Goal: Task Accomplishment & Management: Use online tool/utility

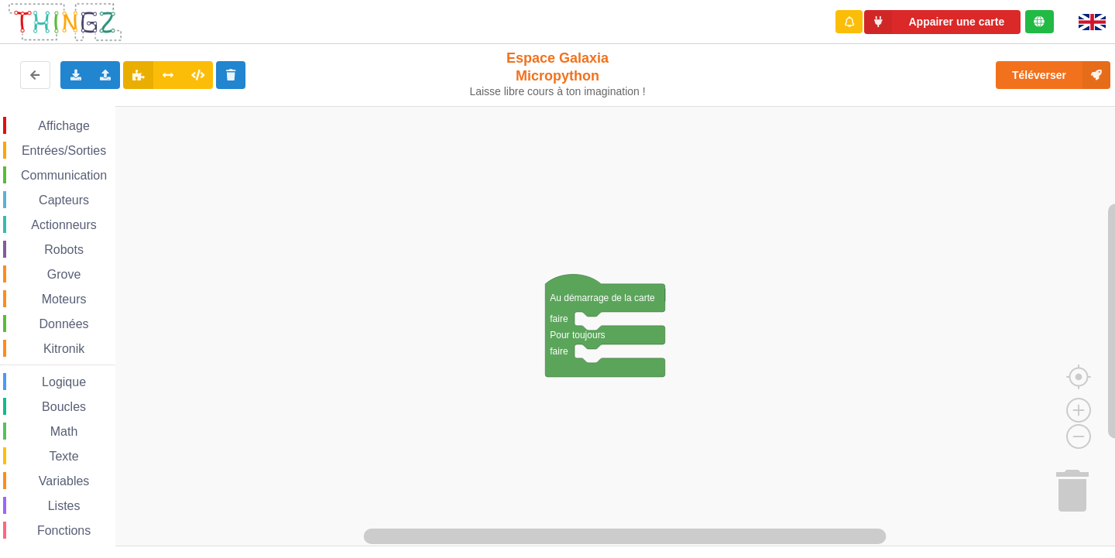
click at [77, 146] on span "Entrées/Sorties" at bounding box center [63, 150] width 89 height 13
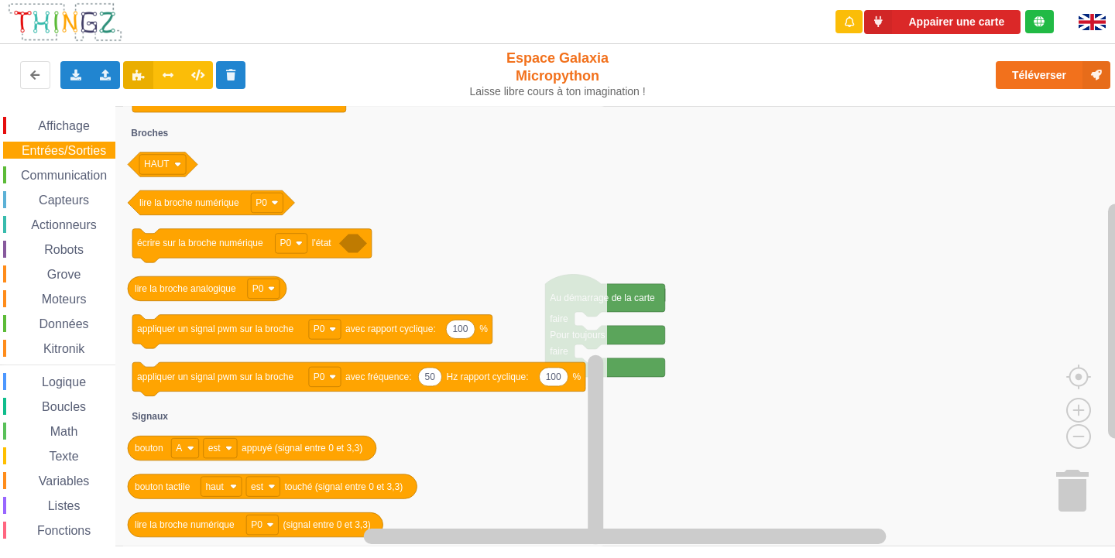
click at [50, 118] on div "Affichage" at bounding box center [59, 125] width 112 height 17
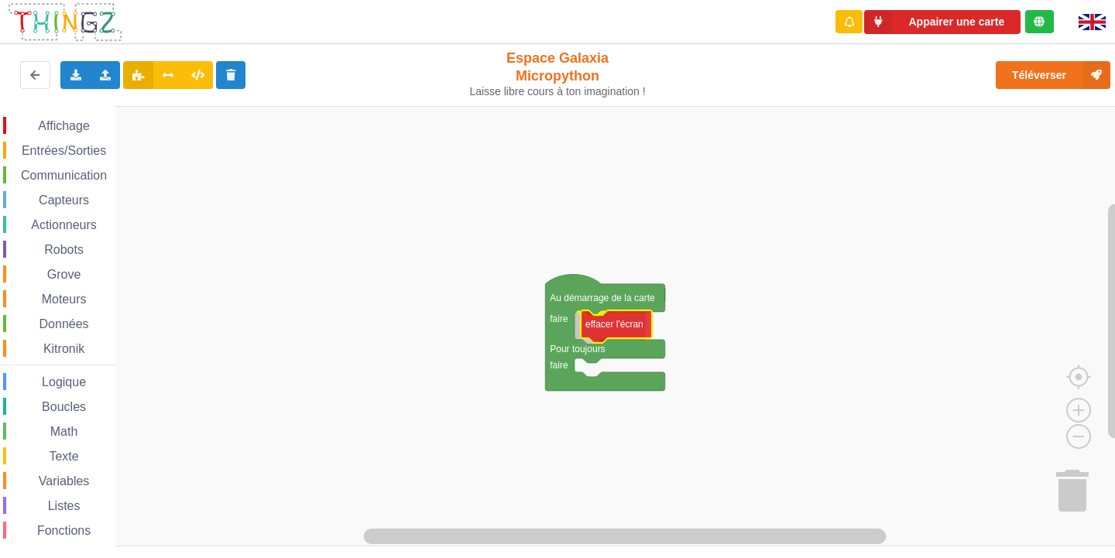
click at [607, 318] on div "Affichage Entrées/Sorties Communication Capteurs Actionneurs Robots Grove Moteu…" at bounding box center [563, 326] width 1126 height 441
click at [67, 128] on span "Affichage" at bounding box center [64, 125] width 56 height 13
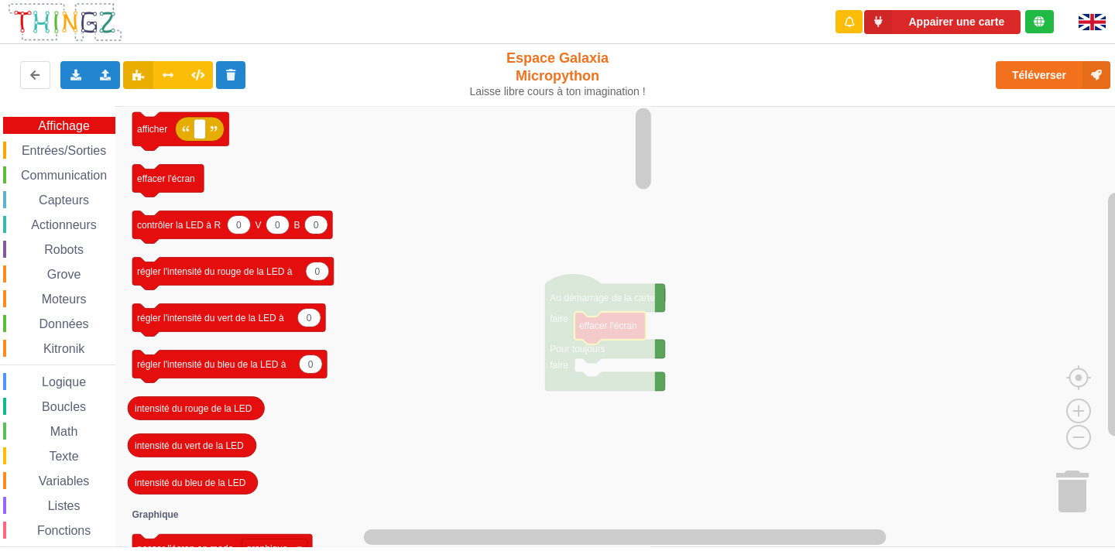
click at [26, 146] on span "Entrées/Sorties" at bounding box center [63, 150] width 89 height 13
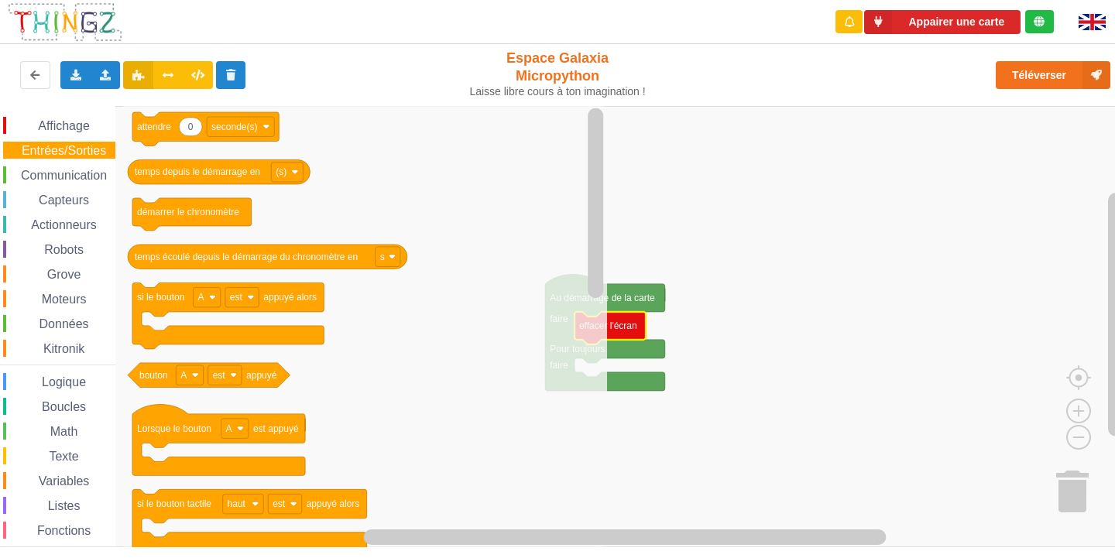
click at [39, 125] on span "Affichage" at bounding box center [64, 125] width 56 height 13
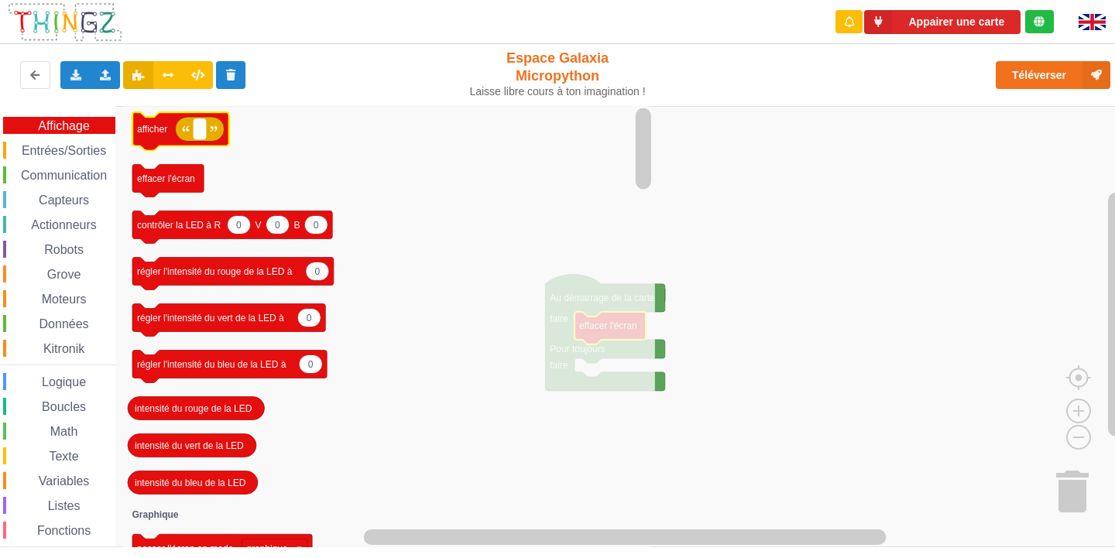
click at [201, 134] on text "Espace de travail de Blocky" at bounding box center [199, 129] width 2 height 11
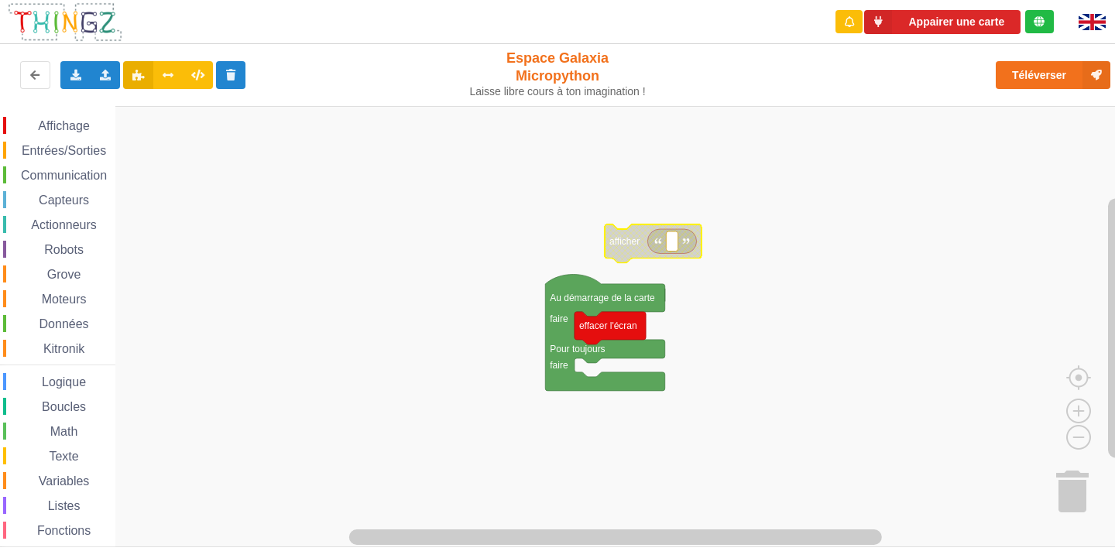
click at [722, 164] on rect "Espace de travail de Blocky" at bounding box center [563, 326] width 1126 height 441
click at [63, 126] on span "Affichage" at bounding box center [64, 125] width 56 height 13
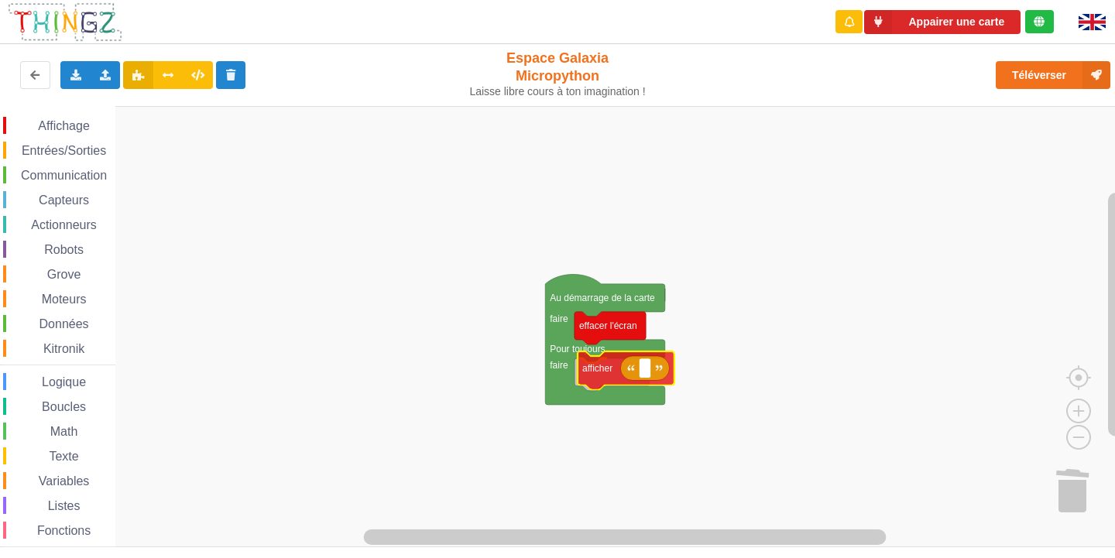
click at [598, 373] on div "Affichage Entrées/Sorties Communication Capteurs Actionneurs Robots Grove Moteu…" at bounding box center [563, 326] width 1126 height 441
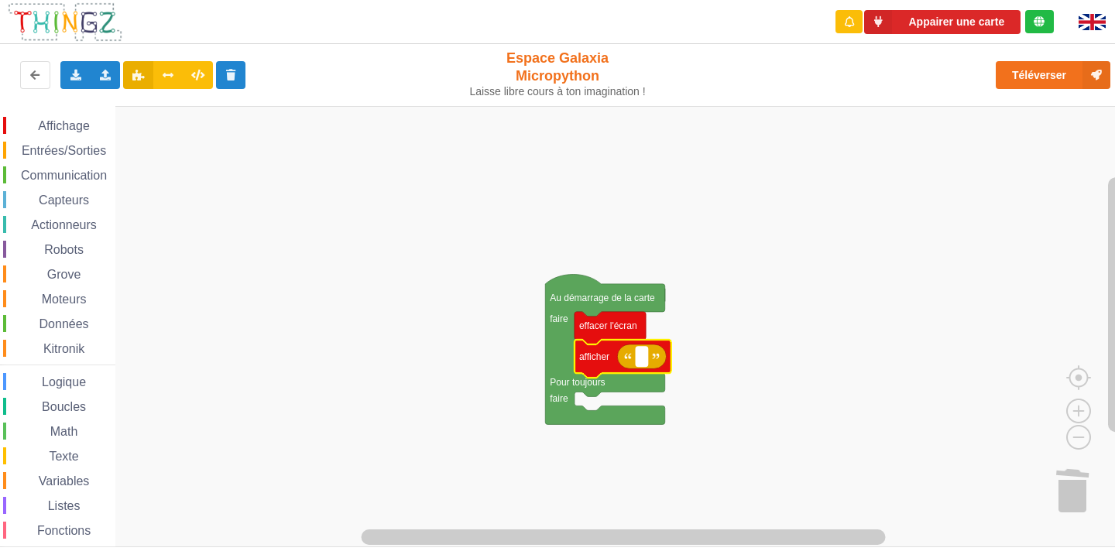
click at [643, 357] on text "Espace de travail de Blocky" at bounding box center [641, 357] width 2 height 11
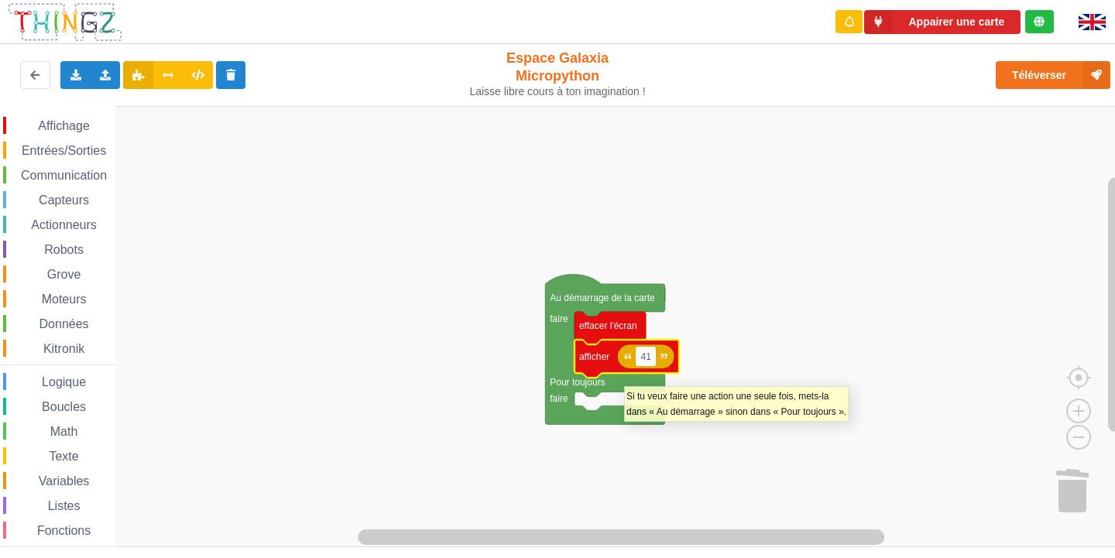
type input "4"
type input "1"
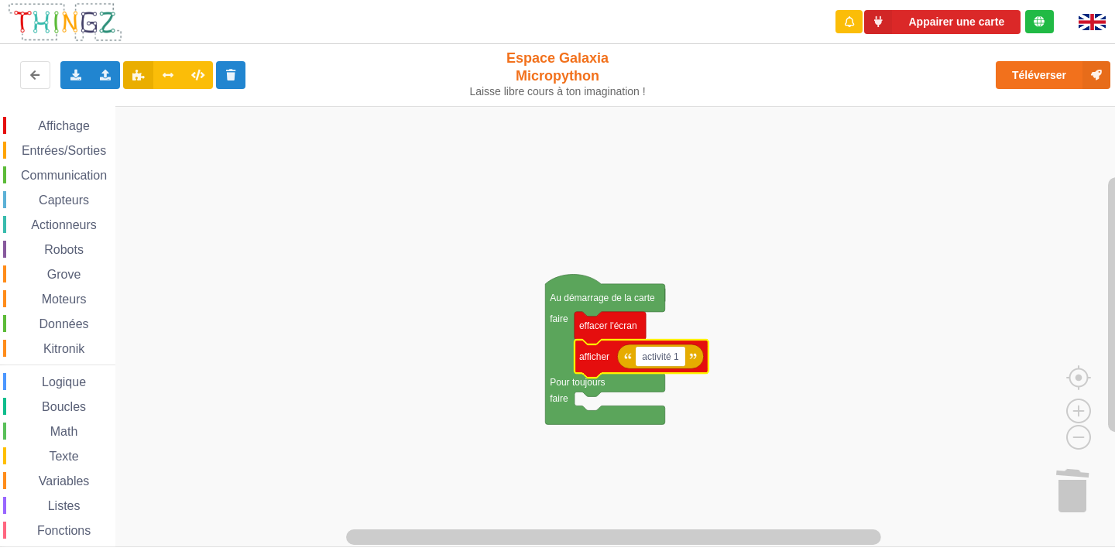
type input "activité 1"
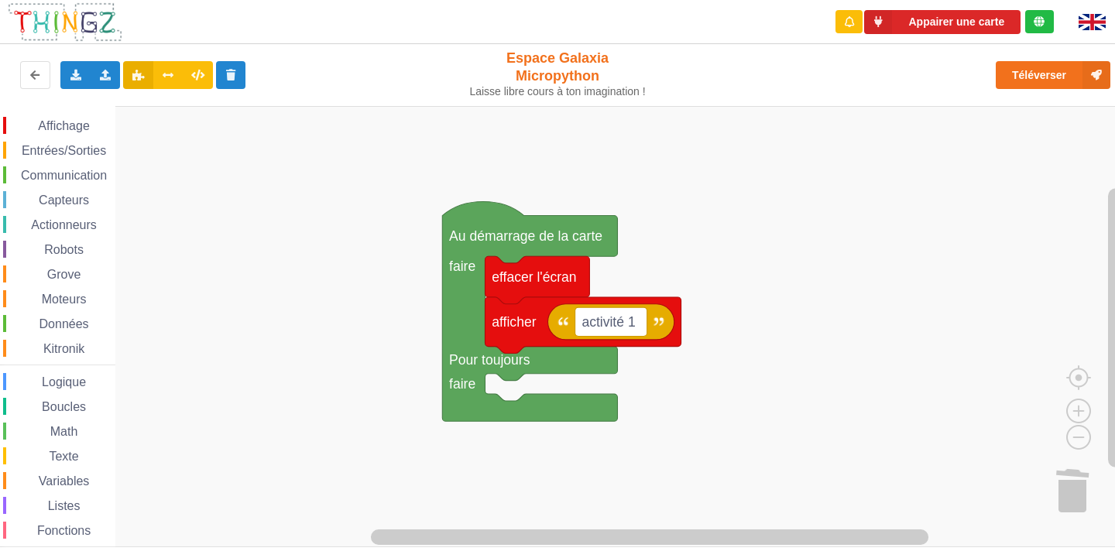
click at [795, 330] on div "Affichage Entrées/Sorties Communication Capteurs Actionneurs Robots Grove Moteu…" at bounding box center [563, 326] width 1126 height 441
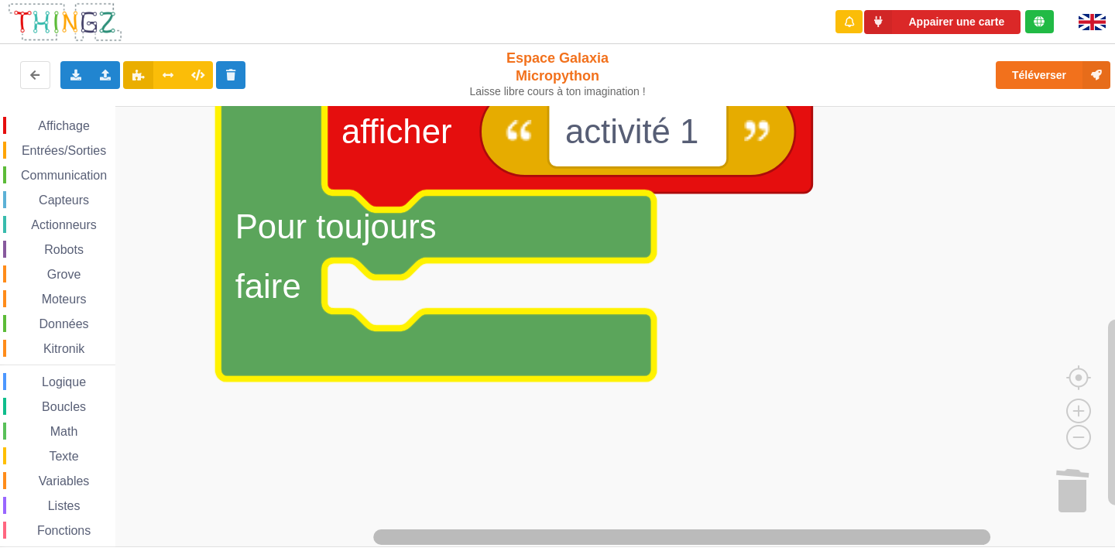
click at [527, 551] on div "Appairer une carte Exporter l'assemblage de blocs Exporter l'assemblage de bloc…" at bounding box center [557, 279] width 1115 height 558
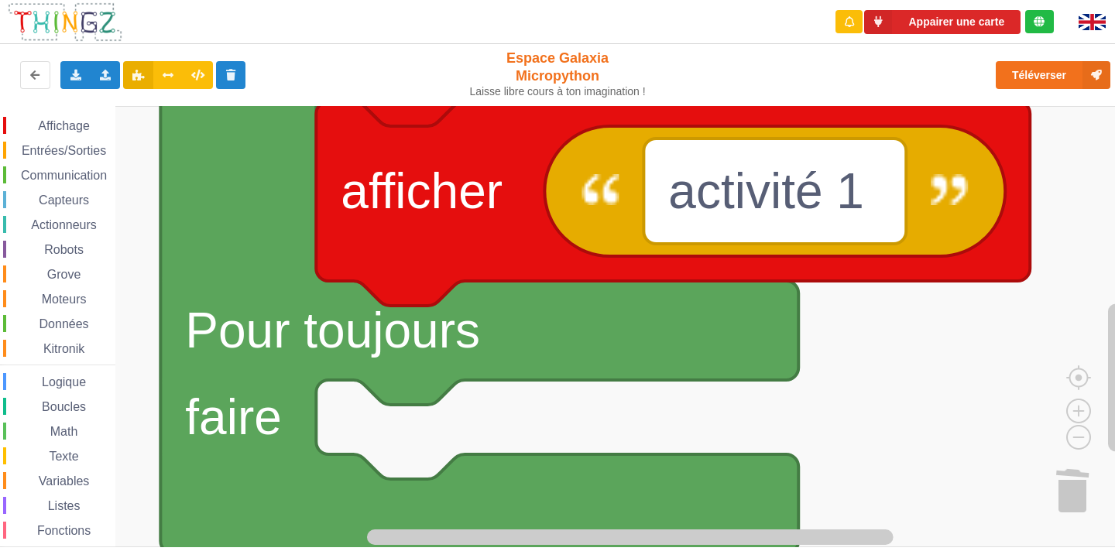
click at [620, 557] on html "Appairer une carte Exporter l'assemblage de blocs Exporter l'assemblage de bloc…" at bounding box center [557, 279] width 1115 height 558
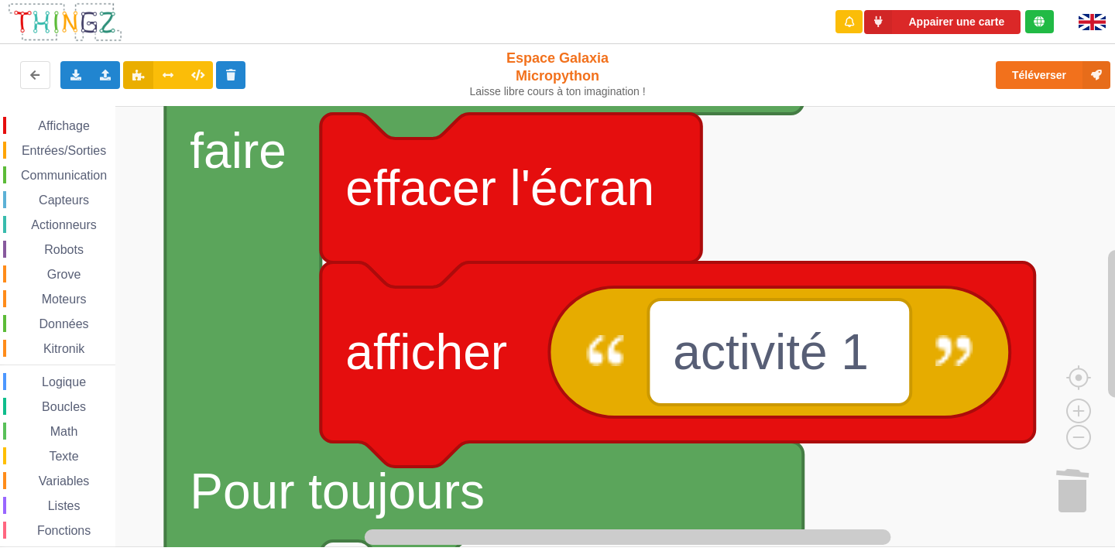
click at [937, 511] on rect "Espace de travail de Blocky" at bounding box center [563, 326] width 1126 height 441
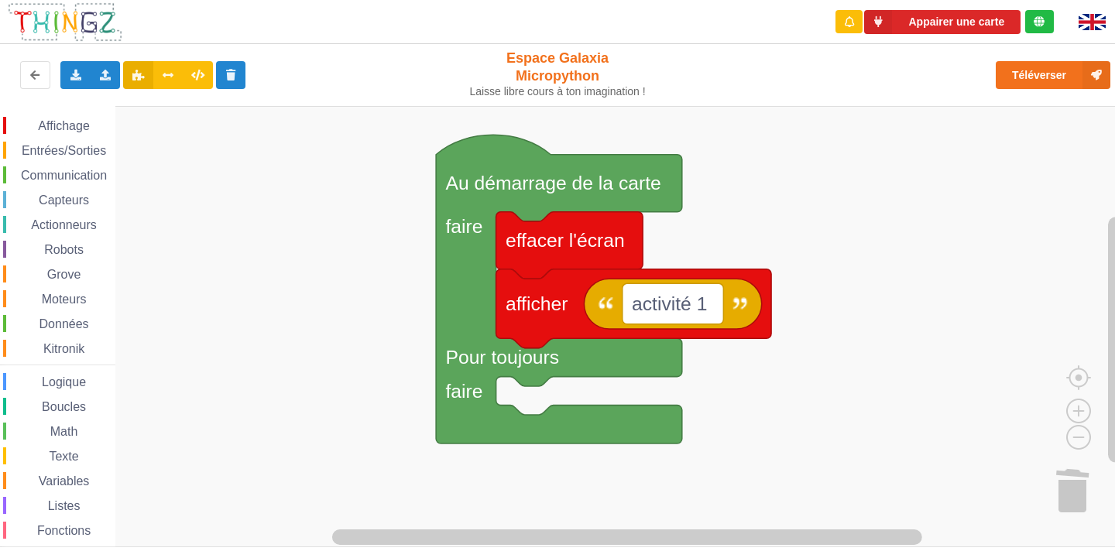
click at [769, 380] on rect "Espace de travail de Blocky" at bounding box center [563, 326] width 1126 height 441
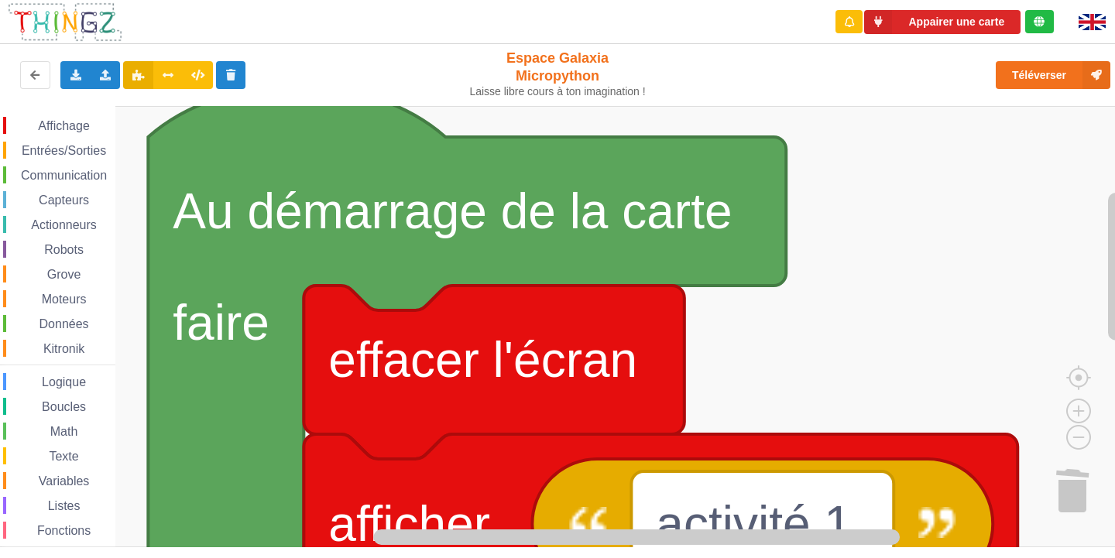
click at [894, 410] on rect "Espace de travail de Blocky" at bounding box center [563, 326] width 1126 height 441
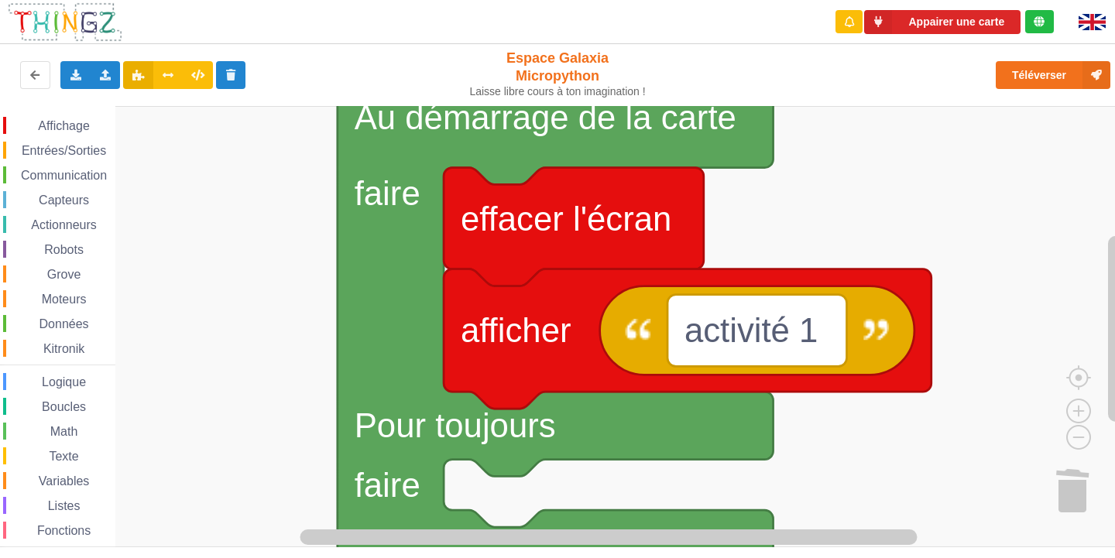
click at [834, 226] on rect "Espace de travail de Blocky" at bounding box center [563, 326] width 1126 height 441
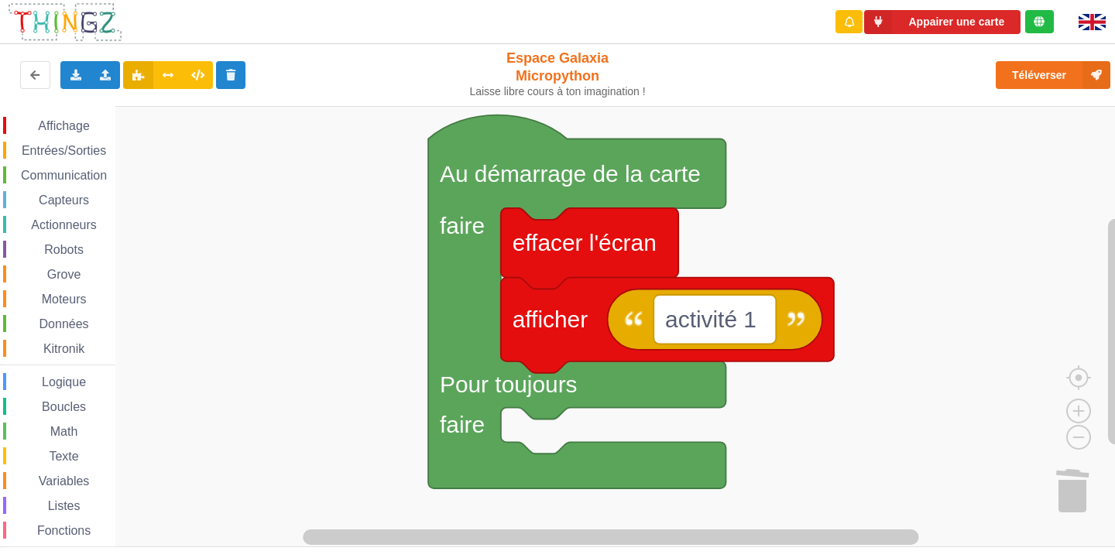
click at [766, 248] on div "Affichage Entrées/Sorties Communication Capteurs Actionneurs Robots Grove Moteu…" at bounding box center [563, 326] width 1126 height 441
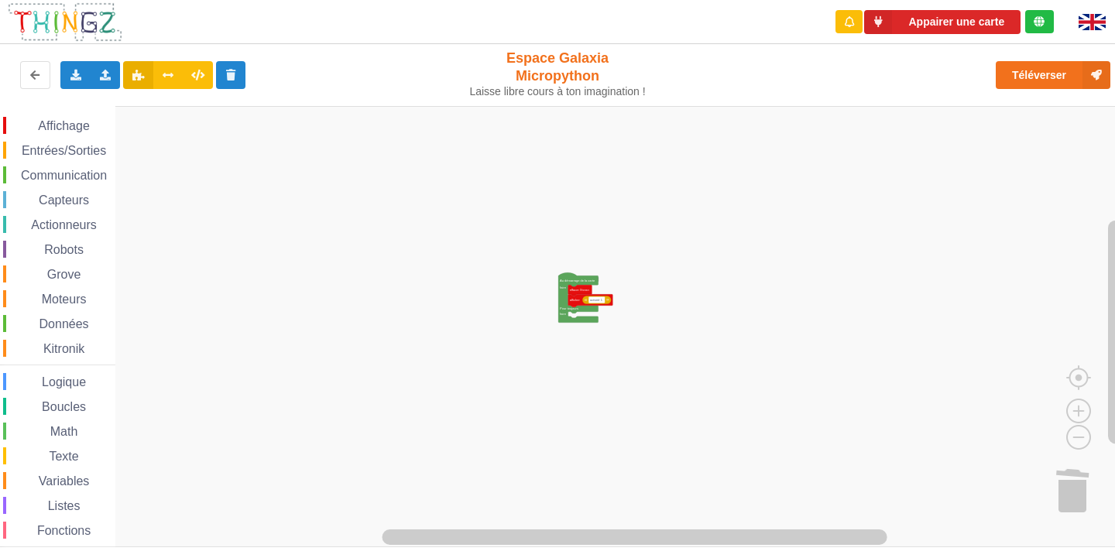
click at [602, 333] on div "Affichage Entrées/Sorties Communication Capteurs Actionneurs Robots Grove Moteu…" at bounding box center [563, 326] width 1126 height 441
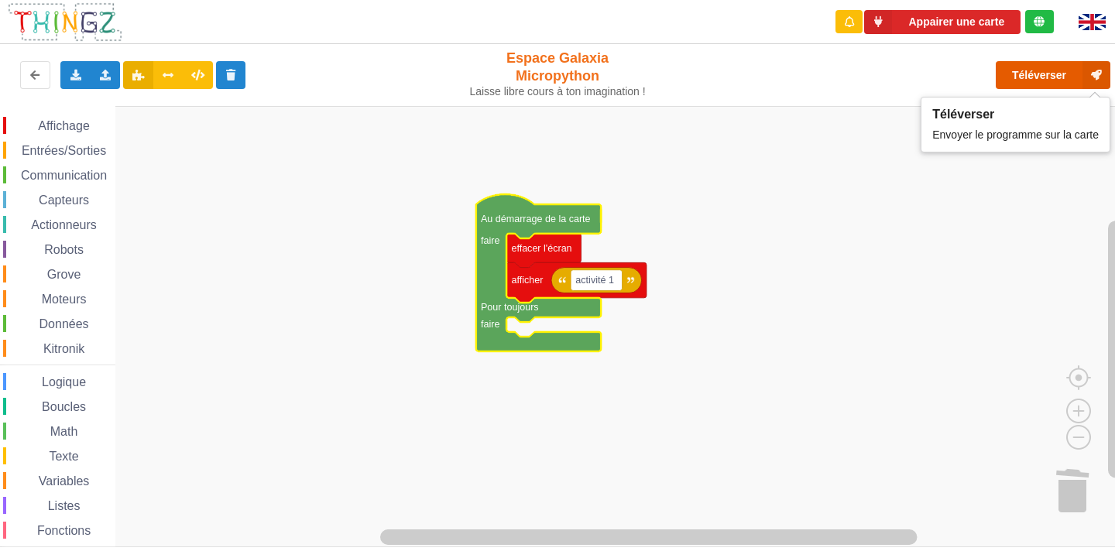
click at [1027, 77] on button "Téléverser" at bounding box center [1053, 75] width 115 height 28
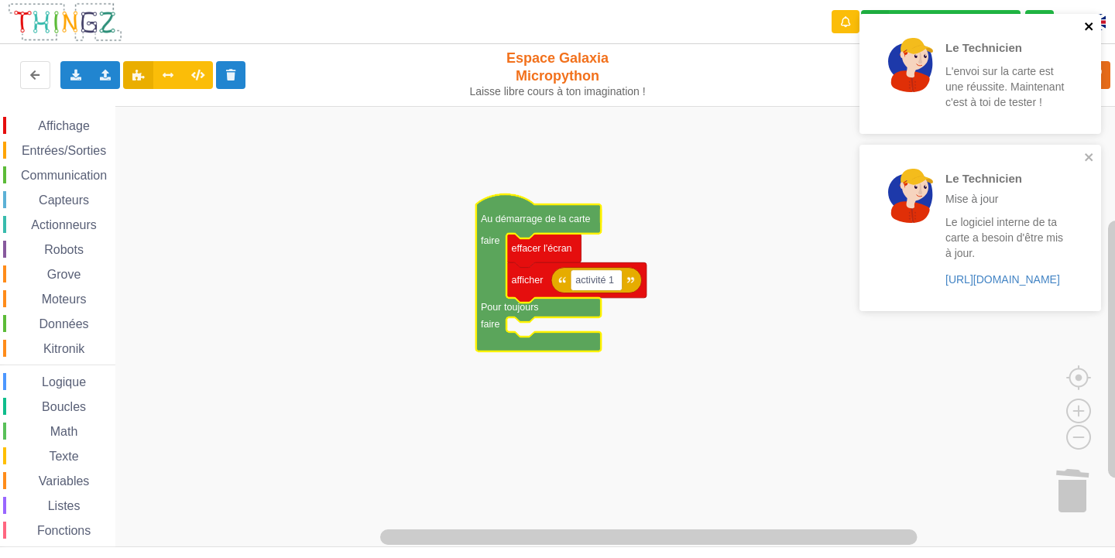
click at [1084, 26] on icon "close" at bounding box center [1089, 26] width 11 height 12
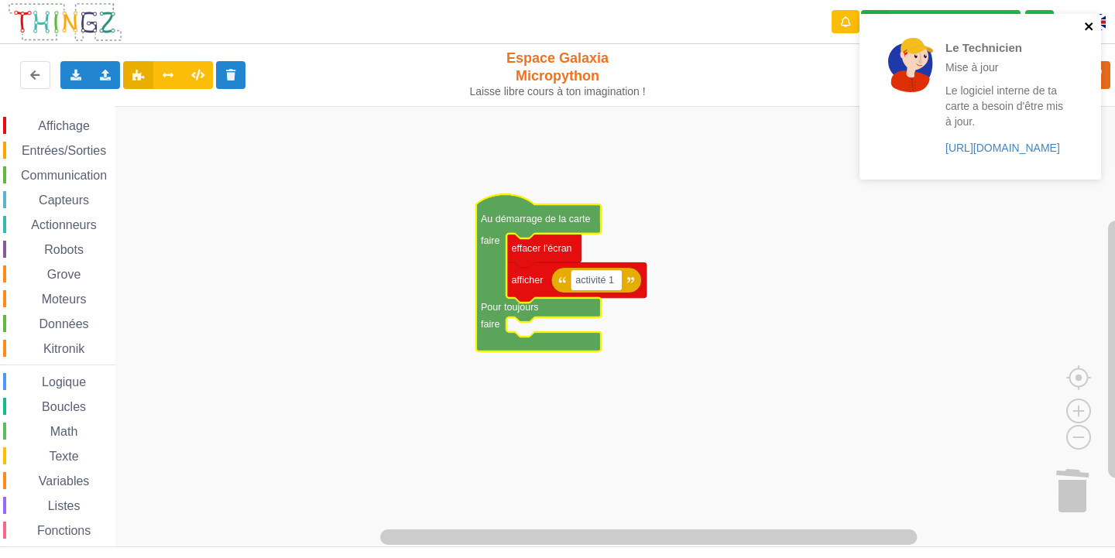
click at [1090, 33] on button "close" at bounding box center [1089, 27] width 11 height 15
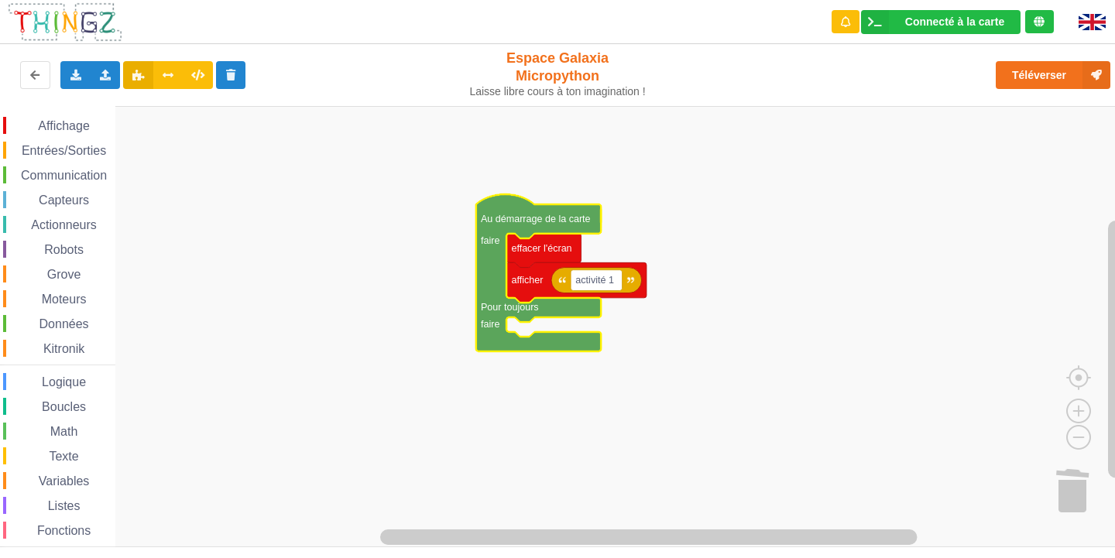
click at [15, 129] on div "Affichage" at bounding box center [59, 125] width 112 height 17
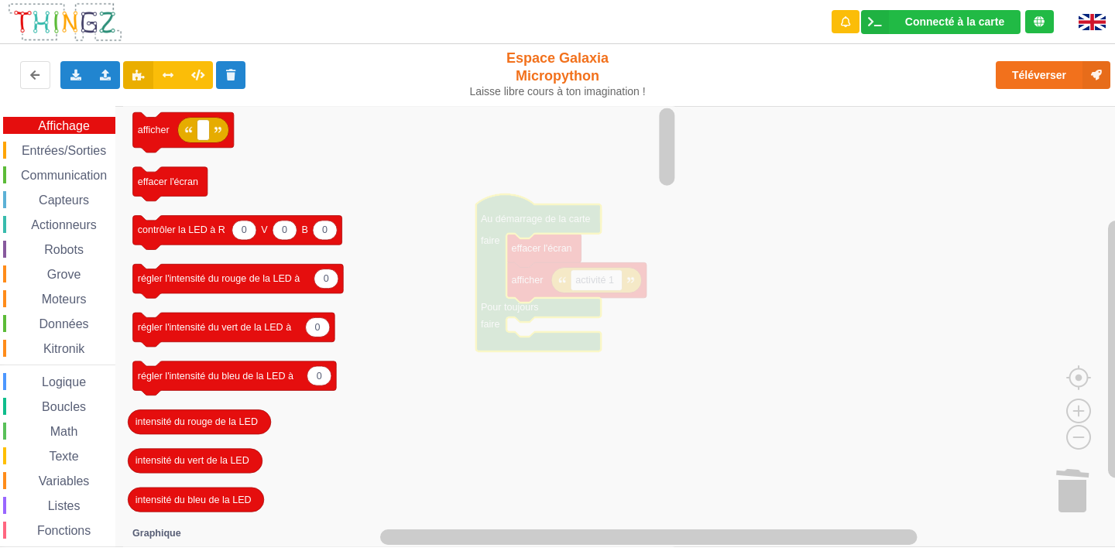
click at [77, 142] on div "Entrées/Sorties" at bounding box center [59, 150] width 112 height 17
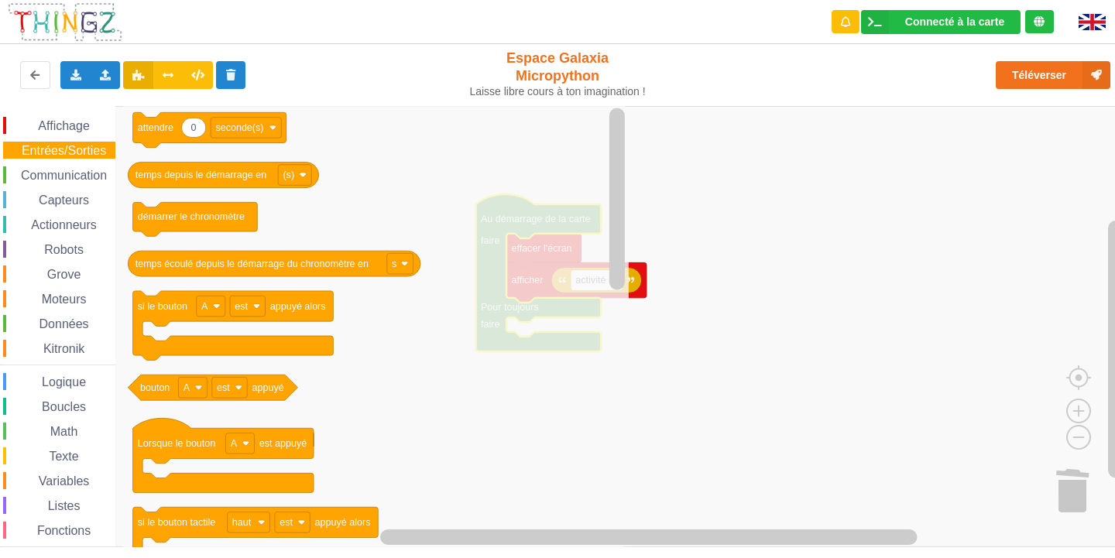
click at [50, 122] on span "Affichage" at bounding box center [64, 125] width 56 height 13
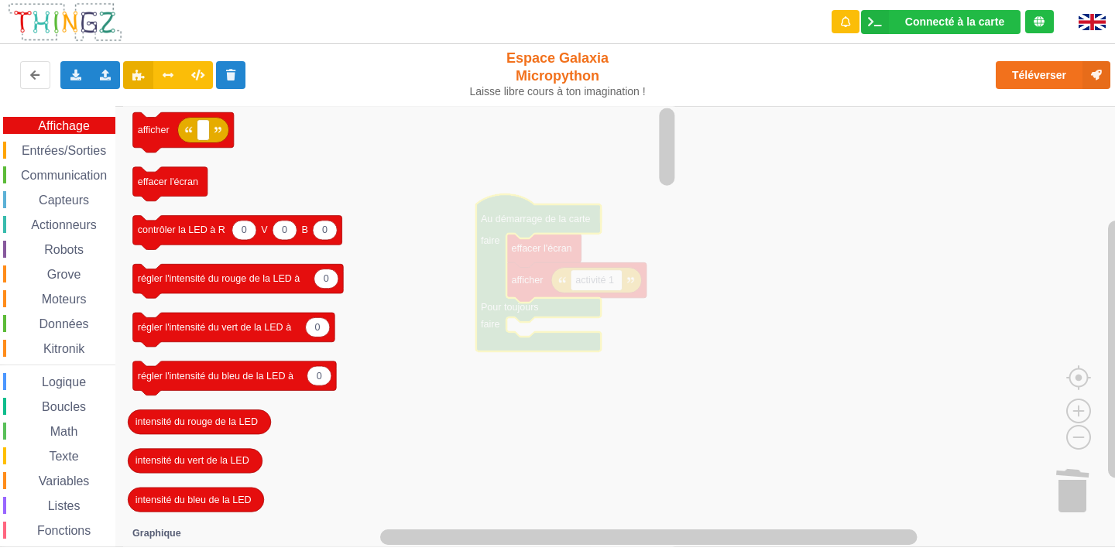
click at [20, 153] on span "Entrées/Sorties" at bounding box center [63, 150] width 89 height 13
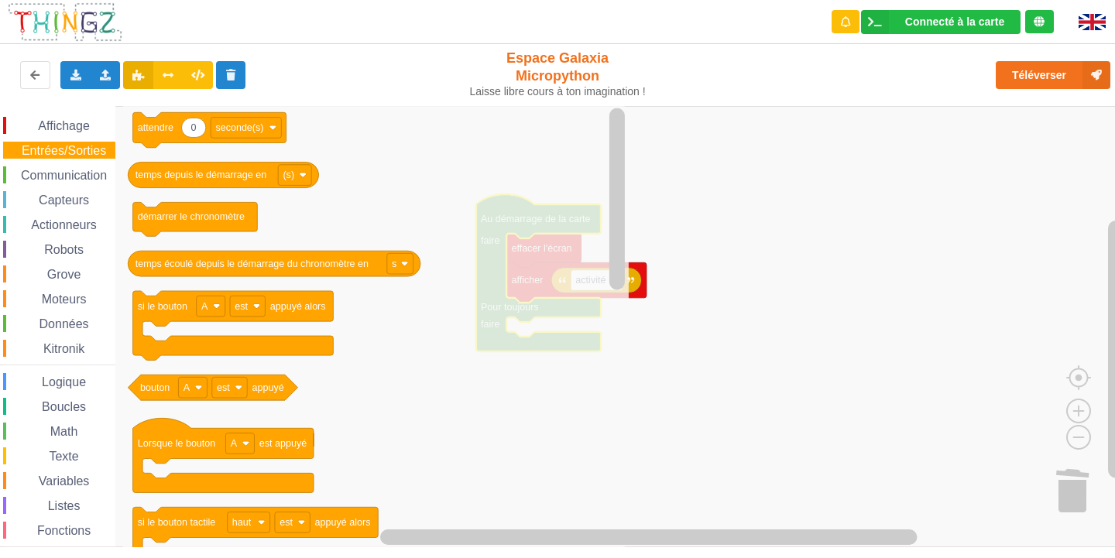
click at [55, 479] on span "Variables" at bounding box center [64, 481] width 56 height 13
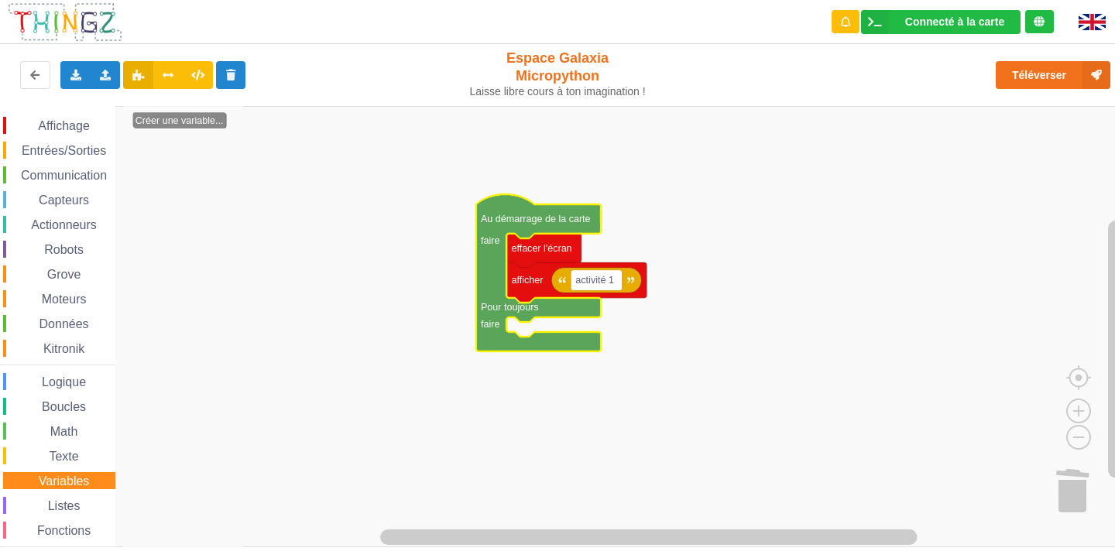
click at [16, 146] on span "Espace de travail de Blocky" at bounding box center [13, 151] width 12 height 12
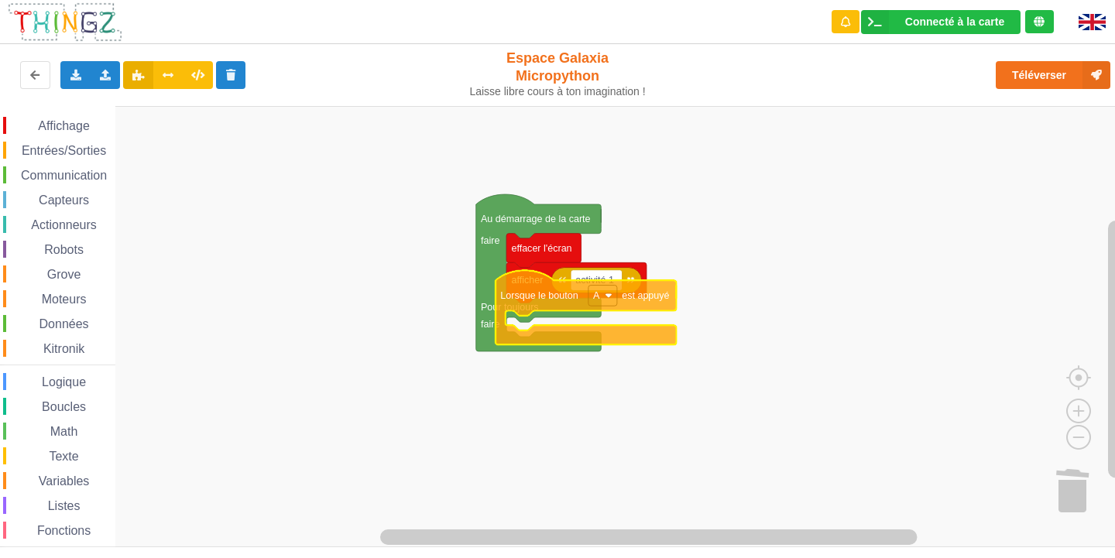
click at [648, 303] on div "Affichage Entrées/Sorties Communication Capteurs Actionneurs Robots Grove Moteu…" at bounding box center [563, 326] width 1126 height 441
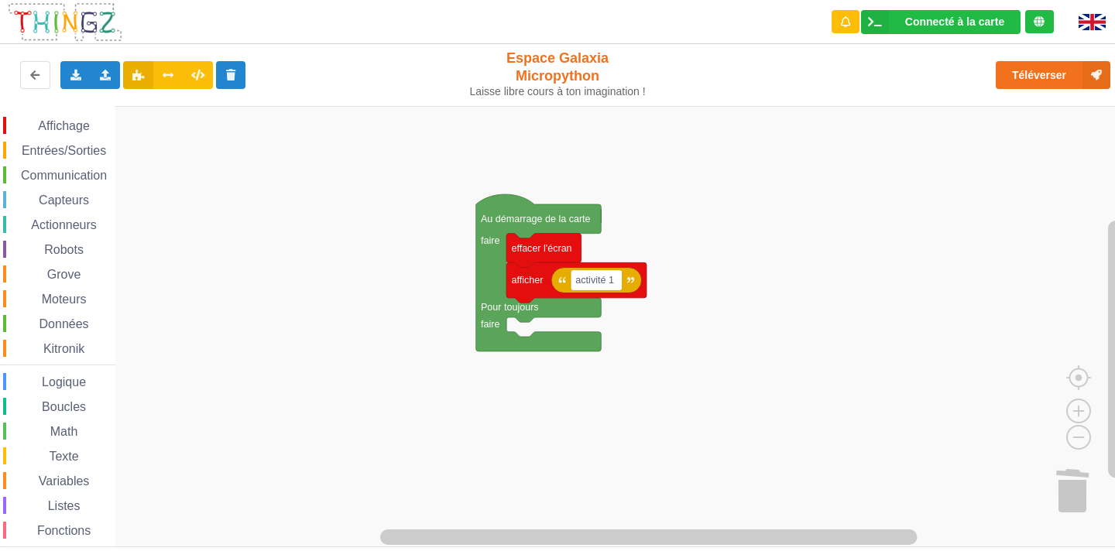
click at [58, 151] on span "Entrées/Sorties" at bounding box center [63, 150] width 89 height 13
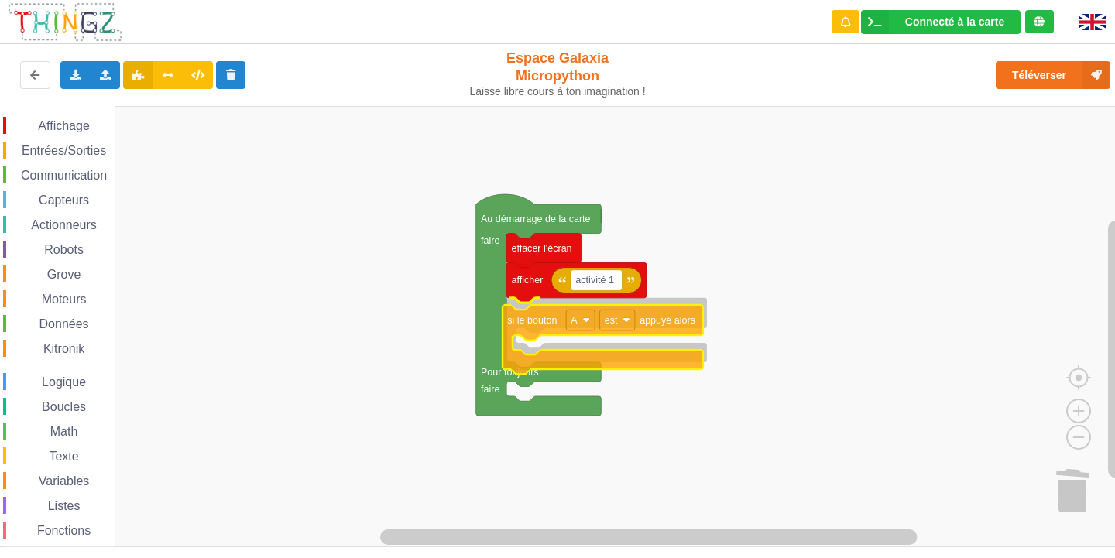
click at [533, 324] on div "Affichage Entrées/Sorties Communication Capteurs Actionneurs Robots Grove Moteu…" at bounding box center [563, 326] width 1126 height 441
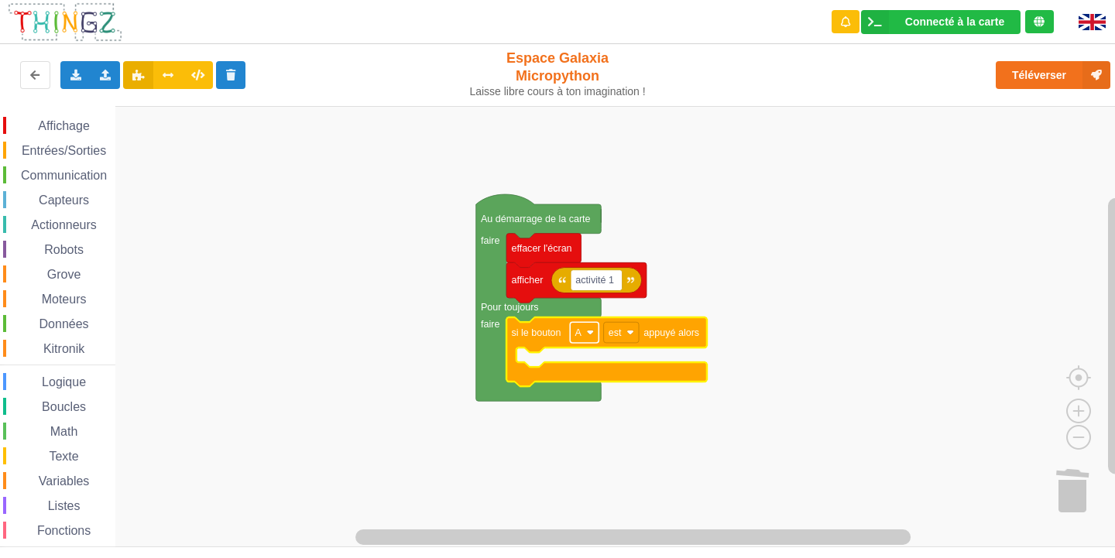
click at [581, 337] on text "A" at bounding box center [578, 333] width 7 height 11
click at [623, 324] on rect "Espace de travail de Blocky" at bounding box center [621, 332] width 35 height 21
click at [719, 372] on rect "Espace de travail de Blocky" at bounding box center [563, 326] width 1126 height 441
click at [26, 199] on span "Espace de travail de Blocky" at bounding box center [30, 200] width 12 height 12
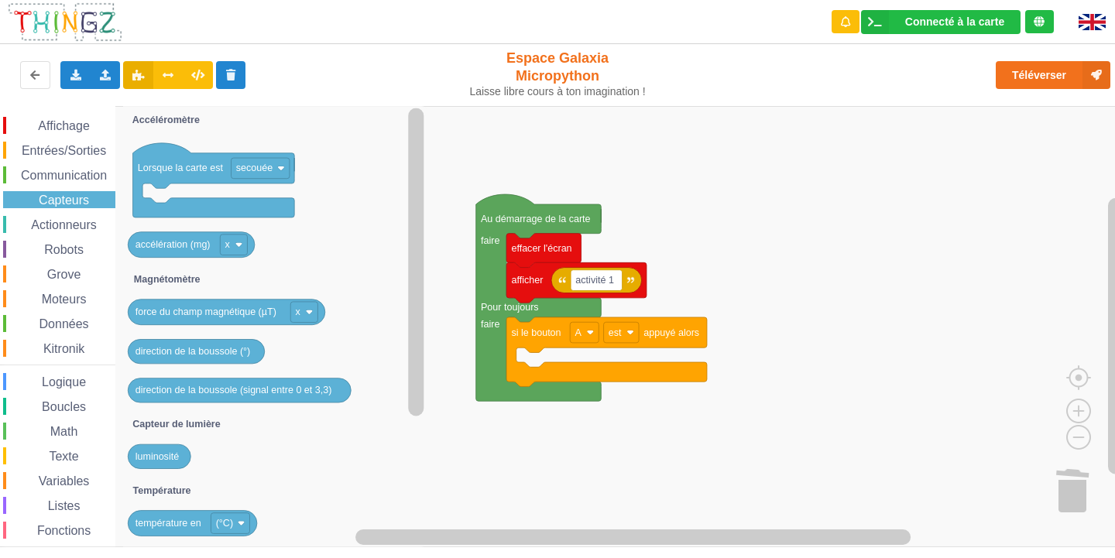
click at [19, 121] on div "Affichage" at bounding box center [59, 125] width 112 height 17
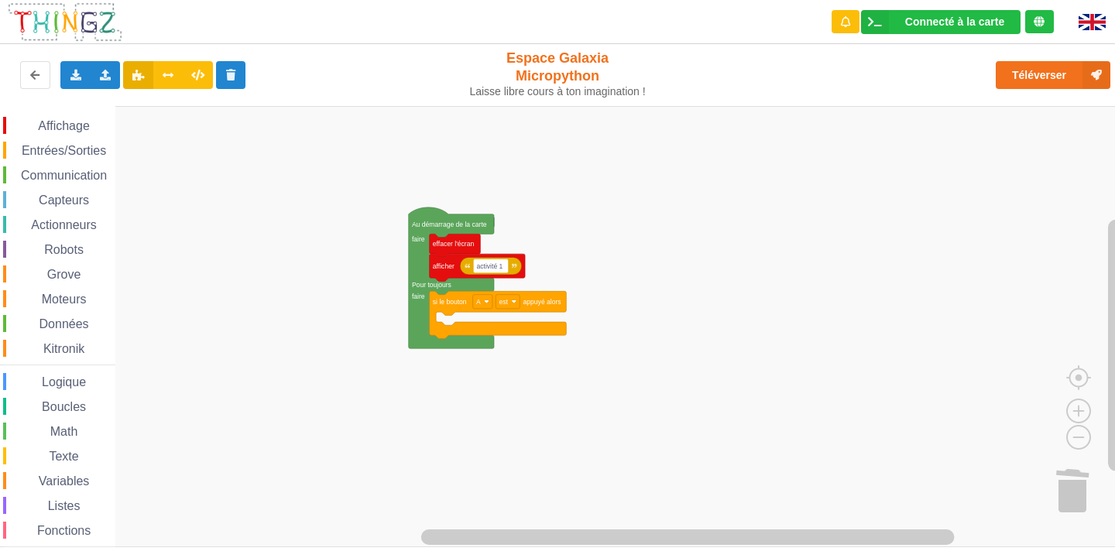
click at [57, 125] on span "Affichage" at bounding box center [64, 125] width 56 height 13
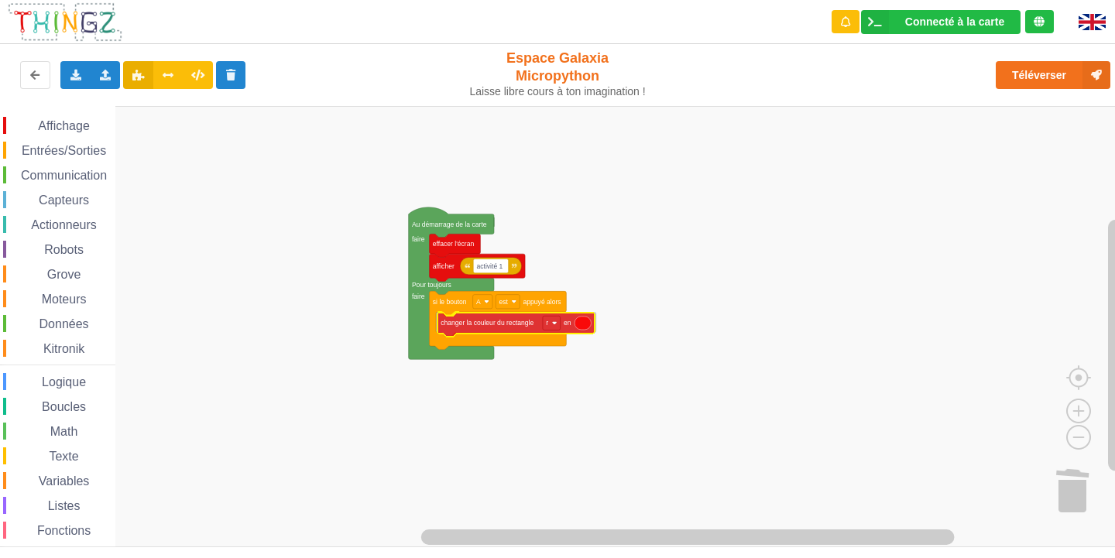
click at [568, 331] on div "Affichage Entrées/Sorties Communication Capteurs Actionneurs Robots Grove Moteu…" at bounding box center [563, 326] width 1126 height 441
click at [581, 324] on icon "Espace de travail de Blocky" at bounding box center [581, 322] width 16 height 13
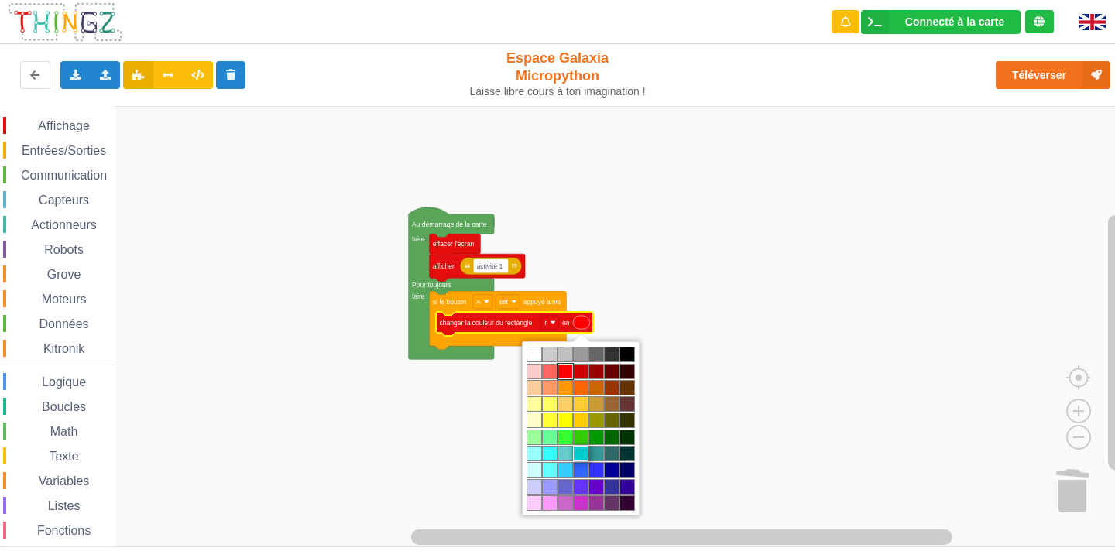
click at [574, 455] on td "#00cccc" at bounding box center [580, 453] width 15 height 15
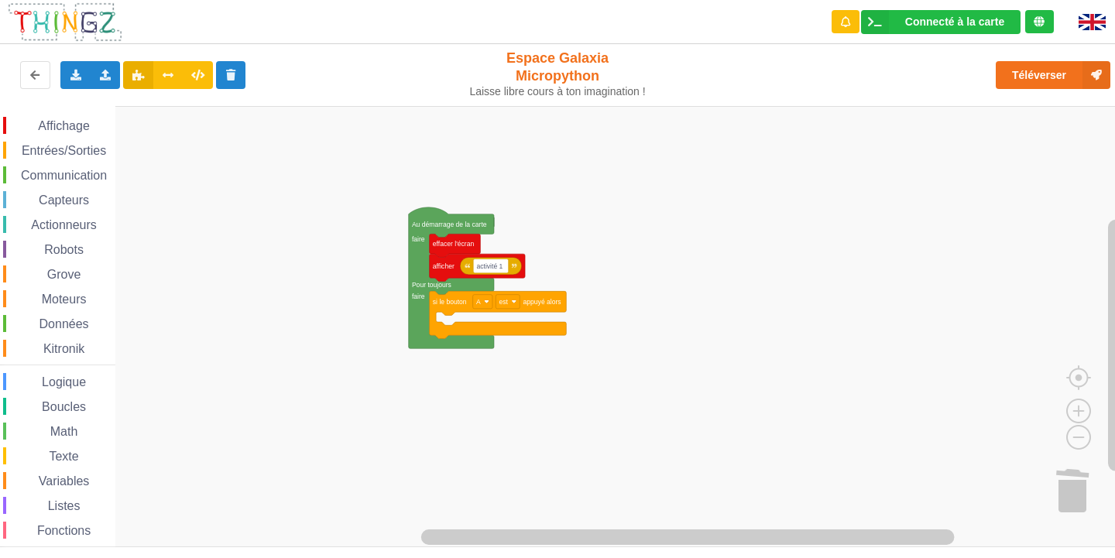
click at [43, 132] on div "Affichage" at bounding box center [59, 125] width 112 height 17
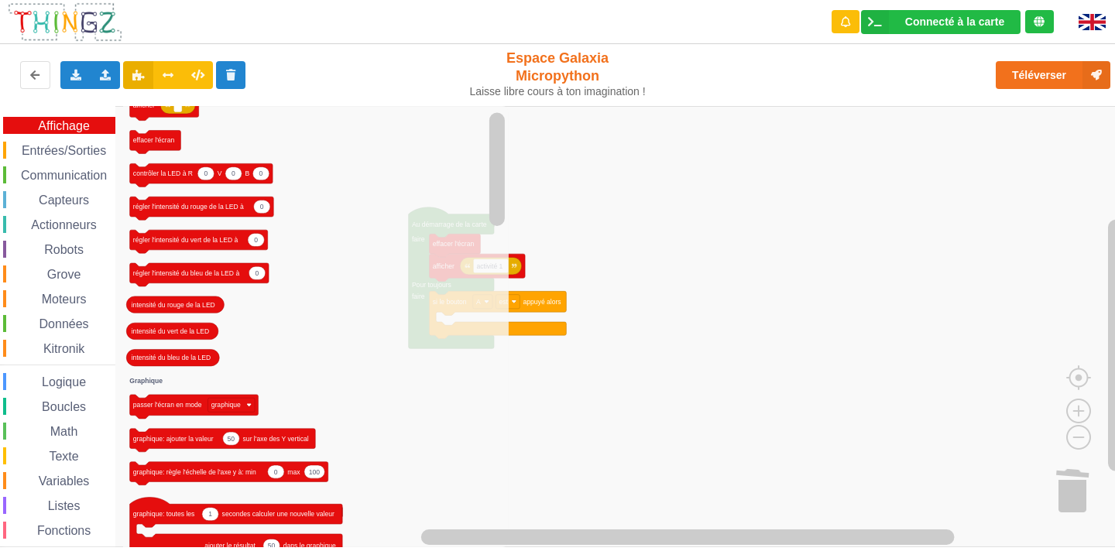
click at [440, 184] on icon "Espace de travail de Blocky" at bounding box center [316, 326] width 386 height 441
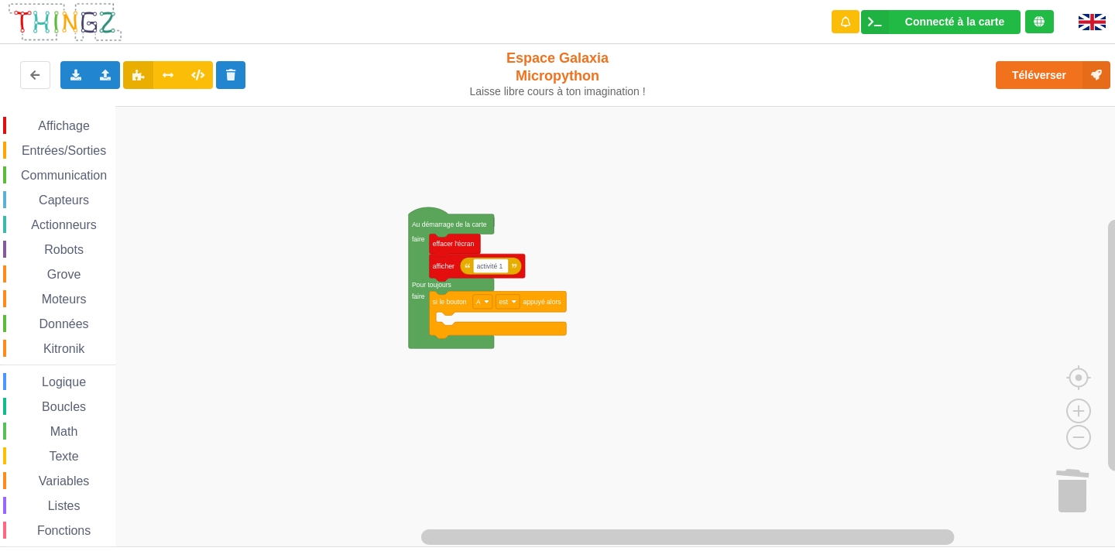
click at [599, 424] on rect "Espace de travail de Blocky" at bounding box center [563, 326] width 1126 height 441
click at [47, 125] on span "Affichage" at bounding box center [64, 125] width 56 height 13
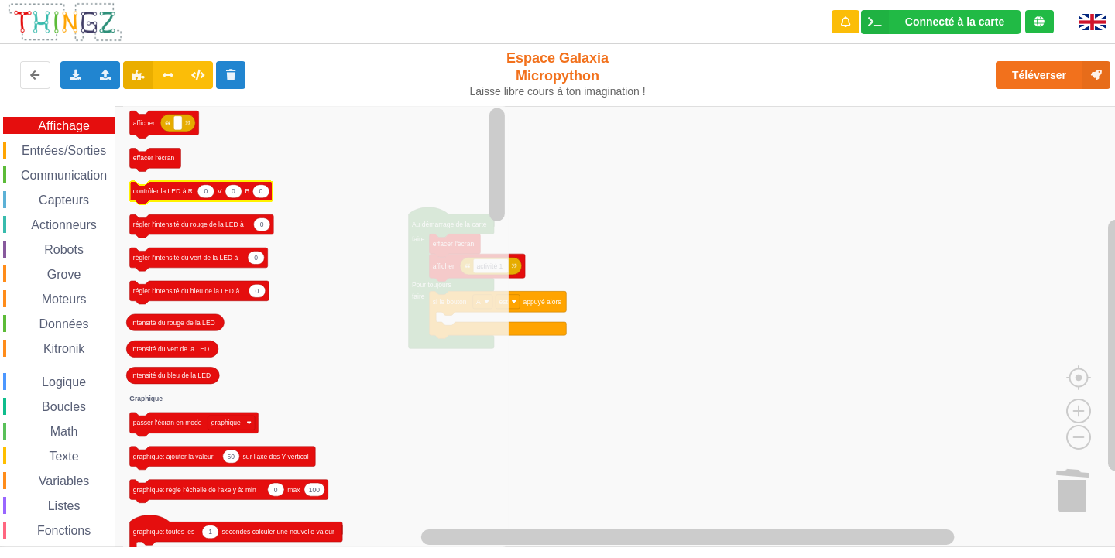
click at [156, 195] on text "contrôler la LED à R" at bounding box center [163, 191] width 60 height 8
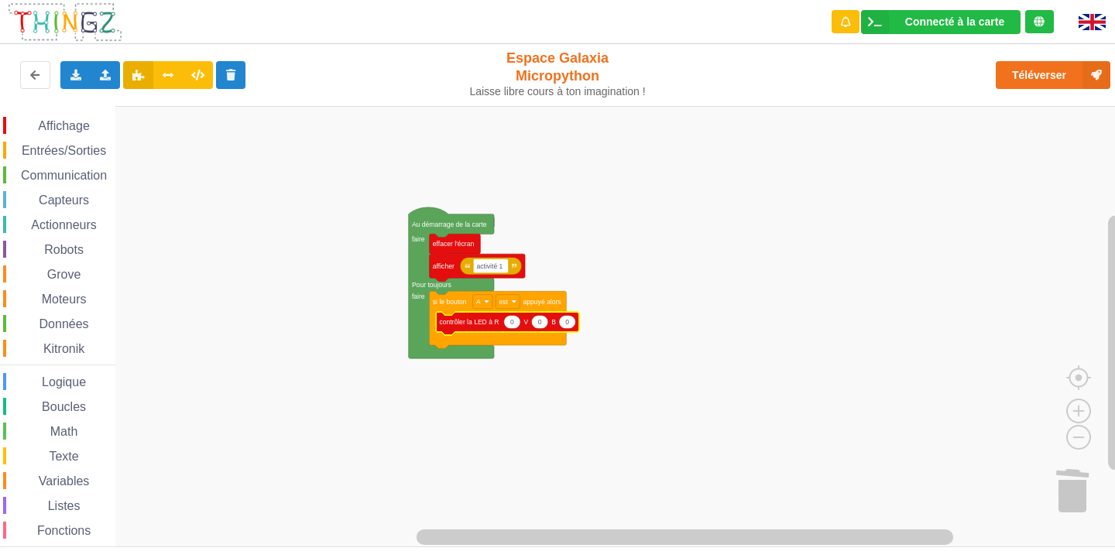
click at [509, 331] on icon "Espace de travail de Blocky" at bounding box center [507, 323] width 143 height 23
click at [512, 323] on text "0" at bounding box center [512, 322] width 4 height 8
click at [512, 323] on input "0" at bounding box center [511, 322] width 17 height 14
drag, startPoint x: 516, startPoint y: 323, endPoint x: 475, endPoint y: 338, distance: 42.9
click at [475, 338] on body "Connecté à la carte Réglages Ouvrir le moniteur automatiquement Connexion autom…" at bounding box center [557, 279] width 1115 height 558
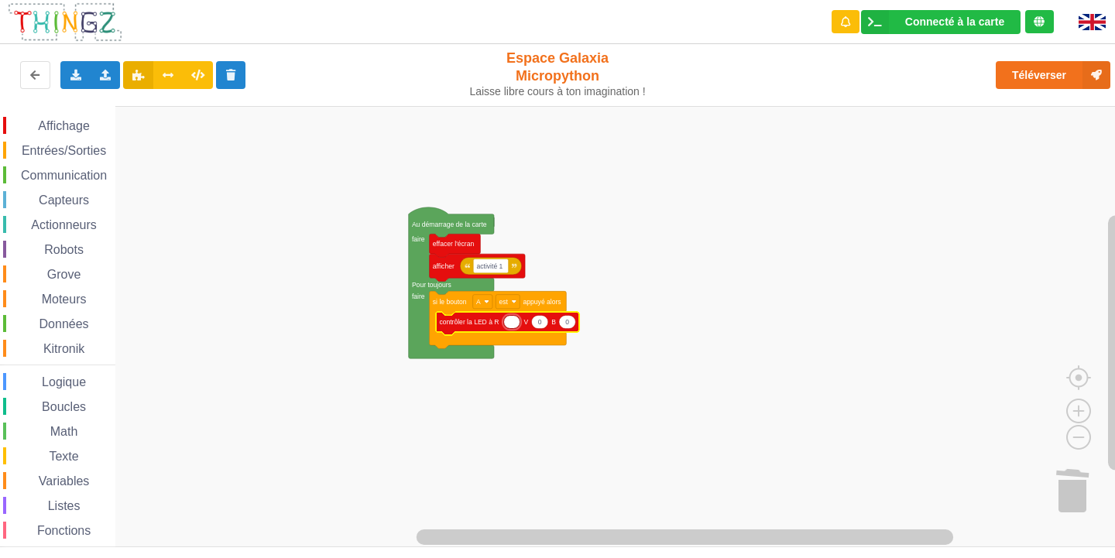
type input "A"
click at [712, 362] on rect "Espace de travail de Blocky" at bounding box center [563, 326] width 1126 height 441
click at [512, 327] on icon "Espace de travail de Blocky" at bounding box center [512, 321] width 16 height 13
click at [516, 325] on icon "Espace de travail de Blocky" at bounding box center [512, 321] width 16 height 13
click at [516, 325] on input "0" at bounding box center [511, 322] width 17 height 14
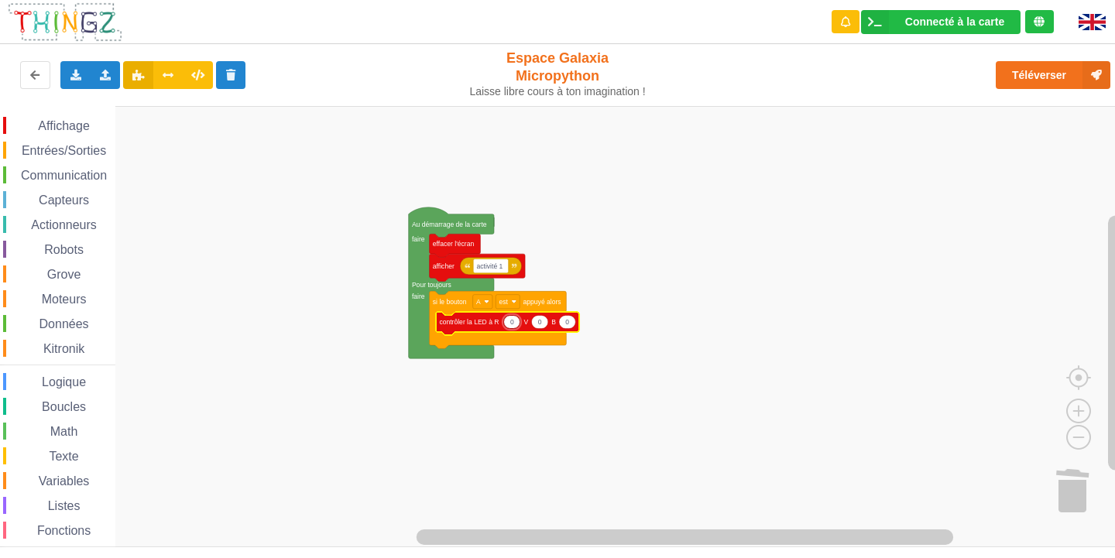
type input "1"
drag, startPoint x: 516, startPoint y: 324, endPoint x: 496, endPoint y: 316, distance: 21.6
click at [516, 322] on input "1" at bounding box center [511, 322] width 17 height 14
click at [515, 325] on icon "Espace de travail de Blocky" at bounding box center [512, 321] width 16 height 13
click at [515, 325] on input "1" at bounding box center [511, 322] width 17 height 14
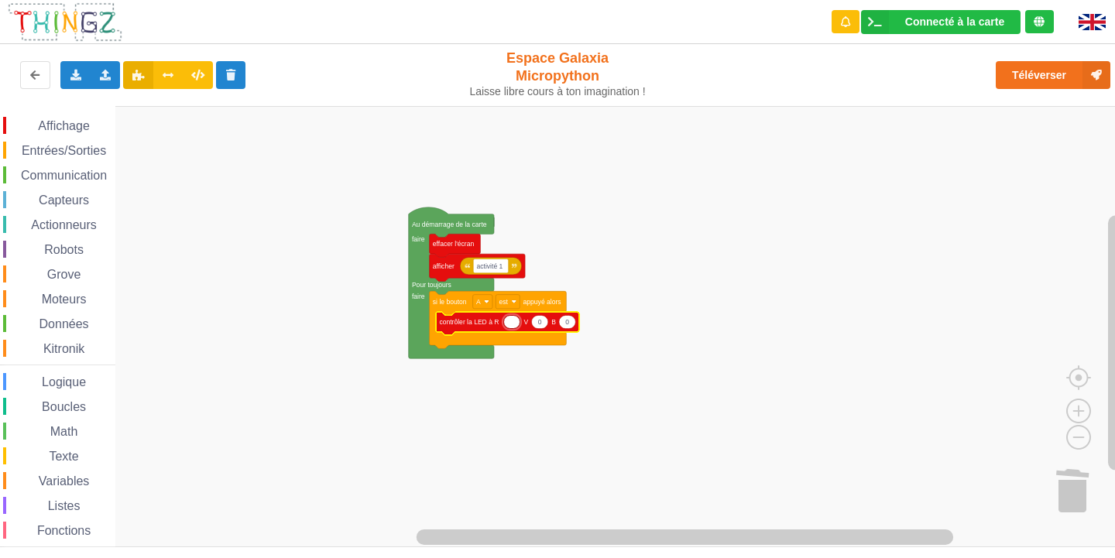
type input "a"
click at [539, 326] on text "0" at bounding box center [540, 322] width 4 height 8
click at [539, 326] on input "0" at bounding box center [539, 322] width 17 height 14
click at [512, 324] on text "1" at bounding box center [512, 322] width 4 height 8
click at [512, 324] on input "1" at bounding box center [511, 322] width 17 height 14
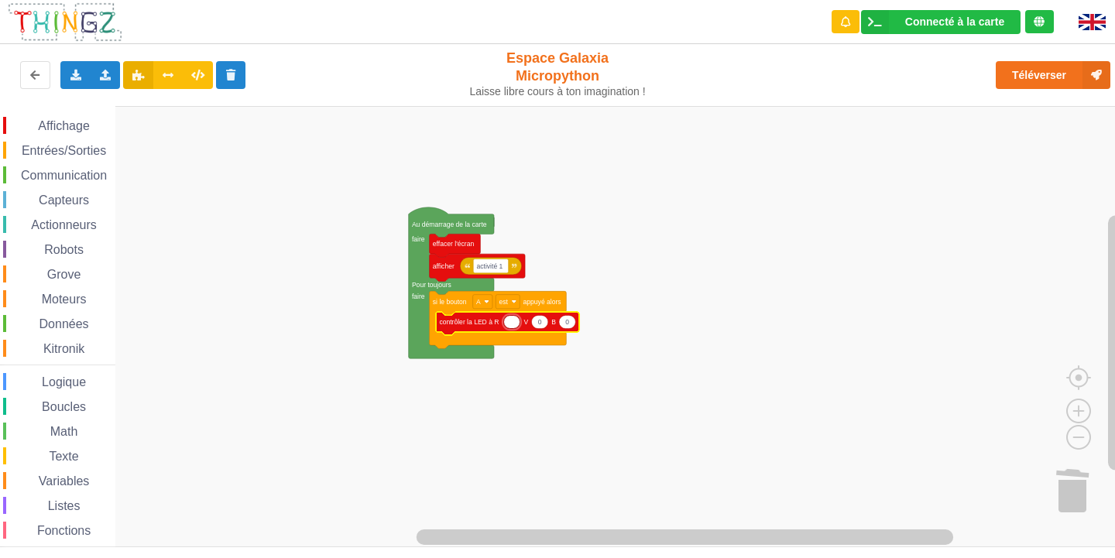
type input "a"
type input "1"
click at [544, 326] on icon "Espace de travail de Blocky" at bounding box center [539, 321] width 16 height 13
click at [544, 326] on input "0" at bounding box center [539, 322] width 17 height 14
type input "2"
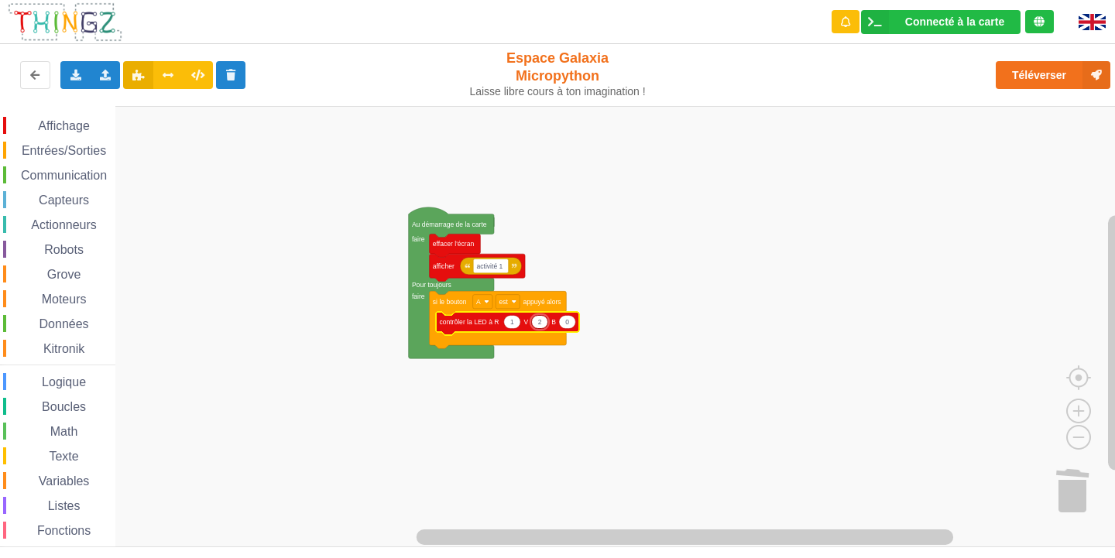
click at [568, 324] on text "0" at bounding box center [567, 322] width 4 height 8
click at [568, 324] on input "0" at bounding box center [567, 322] width 17 height 14
type input "3"
click at [638, 310] on rect "Espace de travail de Blocky" at bounding box center [563, 326] width 1126 height 441
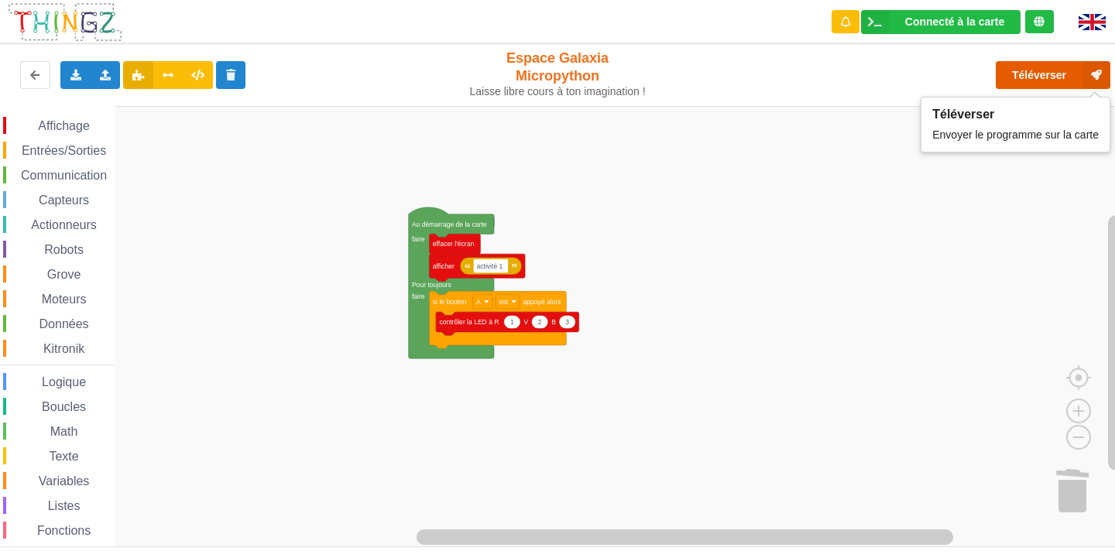
click at [1036, 74] on button "Téléverser" at bounding box center [1053, 75] width 115 height 28
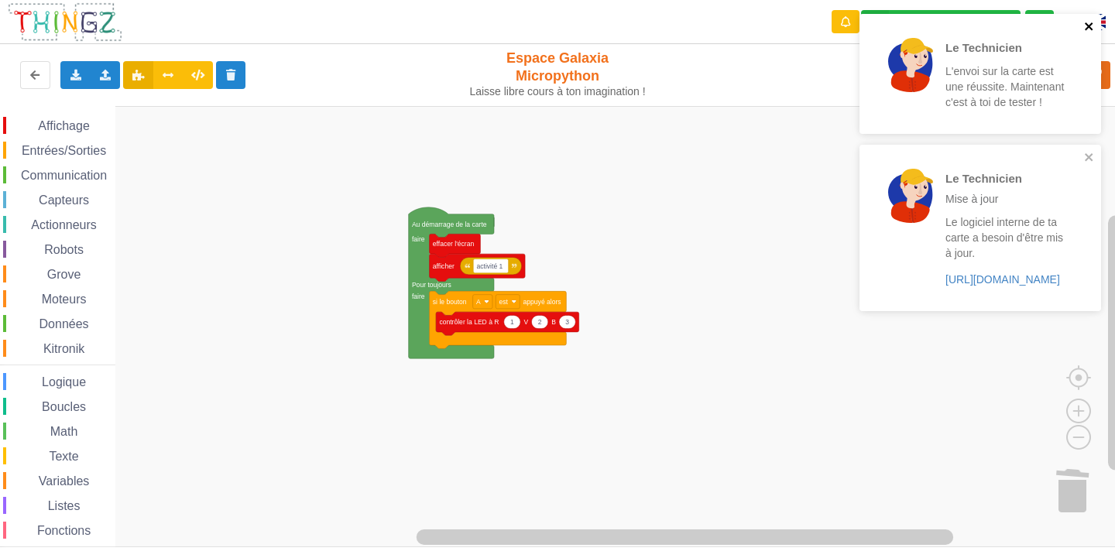
click at [1088, 22] on icon "close" at bounding box center [1089, 26] width 11 height 12
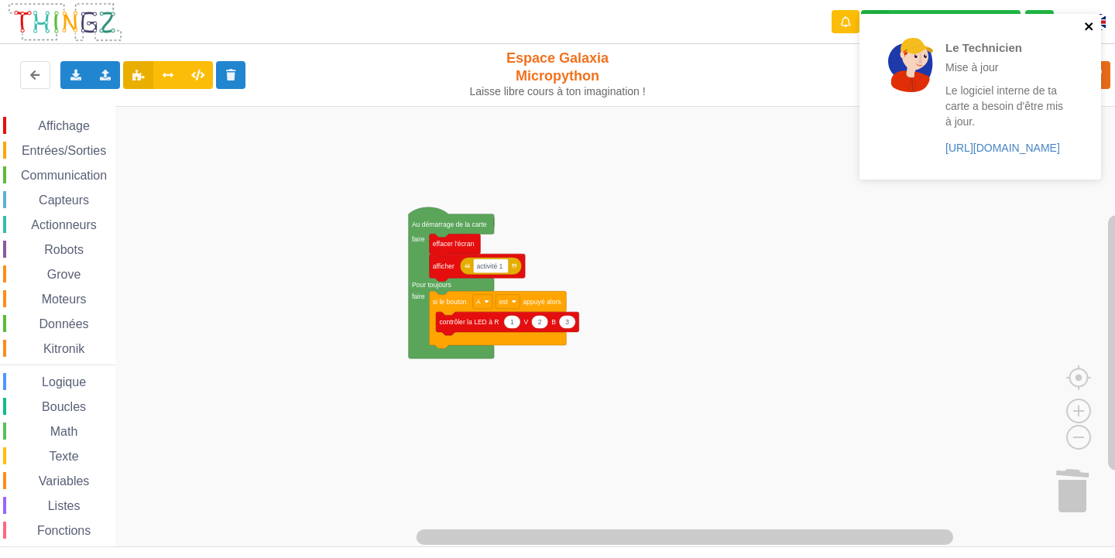
click at [1087, 22] on icon "close" at bounding box center [1089, 26] width 11 height 12
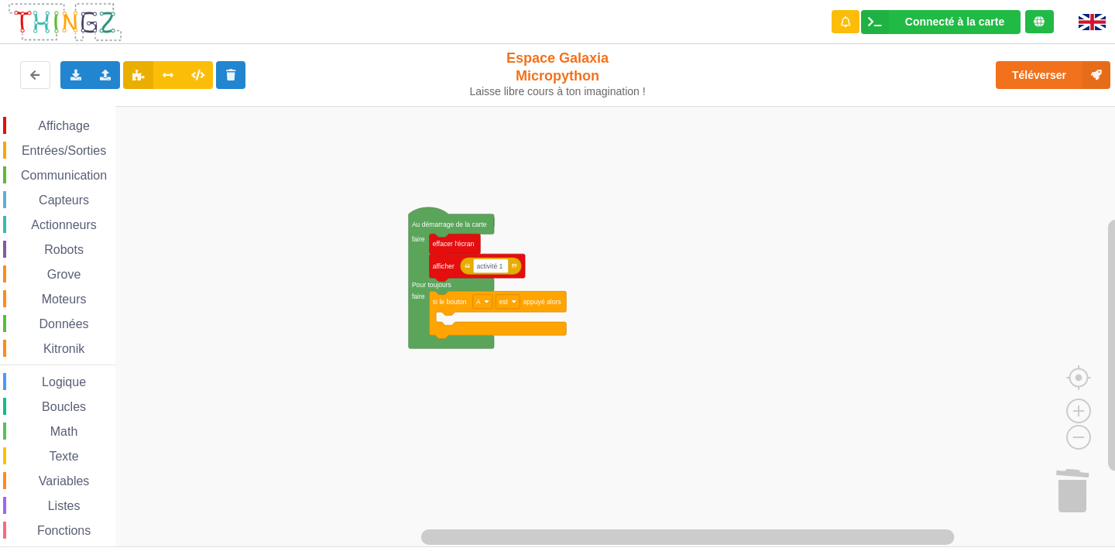
click at [58, 131] on span "Affichage" at bounding box center [64, 125] width 56 height 13
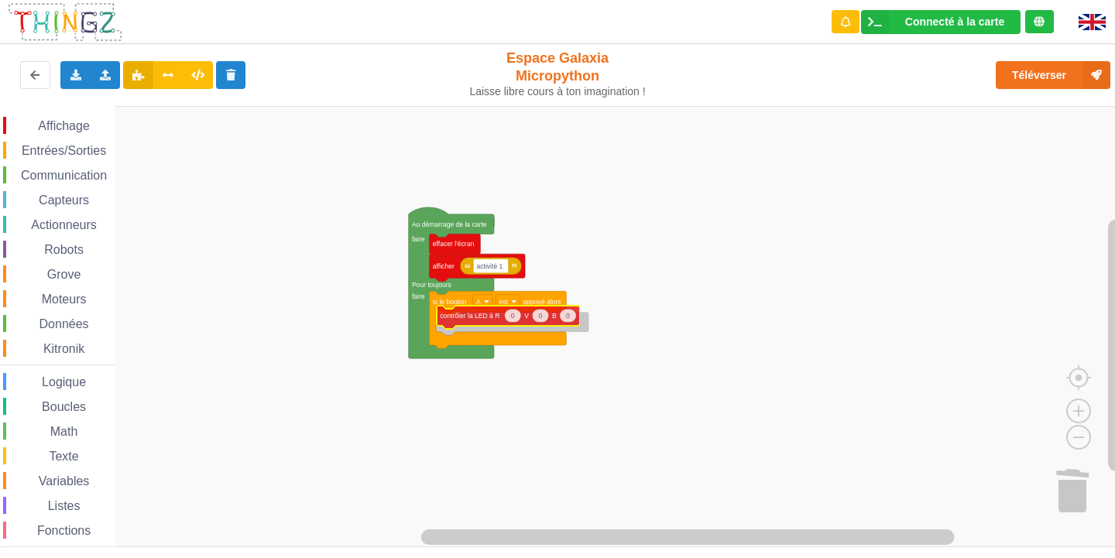
click at [437, 315] on div "Affichage Entrées/Sorties Communication Capteurs Actionneurs Robots Grove Moteu…" at bounding box center [563, 326] width 1126 height 441
click at [513, 324] on text "0" at bounding box center [512, 322] width 4 height 8
click at [513, 324] on input "0" at bounding box center [511, 322] width 17 height 14
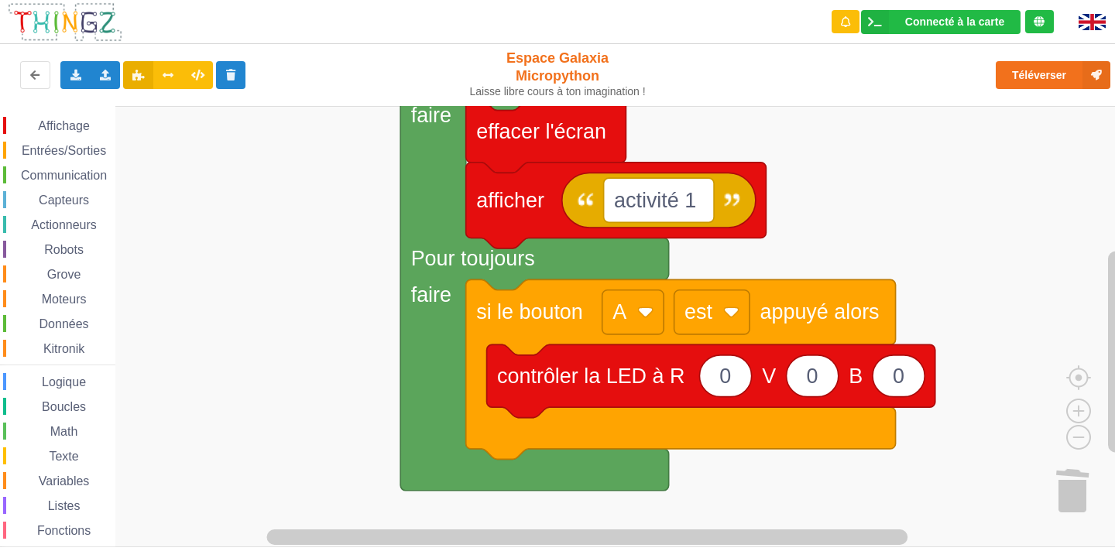
click at [821, 527] on div "Affichage Entrées/Sorties Communication Capteurs Actionneurs Robots Grove Moteu…" at bounding box center [563, 326] width 1126 height 441
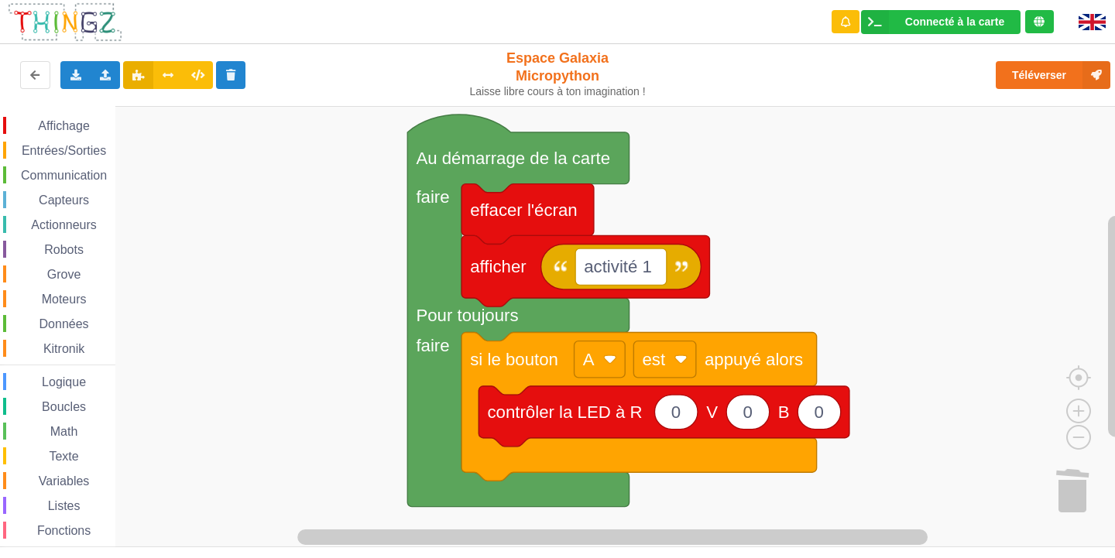
click at [699, 497] on rect "Espace de travail de Blocky" at bounding box center [563, 326] width 1126 height 441
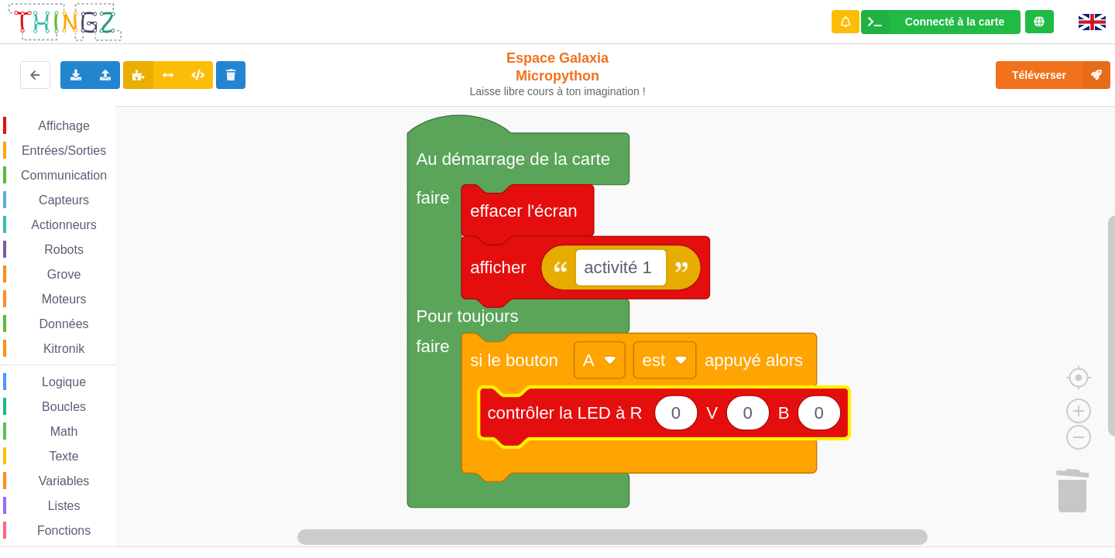
click at [677, 415] on text "0" at bounding box center [675, 412] width 9 height 19
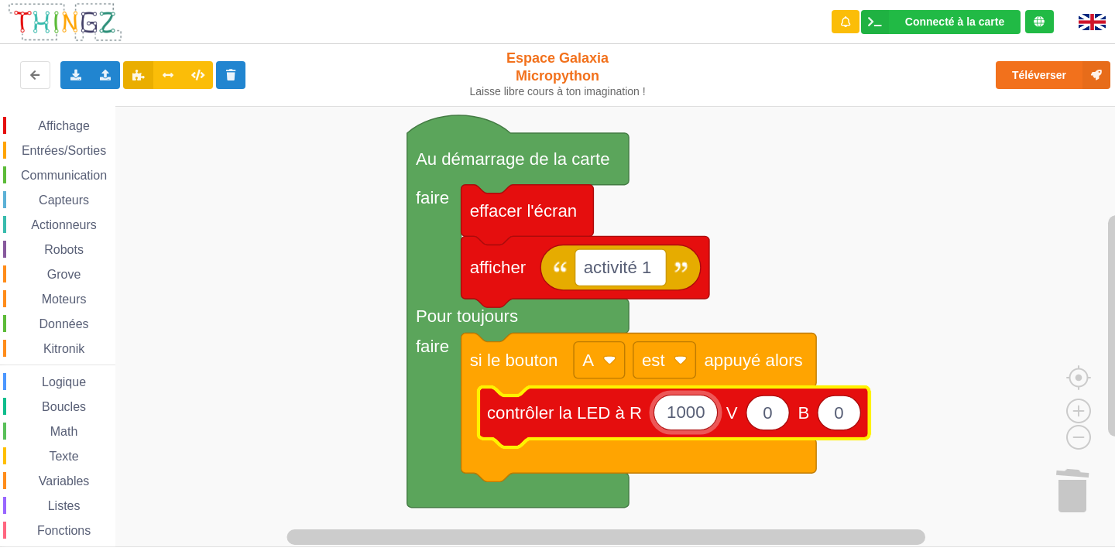
type input "100"
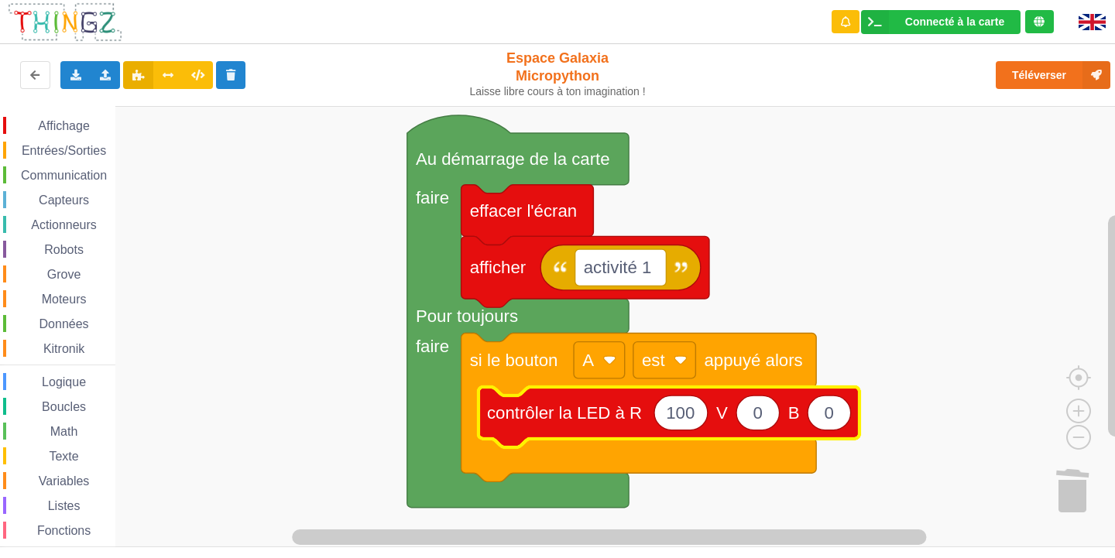
click at [838, 419] on icon "Espace de travail de Blocky" at bounding box center [829, 413] width 43 height 34
click at [838, 419] on input "0" at bounding box center [829, 413] width 44 height 36
click at [840, 413] on icon "Espace de travail de Blocky" at bounding box center [829, 413] width 43 height 34
click at [840, 413] on input "1" at bounding box center [829, 413] width 44 height 36
type input "100"
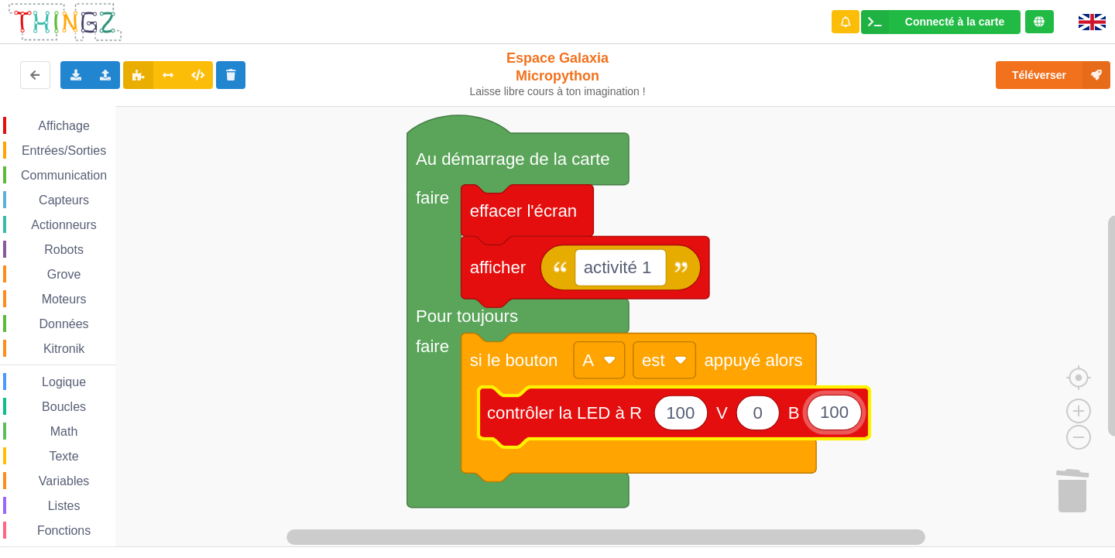
click at [903, 341] on rect "Espace de travail de Blocky" at bounding box center [563, 326] width 1126 height 441
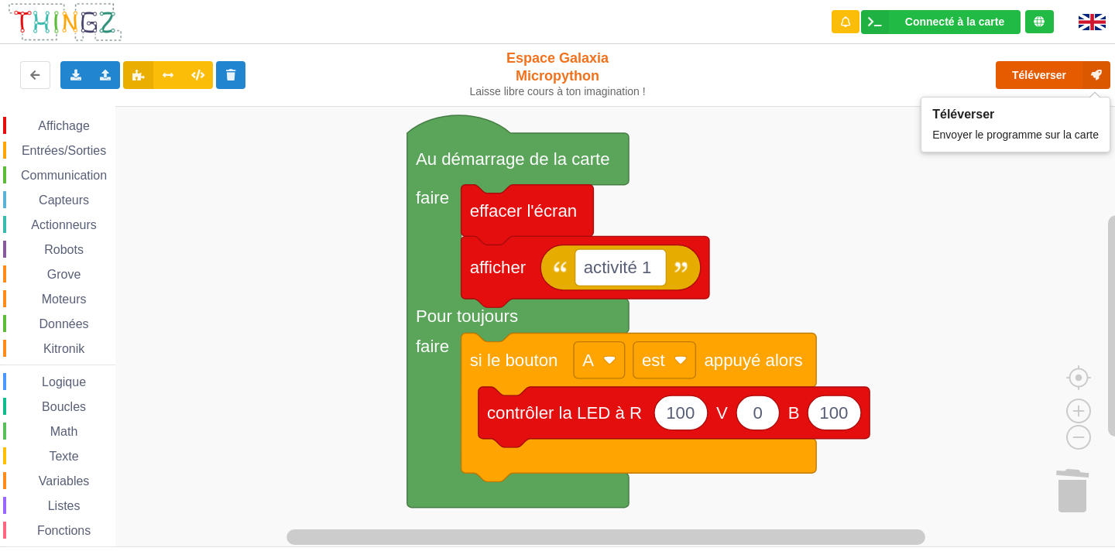
click at [1015, 67] on button "Téléverser" at bounding box center [1053, 75] width 115 height 28
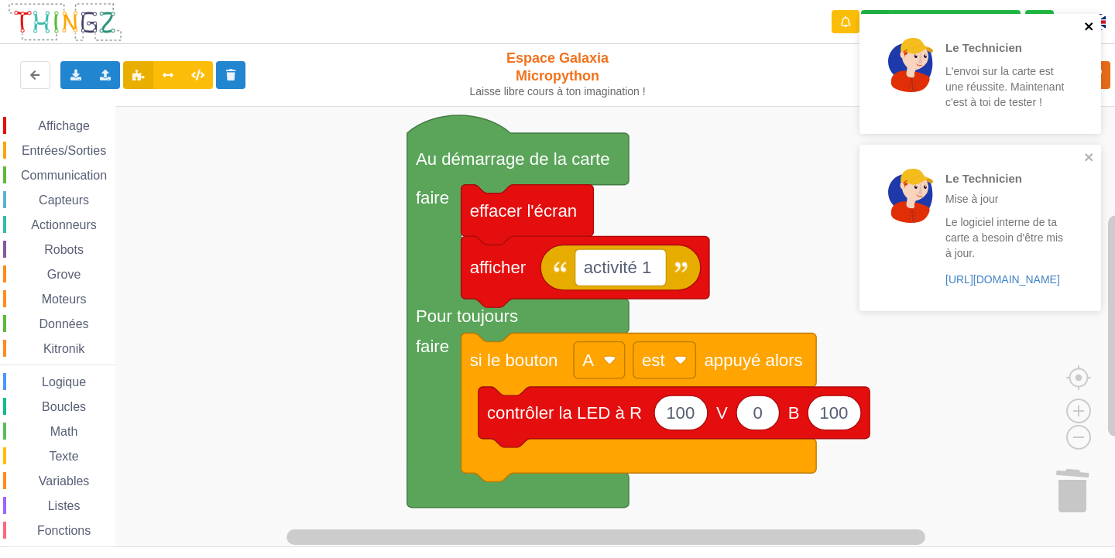
click at [1093, 22] on icon "close" at bounding box center [1089, 26] width 11 height 12
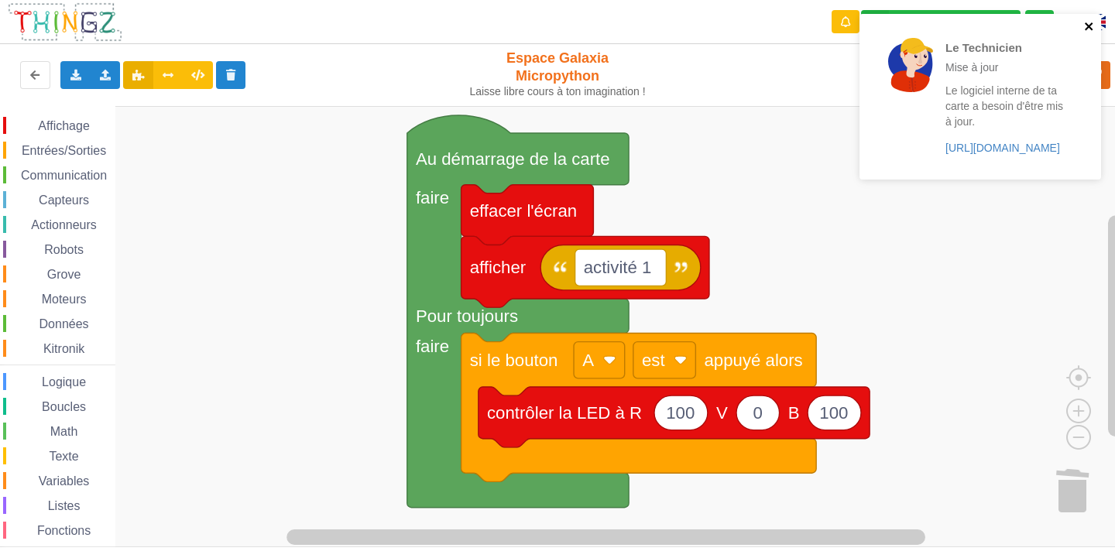
click at [1088, 35] on button "close" at bounding box center [1089, 27] width 11 height 15
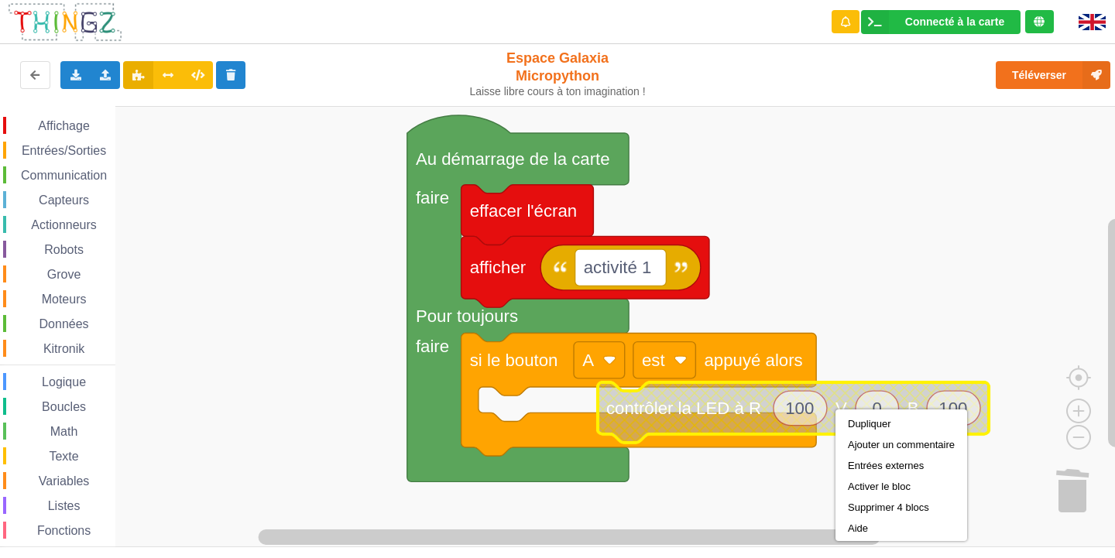
click at [848, 291] on rect "Espace de travail de Blocky" at bounding box center [563, 326] width 1126 height 441
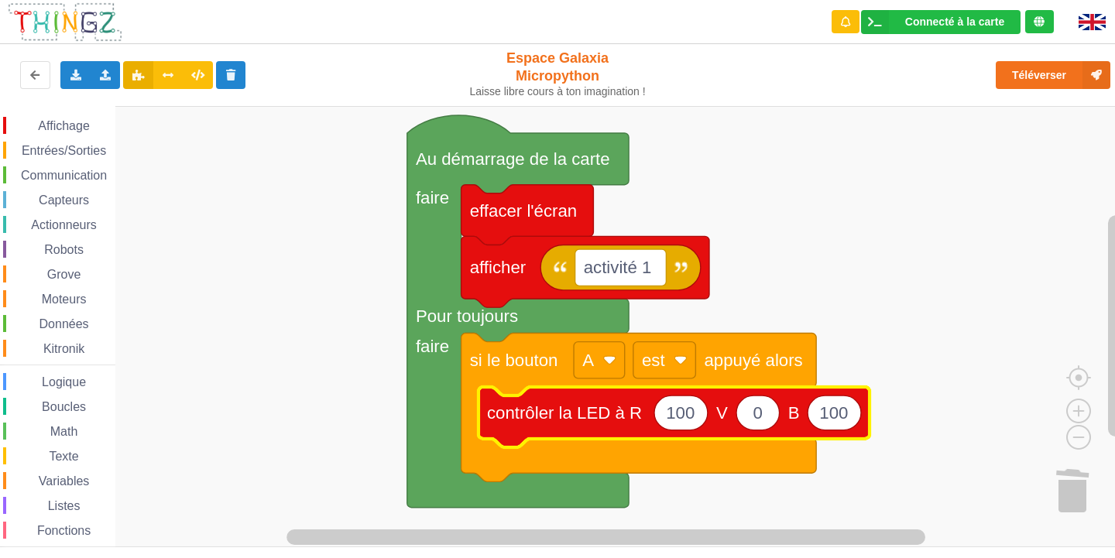
click at [692, 414] on icon "Espace de travail de Blocky" at bounding box center [680, 413] width 53 height 34
drag, startPoint x: 692, startPoint y: 414, endPoint x: 657, endPoint y: 419, distance: 35.9
click at [657, 419] on input "100" at bounding box center [680, 413] width 54 height 36
click at [667, 406] on input "100" at bounding box center [680, 413] width 54 height 36
drag, startPoint x: 667, startPoint y: 409, endPoint x: 718, endPoint y: 413, distance: 50.5
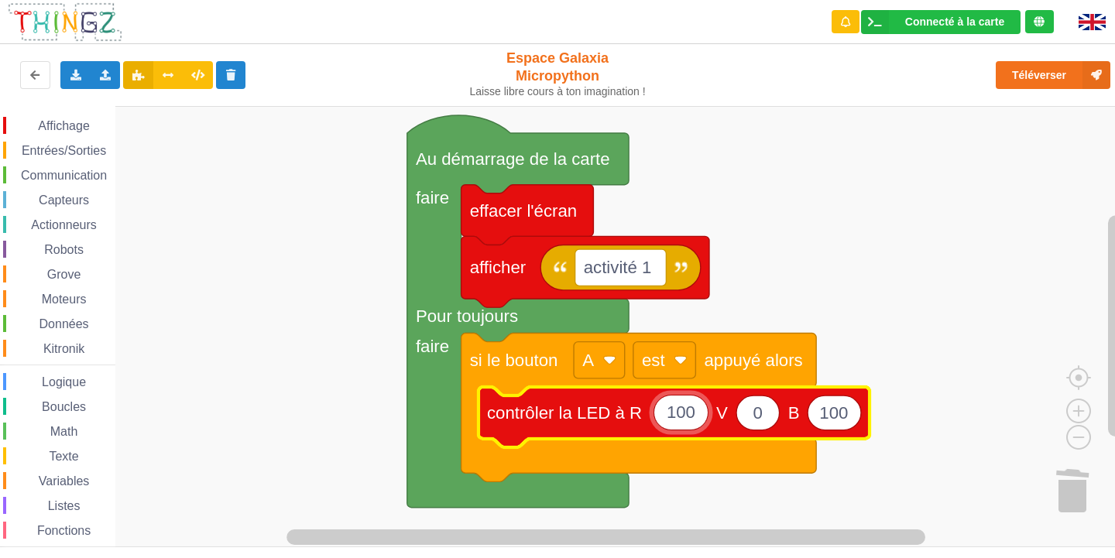
click at [718, 413] on body "Connecté à la carte Réglages Ouvrir le moniteur automatiquement Connexion autom…" at bounding box center [557, 279] width 1115 height 558
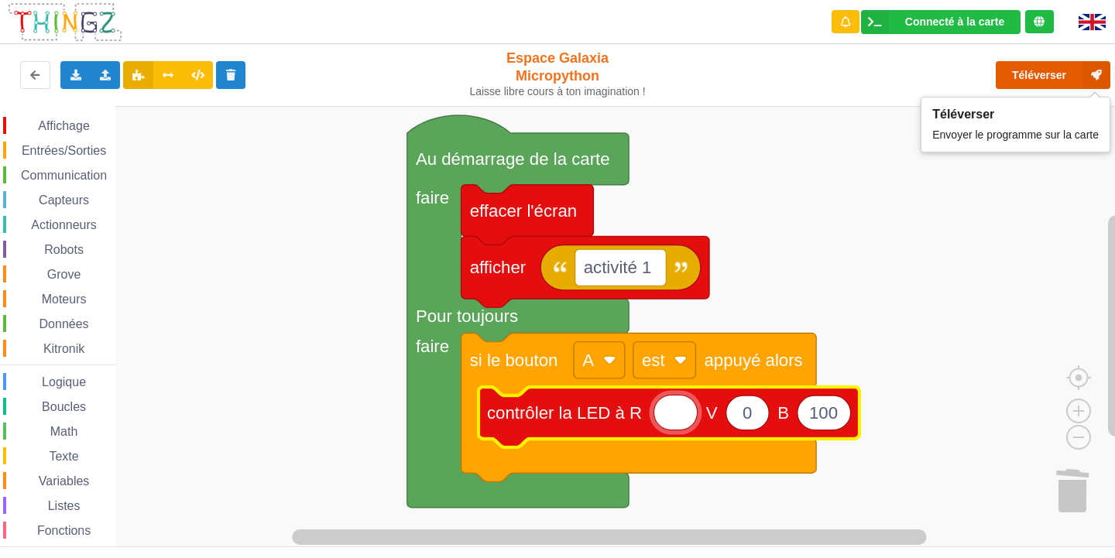
click at [1068, 73] on button "Téléverser" at bounding box center [1053, 75] width 115 height 28
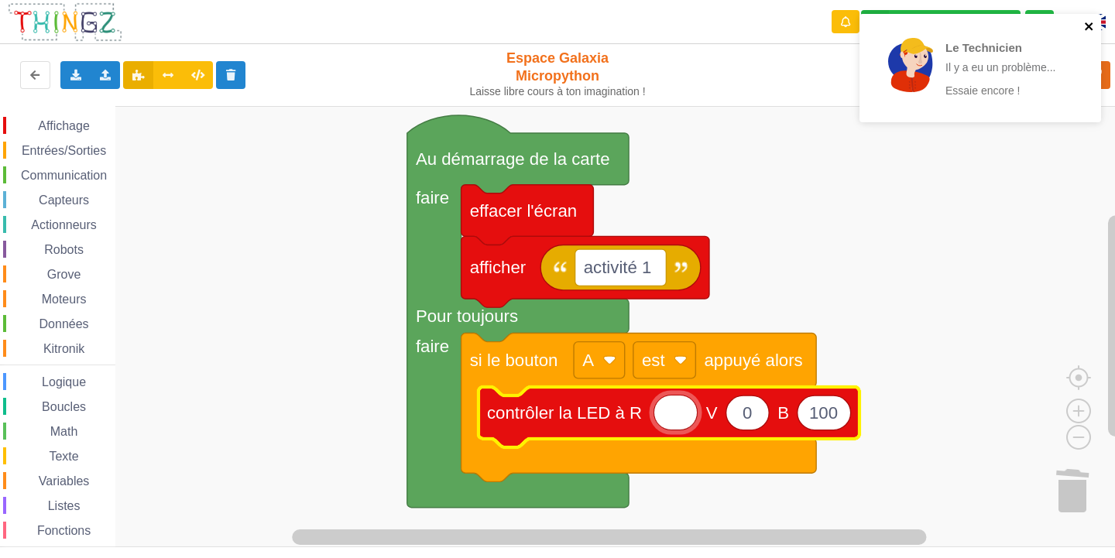
click at [1089, 27] on icon "close" at bounding box center [1089, 26] width 8 height 8
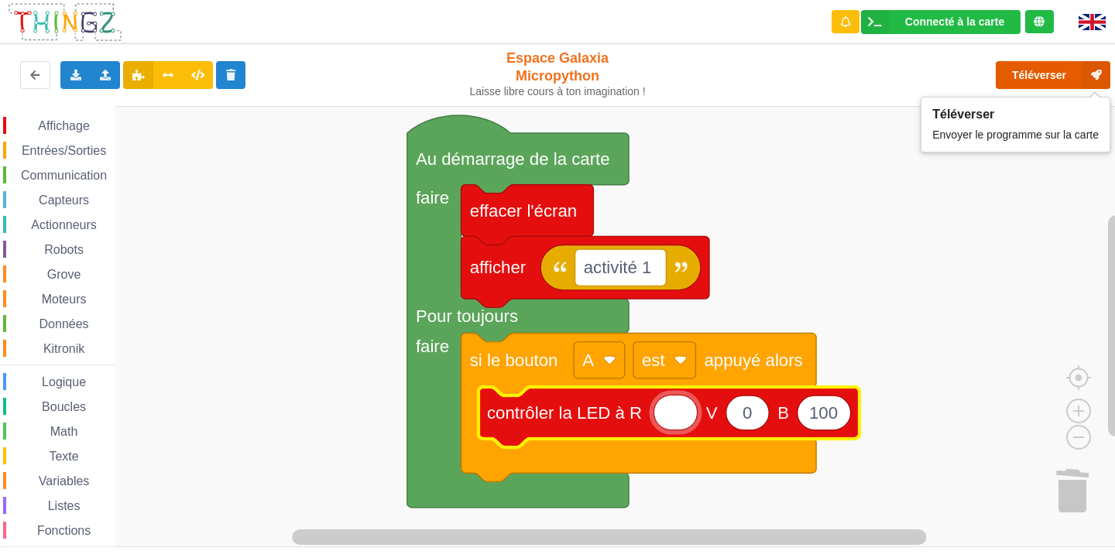
click at [1055, 77] on button "Téléverser" at bounding box center [1053, 75] width 115 height 28
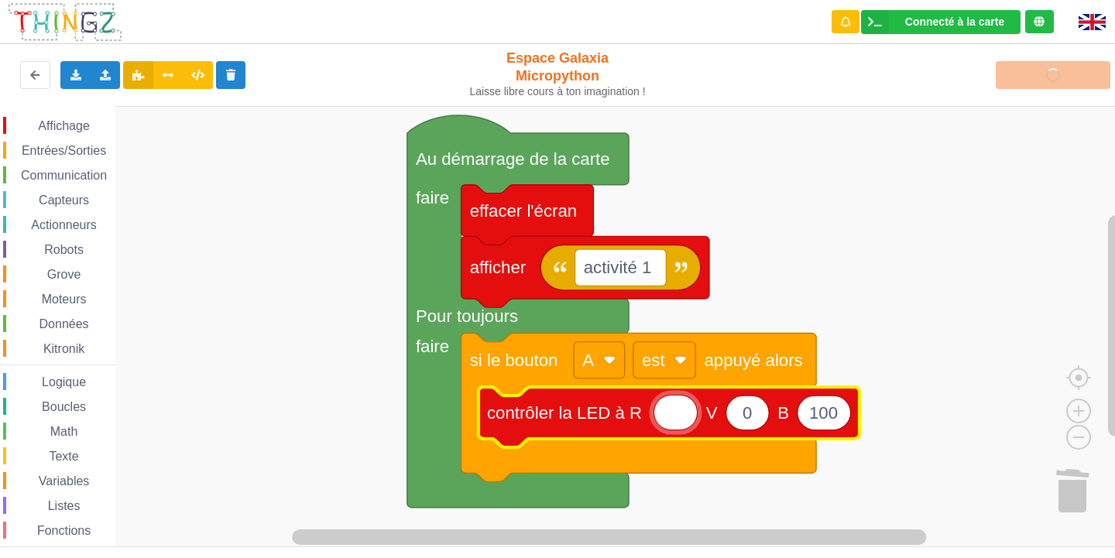
click at [1114, 557] on html "Connecté à la carte Réglages Ouvrir le moniteur automatiquement Connexion autom…" at bounding box center [557, 279] width 1115 height 558
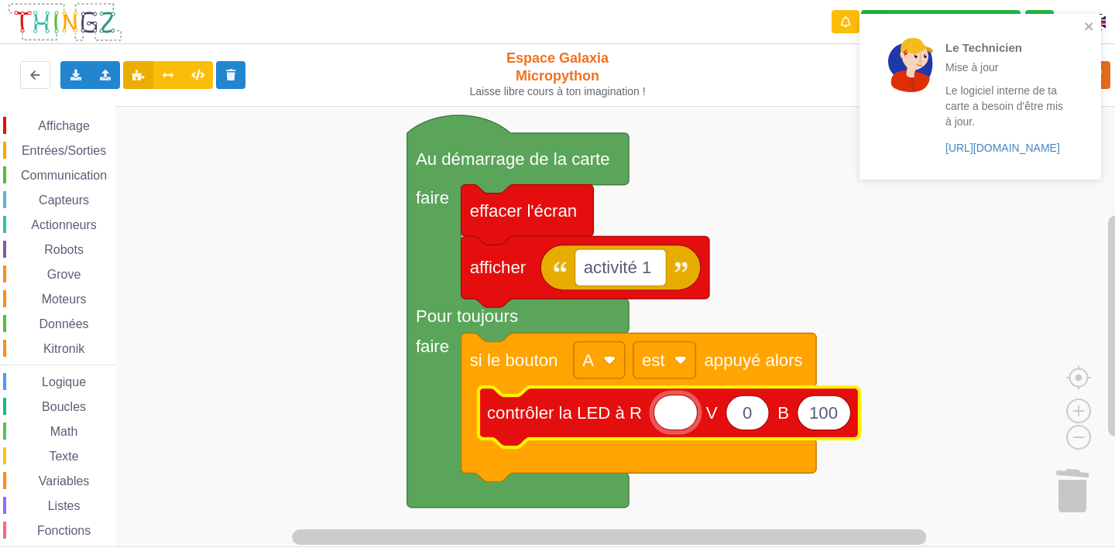
click at [312, 300] on rect "Espace de travail de Blocky" at bounding box center [563, 326] width 1126 height 441
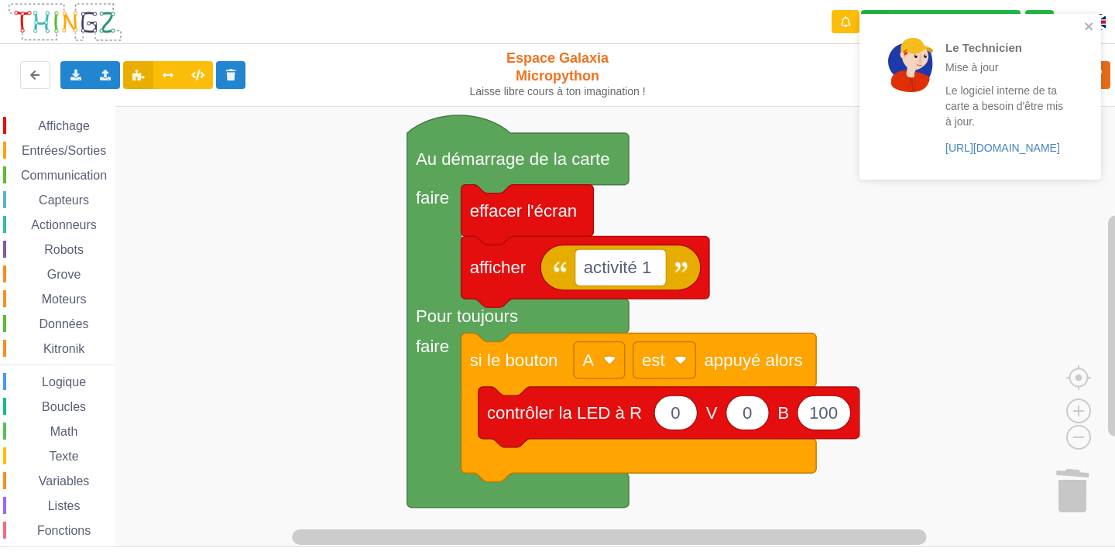
click at [42, 153] on span "Entrées/Sorties" at bounding box center [63, 150] width 89 height 13
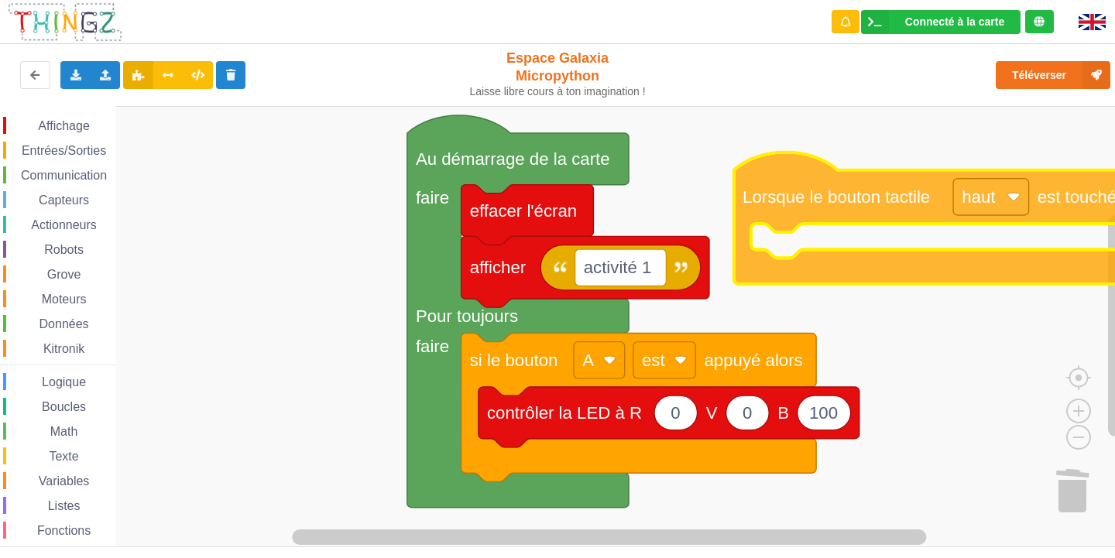
click at [740, 158] on div "Affichage Entrées/Sorties Communication Capteurs Actionneurs Robots Grove Moteu…" at bounding box center [563, 326] width 1126 height 441
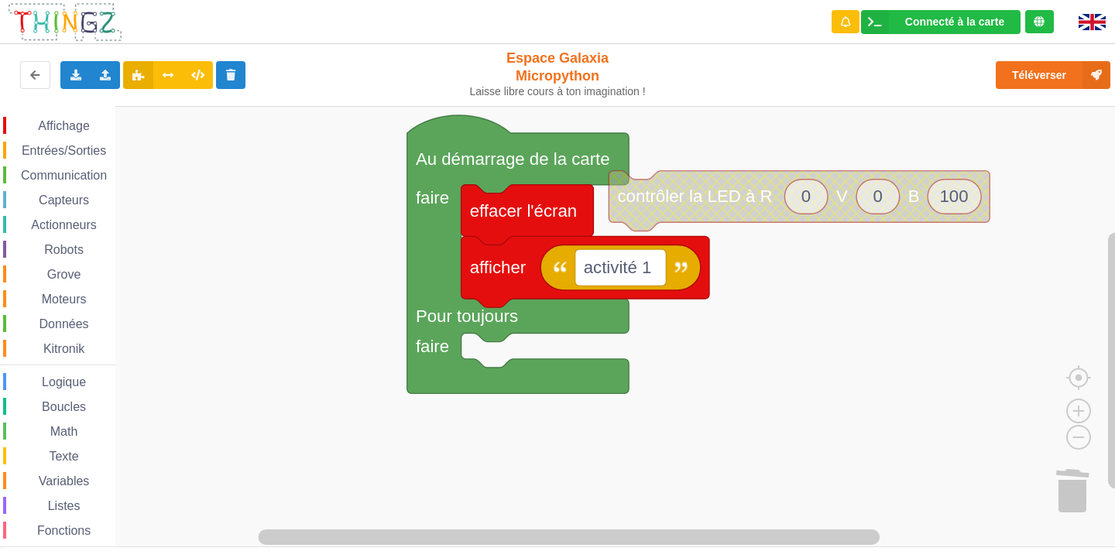
click at [34, 146] on span "Entrées/Sorties" at bounding box center [63, 150] width 89 height 13
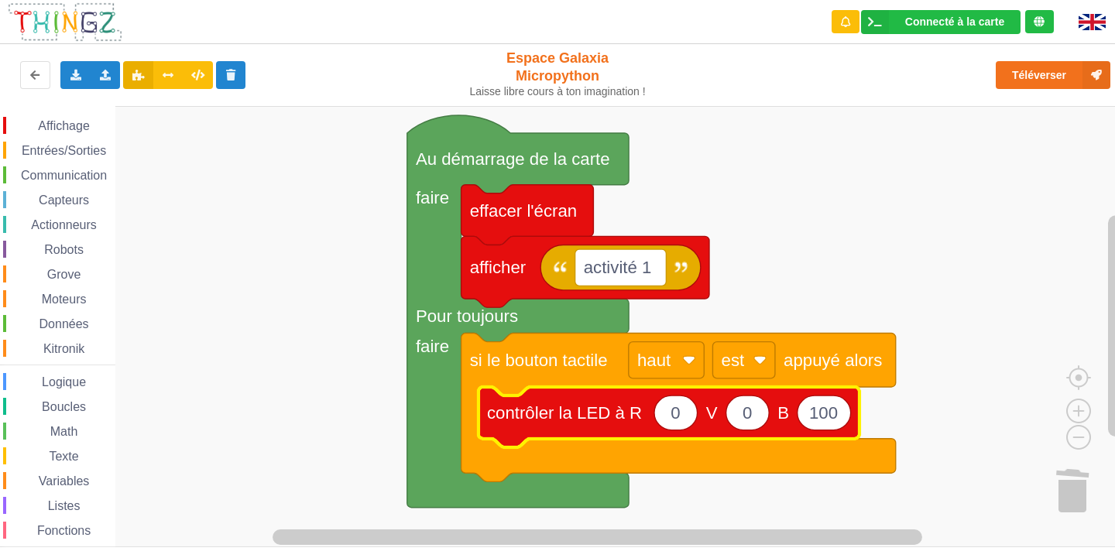
click at [40, 127] on span "Affichage" at bounding box center [64, 125] width 56 height 13
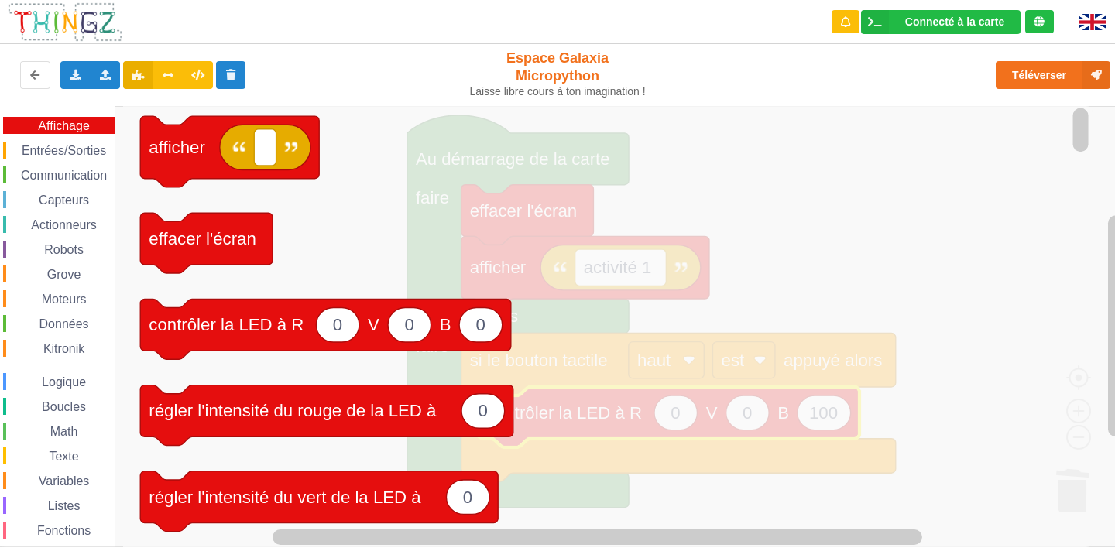
click at [41, 142] on div "Entrées/Sorties" at bounding box center [59, 150] width 112 height 17
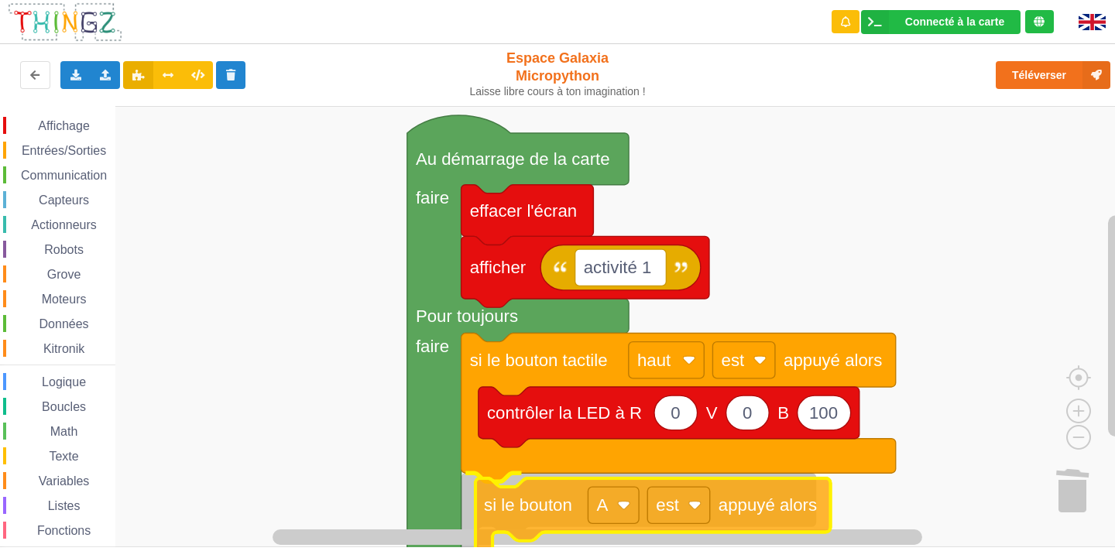
click at [549, 509] on div "Affichage Entrées/Sorties Communication Capteurs Actionneurs Robots Grove Moteu…" at bounding box center [563, 326] width 1126 height 441
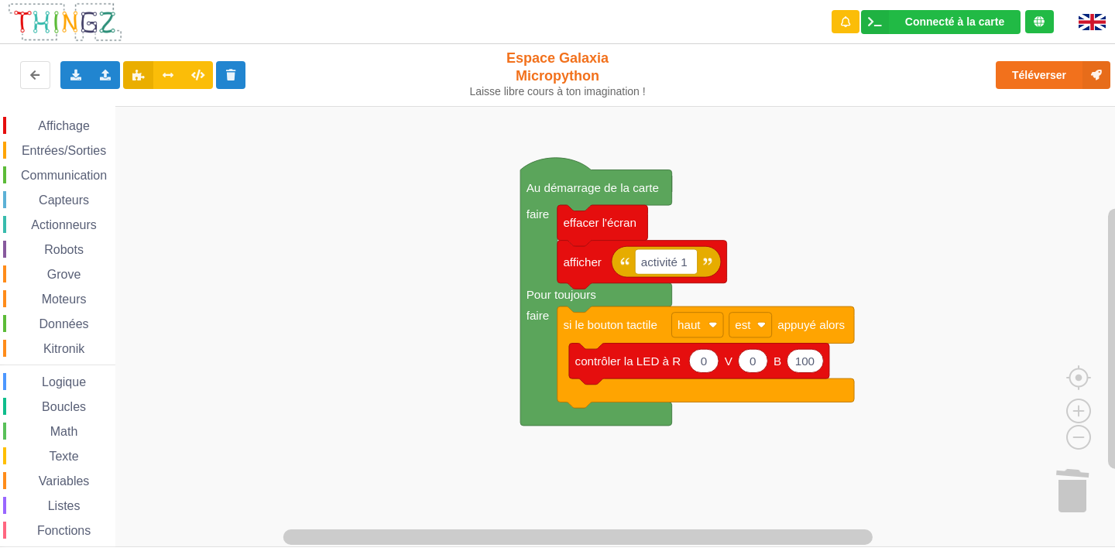
click at [29, 142] on div "Entrées/Sorties" at bounding box center [59, 150] width 112 height 17
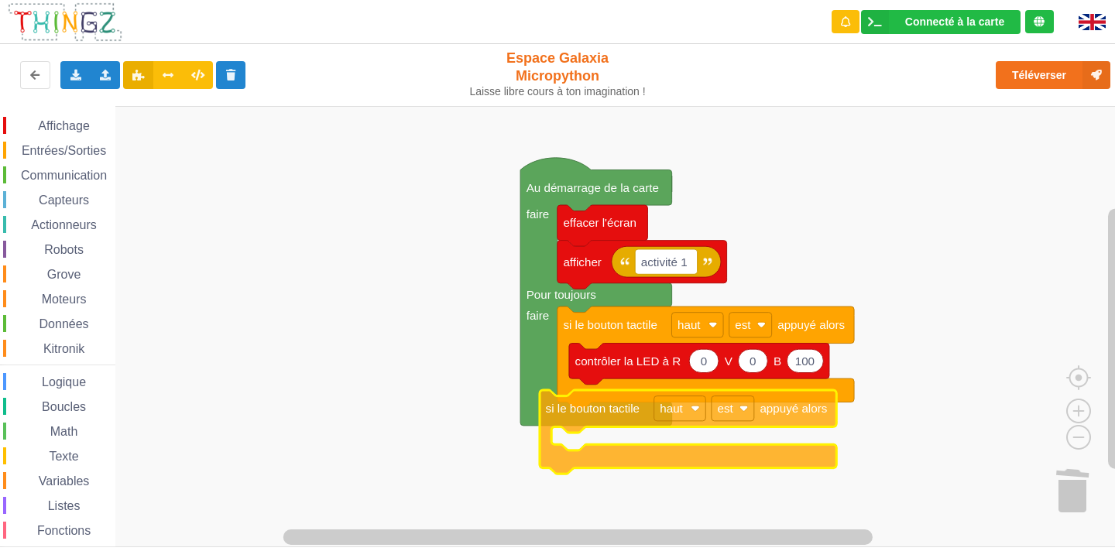
click at [573, 413] on div "Affichage Entrées/Sorties Communication Capteurs Actionneurs Robots Grove Moteu…" at bounding box center [563, 326] width 1126 height 441
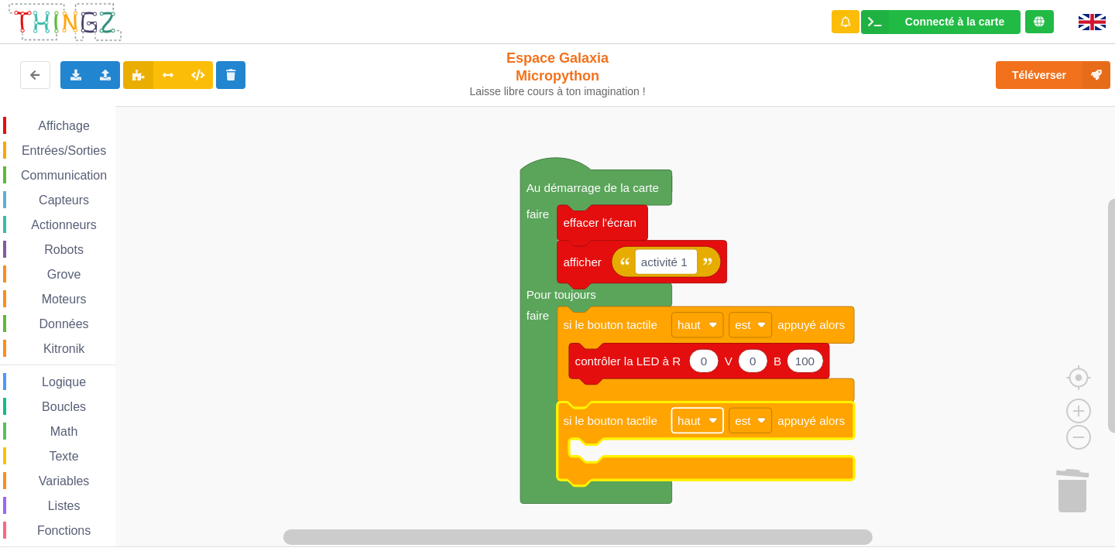
click at [714, 414] on rect "Espace de travail de Blocky" at bounding box center [697, 420] width 52 height 25
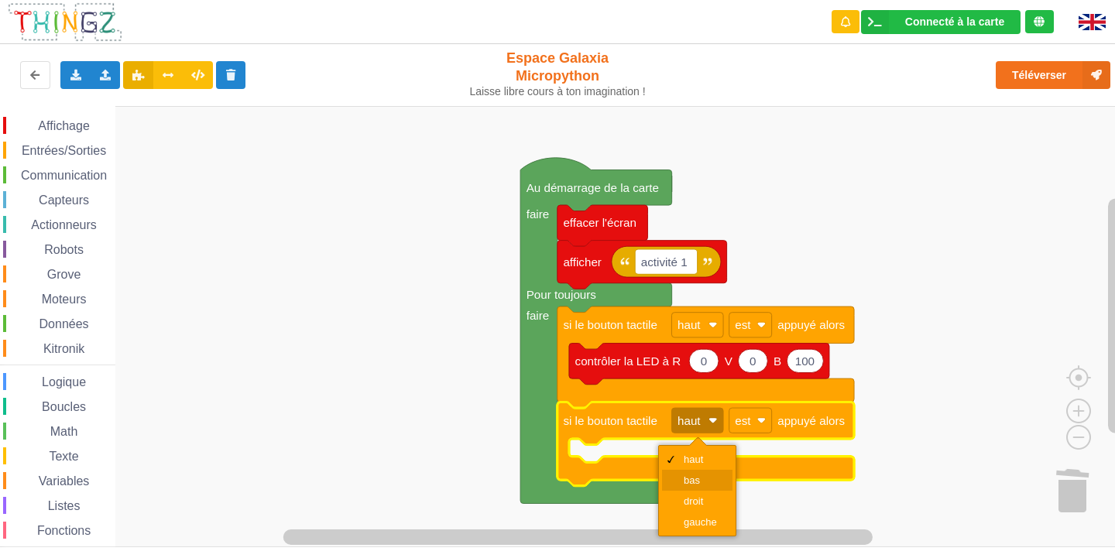
click at [695, 485] on div "bas" at bounding box center [702, 481] width 37 height 12
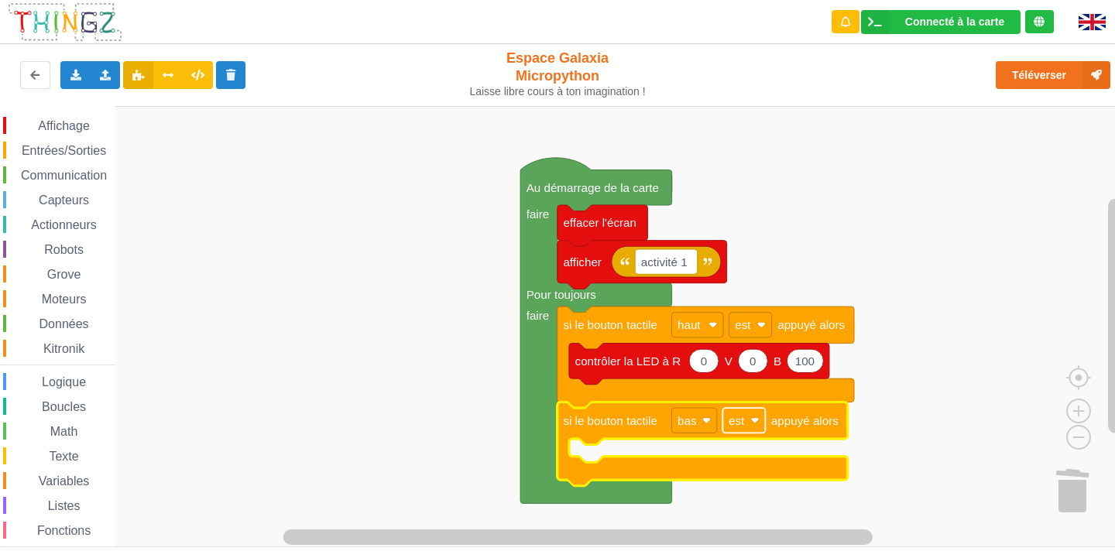
click at [763, 422] on rect "Espace de travail de Blocky" at bounding box center [743, 420] width 43 height 25
click at [946, 363] on rect "Espace de travail de Blocky" at bounding box center [563, 326] width 1126 height 441
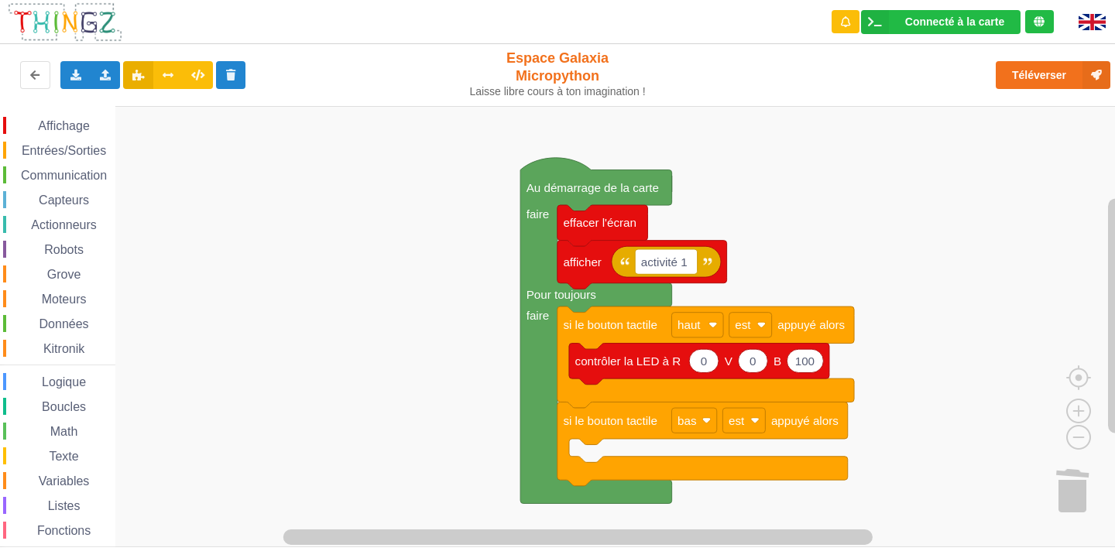
click at [57, 119] on span "Affichage" at bounding box center [64, 125] width 56 height 13
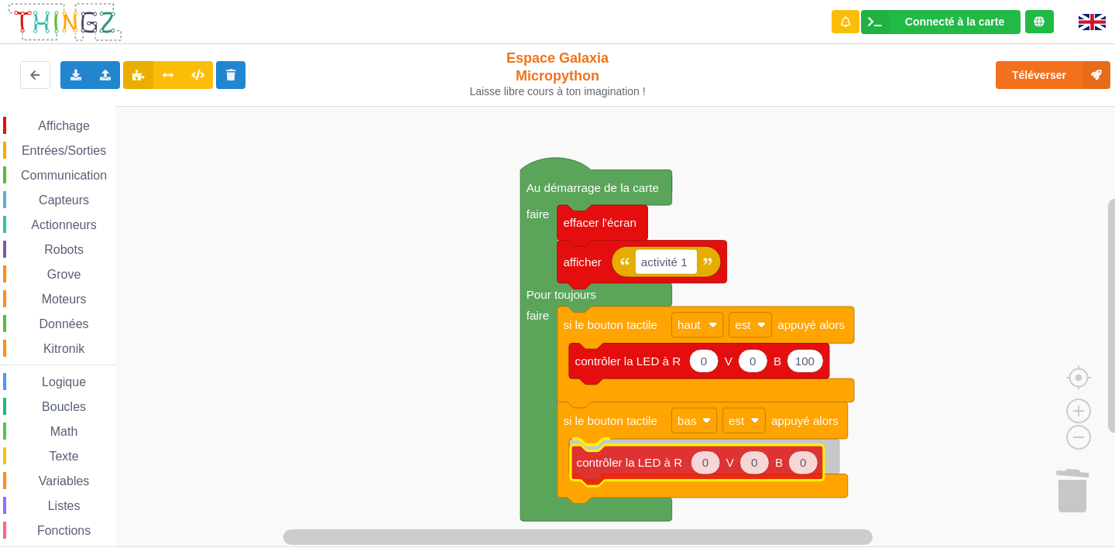
click at [621, 479] on div "Affichage Entrées/Sorties Communication Capteurs Actionneurs Robots Grove Moteu…" at bounding box center [563, 326] width 1126 height 441
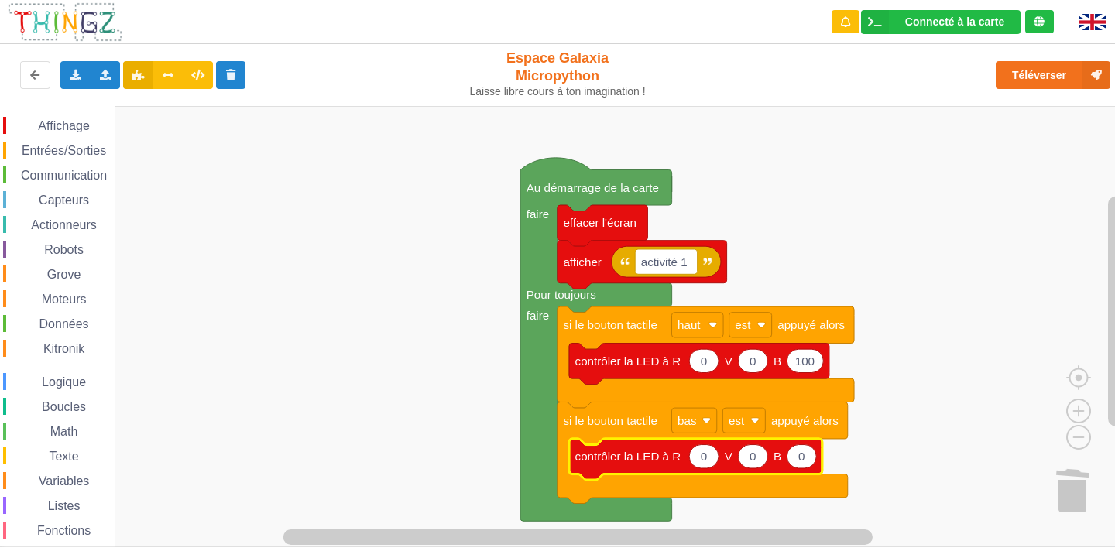
click at [705, 461] on text "0" at bounding box center [704, 456] width 6 height 13
click at [705, 461] on input "0" at bounding box center [704, 456] width 30 height 24
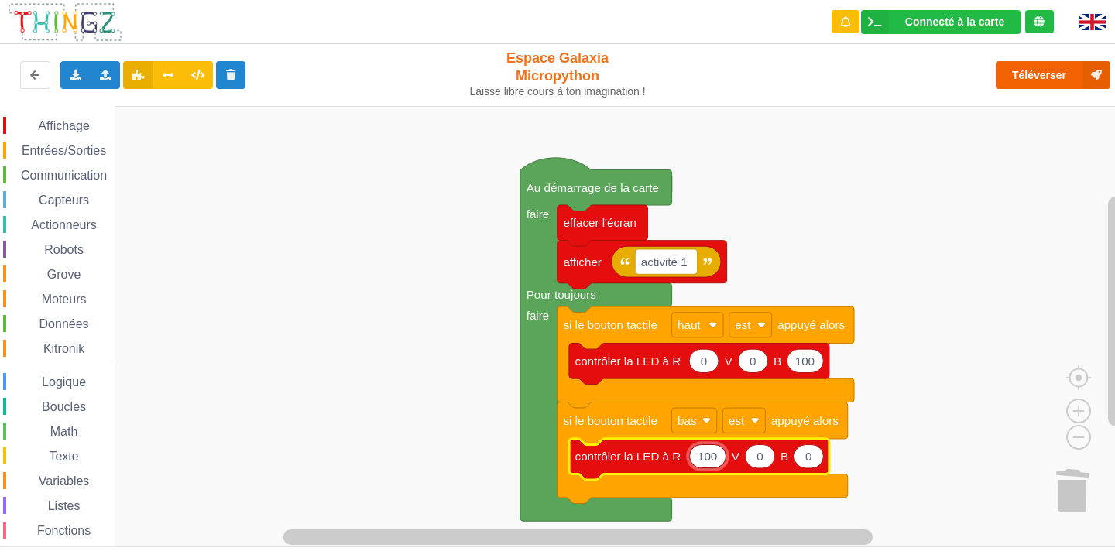
type input "100"
click at [1026, 74] on button "Téléverser" at bounding box center [1053, 75] width 115 height 28
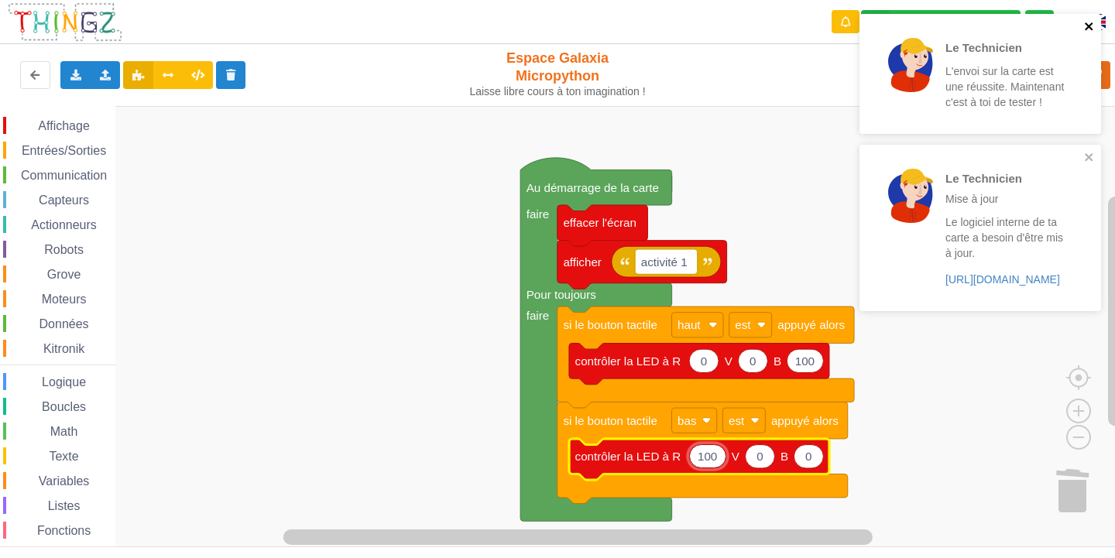
click at [1089, 23] on icon "close" at bounding box center [1089, 26] width 11 height 12
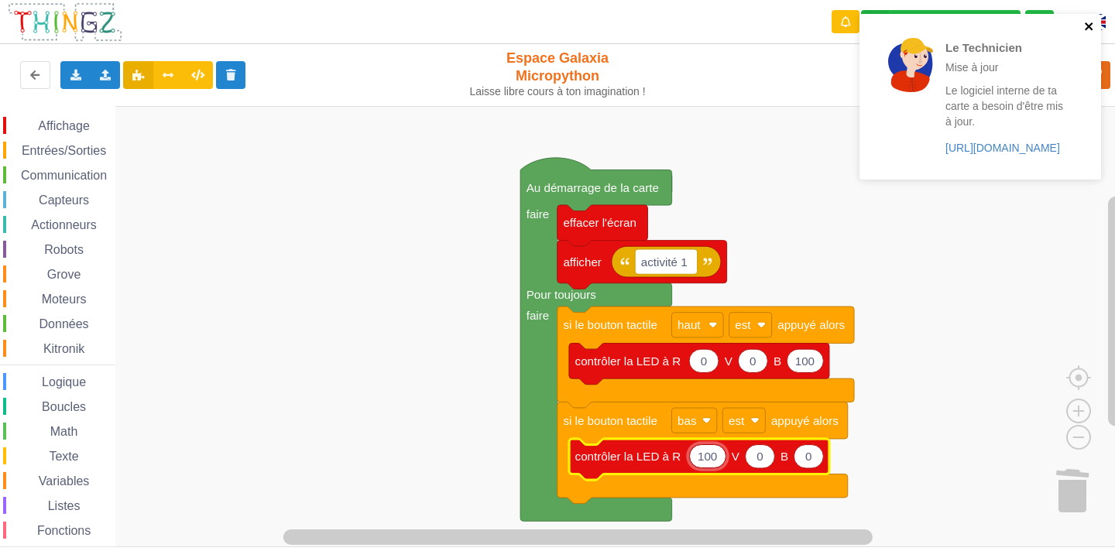
click at [1089, 23] on icon "close" at bounding box center [1089, 26] width 11 height 12
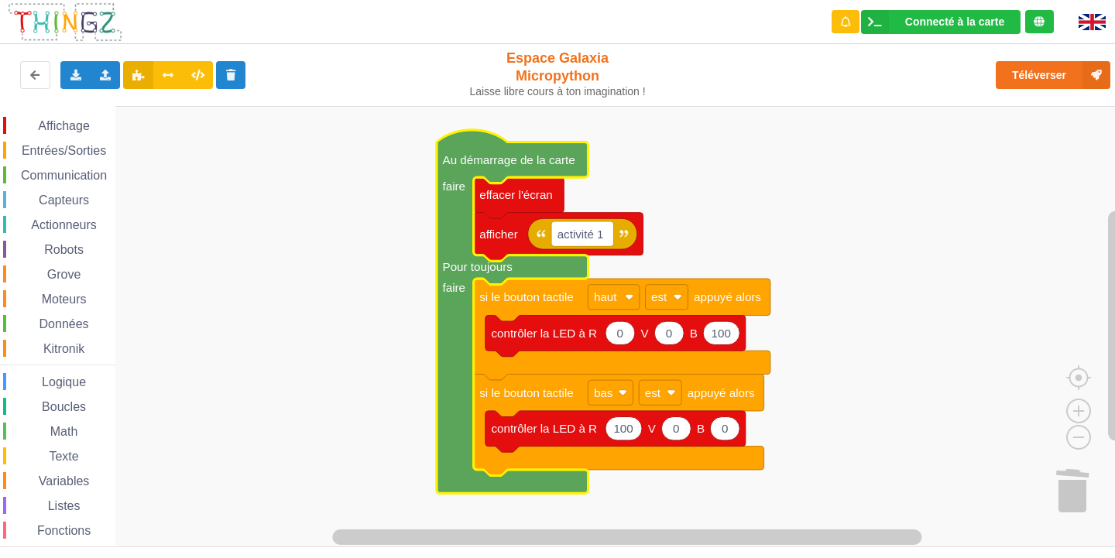
click at [49, 400] on div "Boucles" at bounding box center [59, 406] width 112 height 17
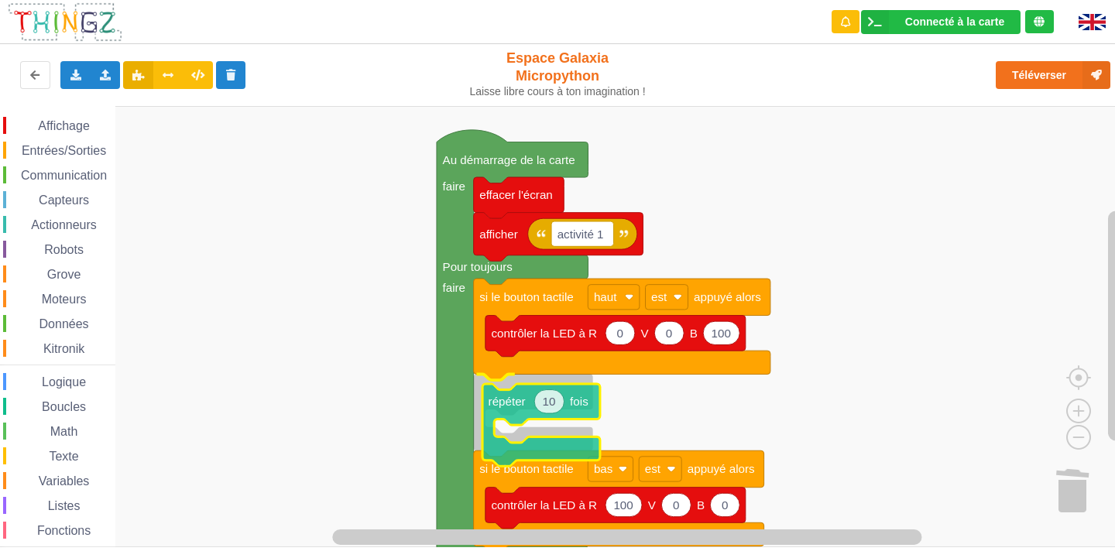
click at [527, 438] on div "Affichage Entrées/Sorties Communication Capteurs Actionneurs Robots Grove Moteu…" at bounding box center [563, 326] width 1126 height 441
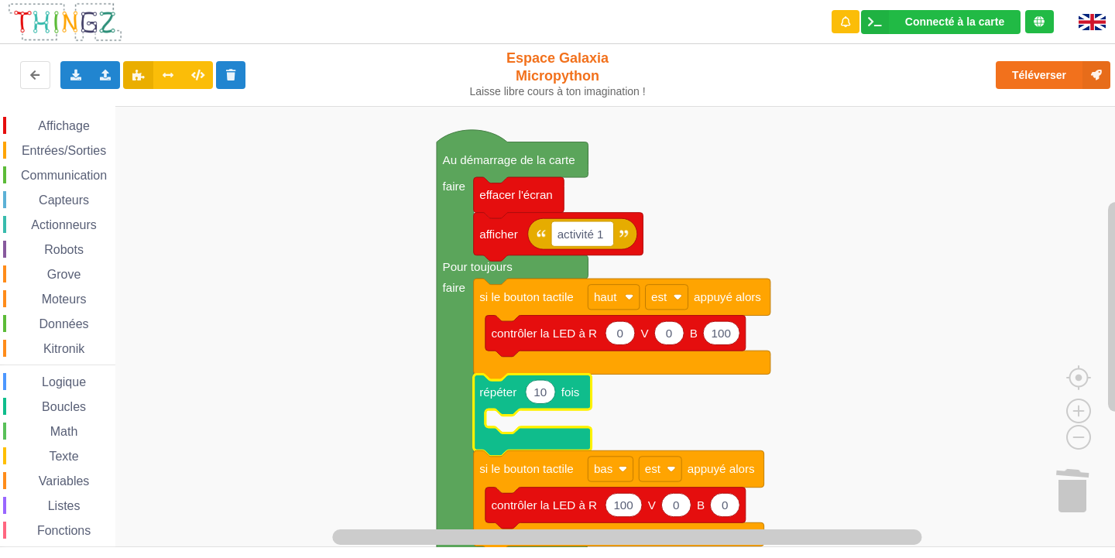
click at [541, 389] on text "10" at bounding box center [539, 392] width 13 height 13
type input "30"
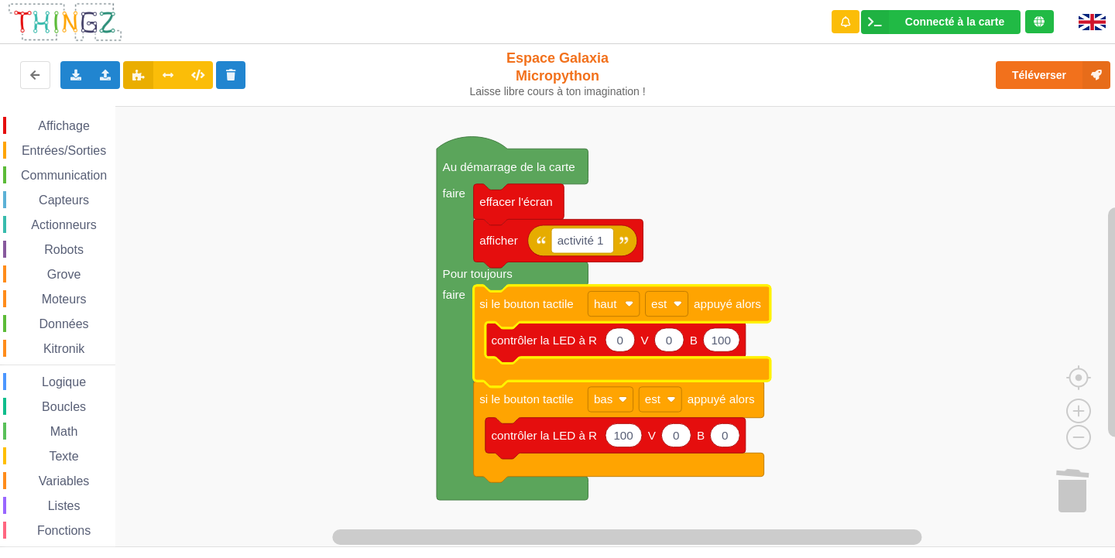
click at [70, 151] on span "Entrées/Sorties" at bounding box center [63, 150] width 89 height 13
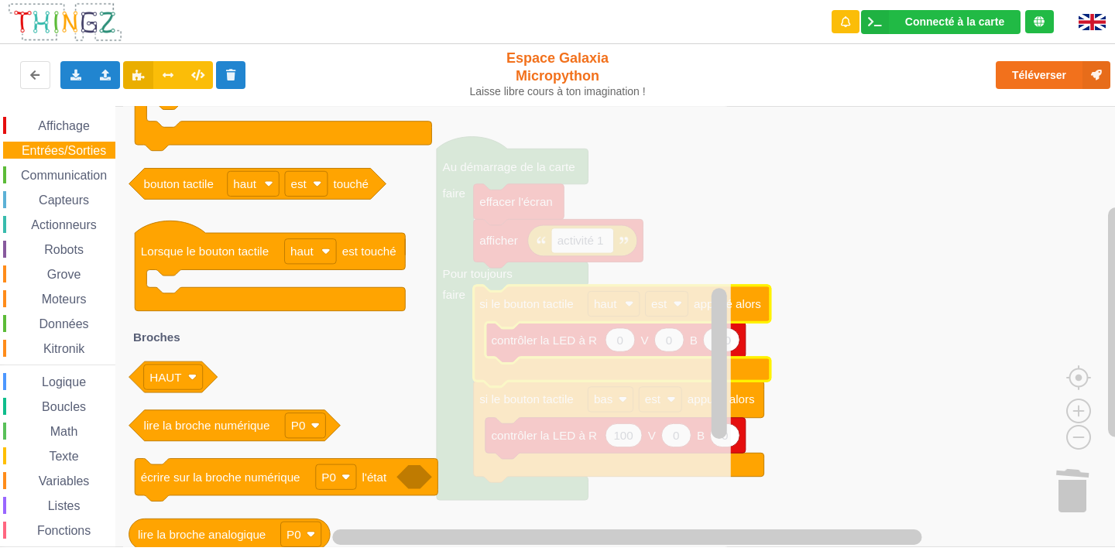
click at [53, 193] on div "Capteurs" at bounding box center [59, 199] width 112 height 17
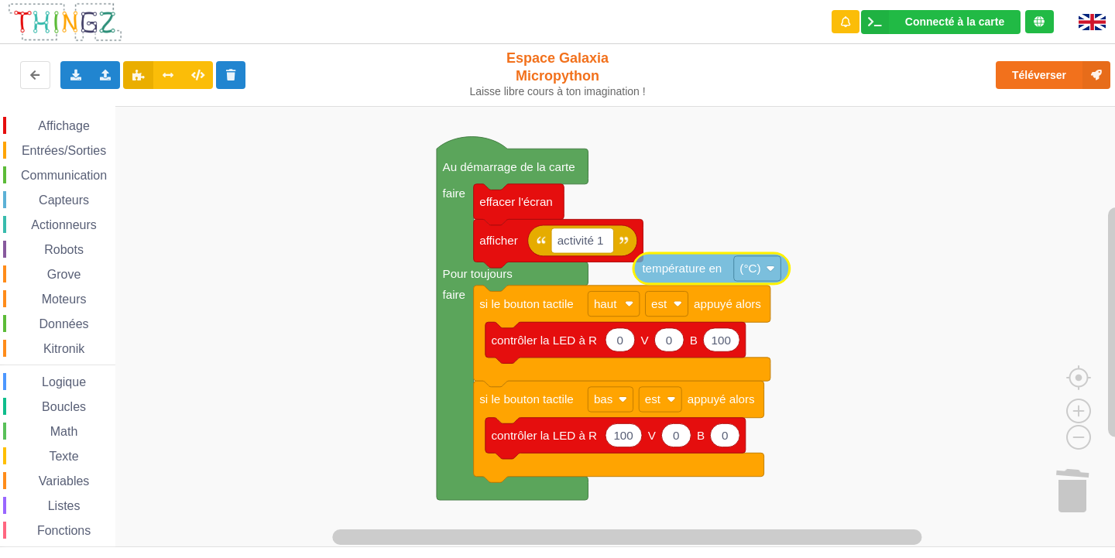
click at [706, 268] on div "Affichage Entrées/Sorties Communication Capteurs Actionneurs Robots Grove Moteu…" at bounding box center [563, 326] width 1126 height 441
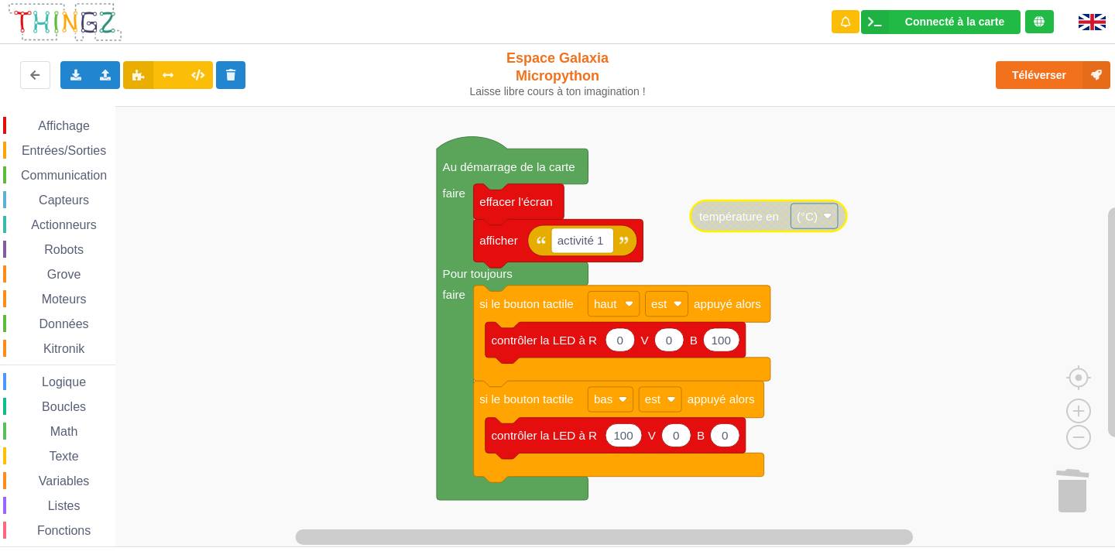
click at [70, 122] on span "Affichage" at bounding box center [64, 125] width 56 height 13
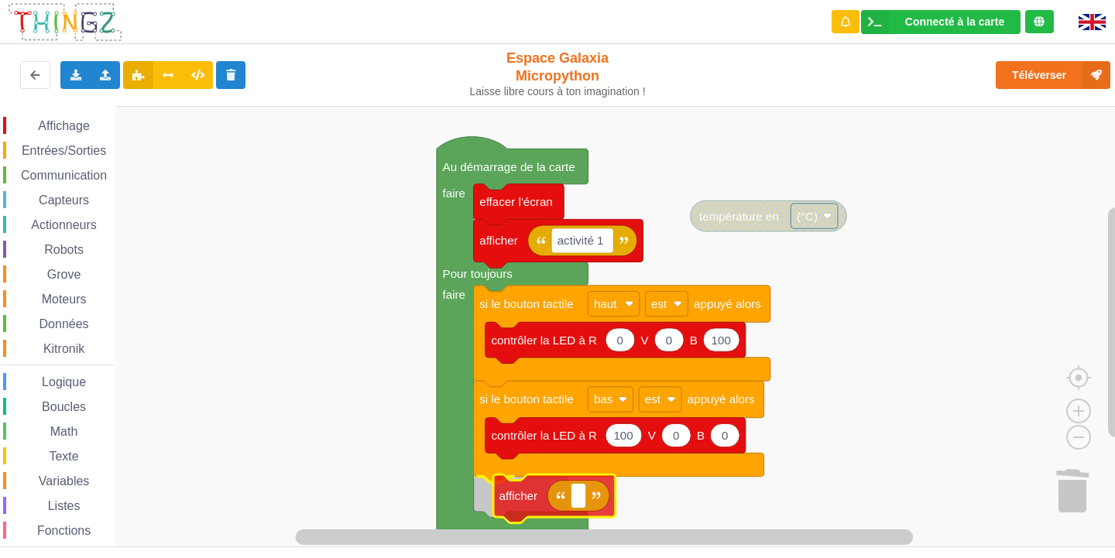
click at [499, 487] on div "Affichage Entrées/Sorties Communication Capteurs Actionneurs Robots Grove Moteu…" at bounding box center [563, 326] width 1126 height 441
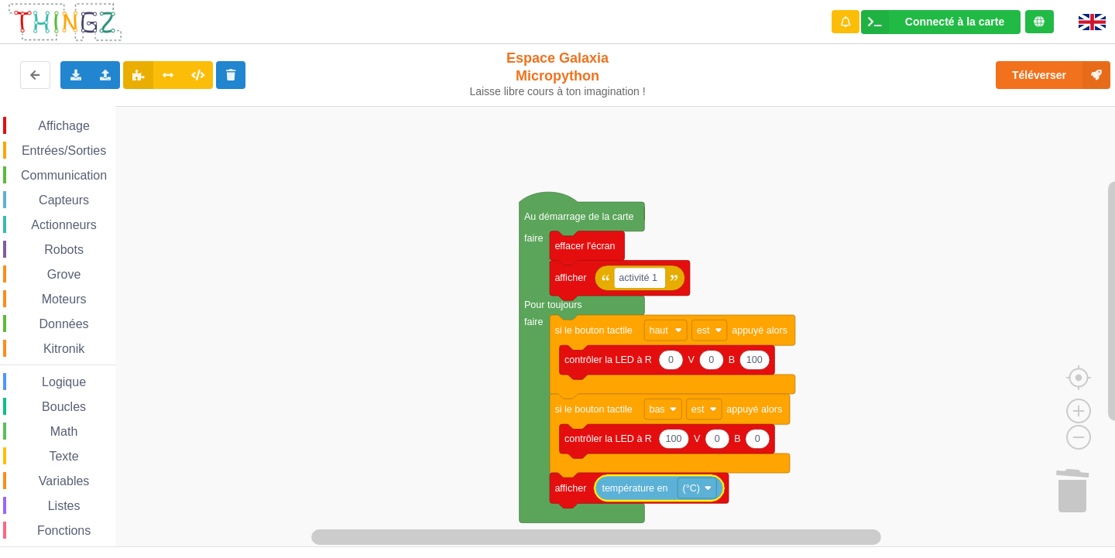
click at [93, 146] on span "Entrées/Sorties" at bounding box center [63, 150] width 89 height 13
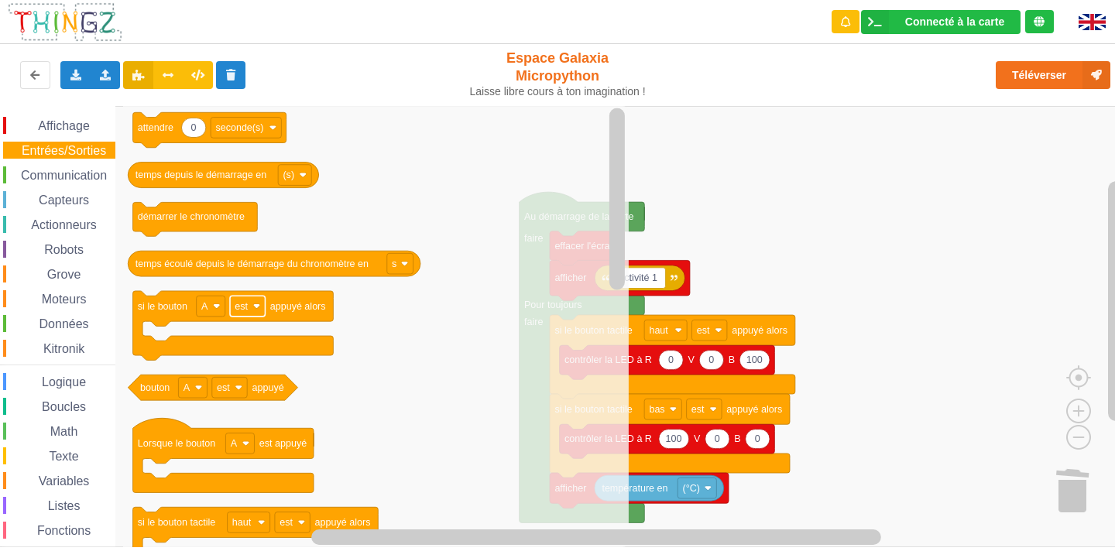
click at [595, 382] on icon "0 attendre seconde(s) temps depuis le démarrage en (s) démarrer le chronomètre …" at bounding box center [376, 326] width 506 height 441
click at [425, 416] on icon "0 attendre seconde(s) temps depuis le démarrage en (s) démarrer le chronomètre …" at bounding box center [376, 326] width 506 height 441
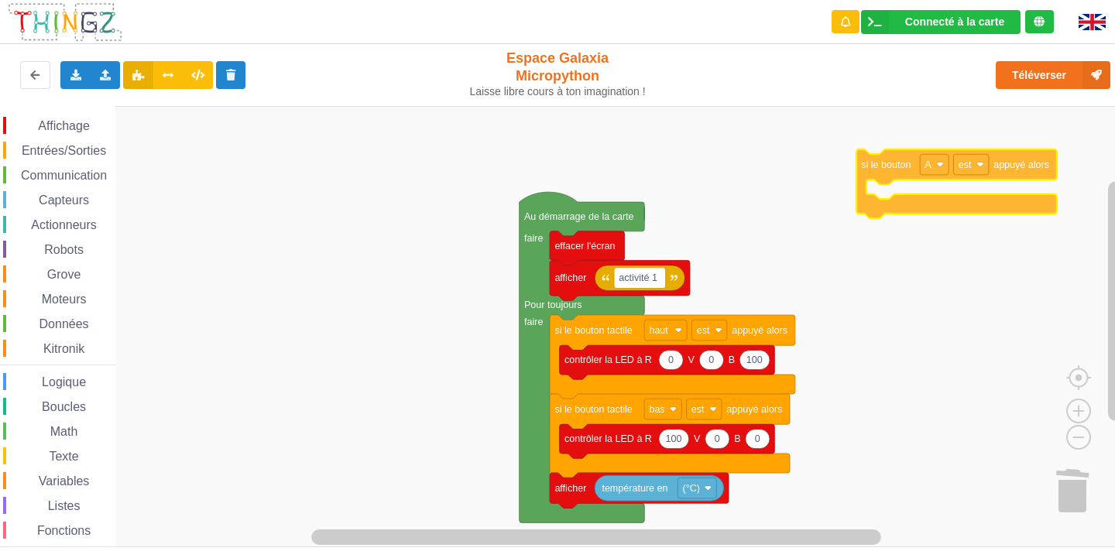
click at [969, 167] on div "Affichage Entrées/Sorties Communication Capteurs Actionneurs Robots Grove Moteu…" at bounding box center [563, 326] width 1126 height 441
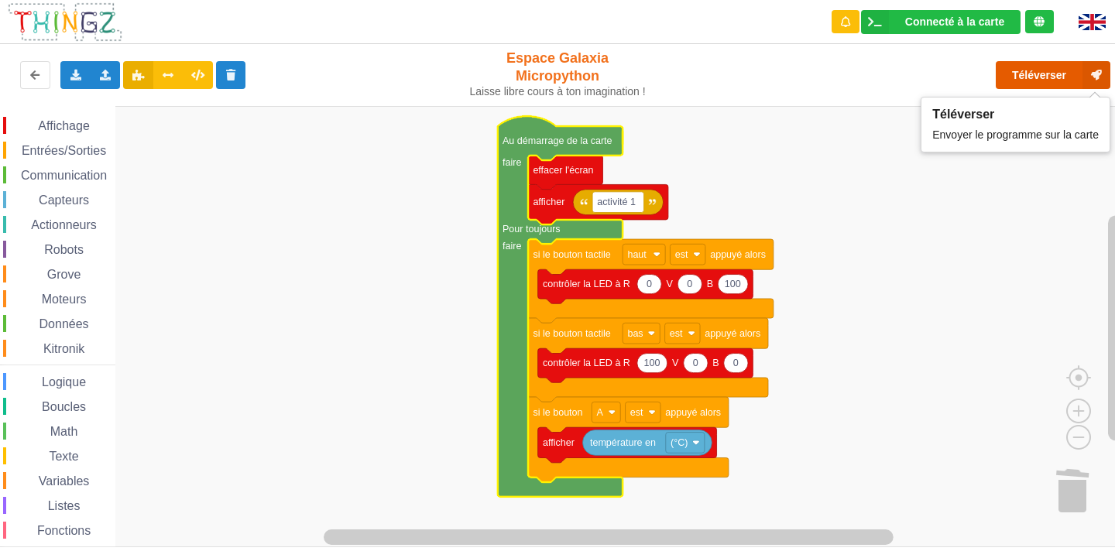
click at [1041, 77] on button "Téléverser" at bounding box center [1053, 75] width 115 height 28
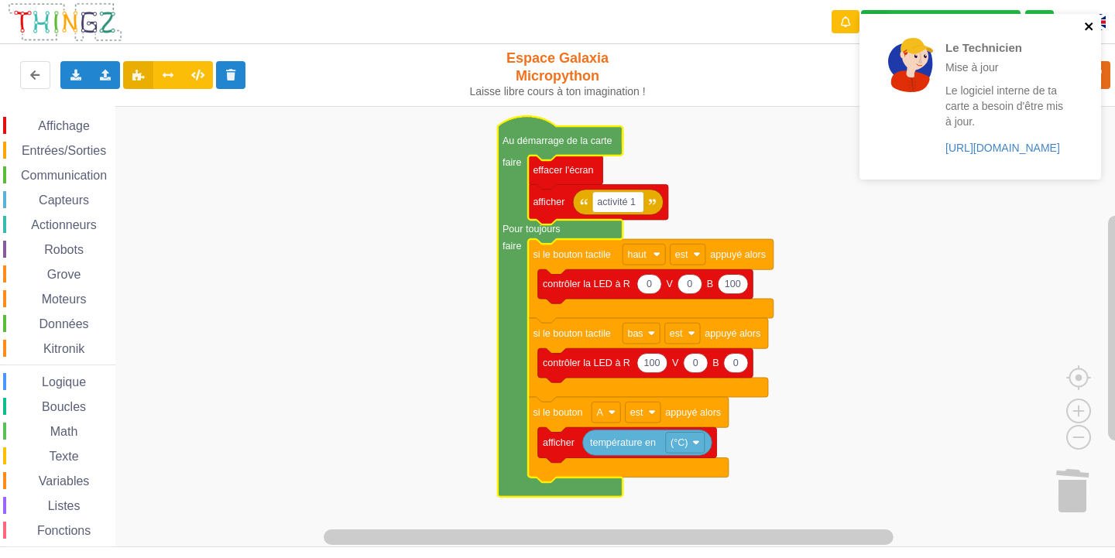
click at [1087, 29] on icon "close" at bounding box center [1089, 26] width 11 height 12
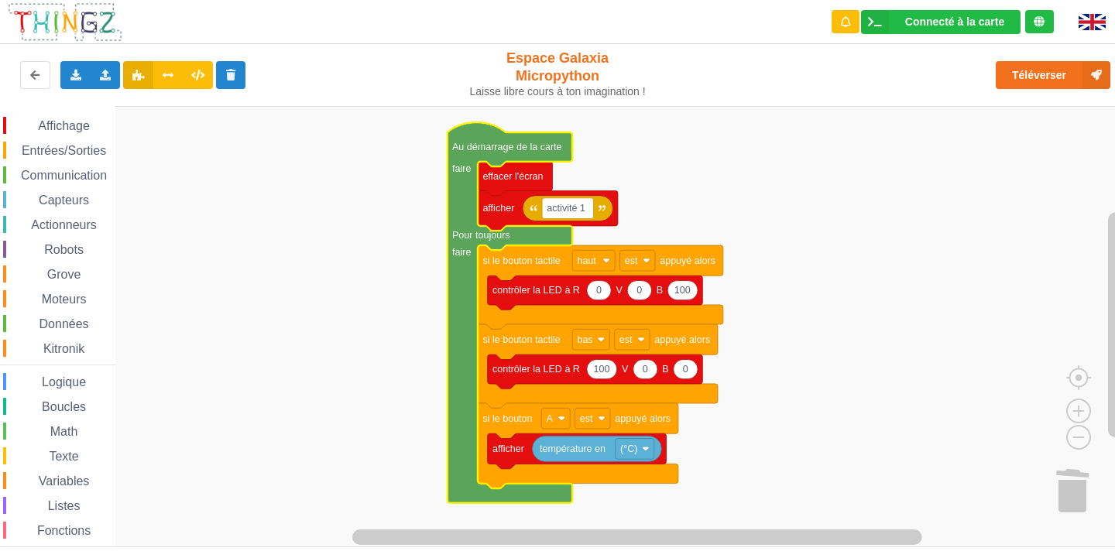
click at [53, 170] on span "Communication" at bounding box center [64, 175] width 91 height 13
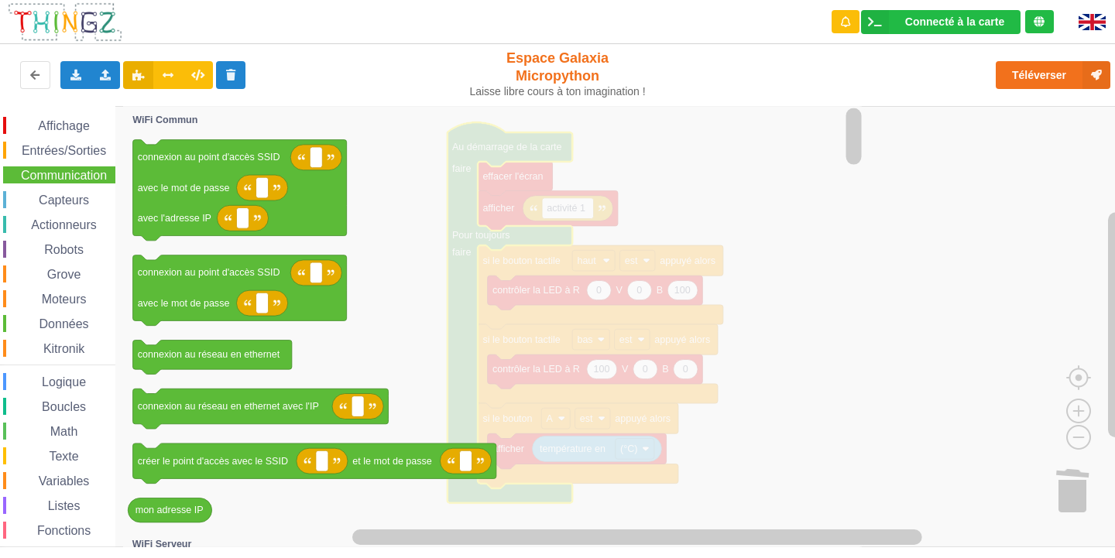
click at [64, 320] on span "Données" at bounding box center [64, 323] width 54 height 13
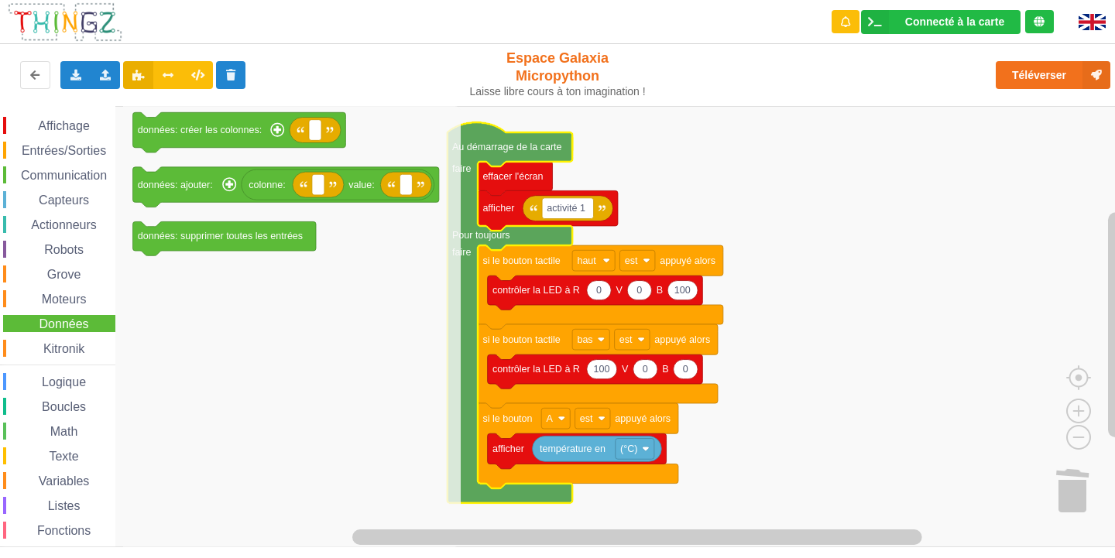
click at [47, 166] on div "Communication" at bounding box center [59, 174] width 112 height 17
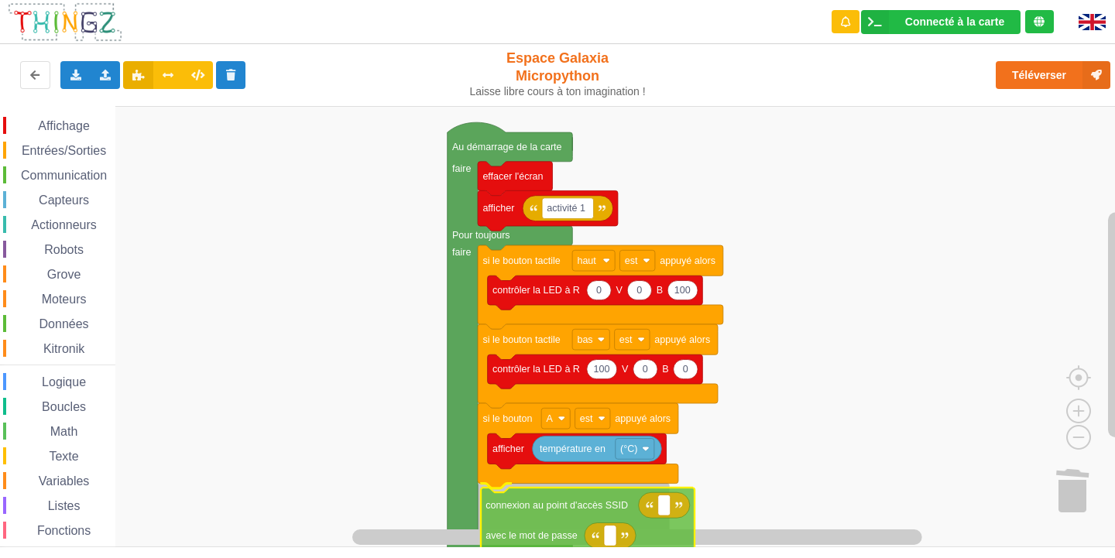
click at [570, 510] on div "Affichage Entrées/Sorties Communication Capteurs Actionneurs Robots Grove Moteu…" at bounding box center [563, 326] width 1126 height 441
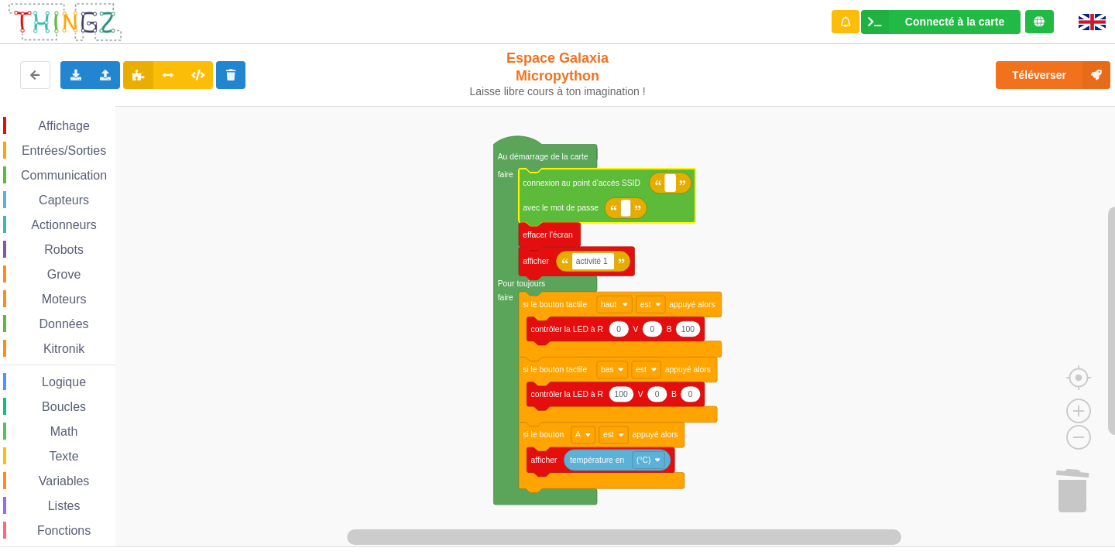
click at [670, 183] on text "Espace de travail de Blocky" at bounding box center [670, 183] width 2 height 9
click at [672, 186] on rect "Espace de travail de Blocky" at bounding box center [670, 182] width 10 height 17
type input "NET5GEAR 91"
click at [625, 210] on text "Espace de travail de Blocky" at bounding box center [626, 208] width 2 height 9
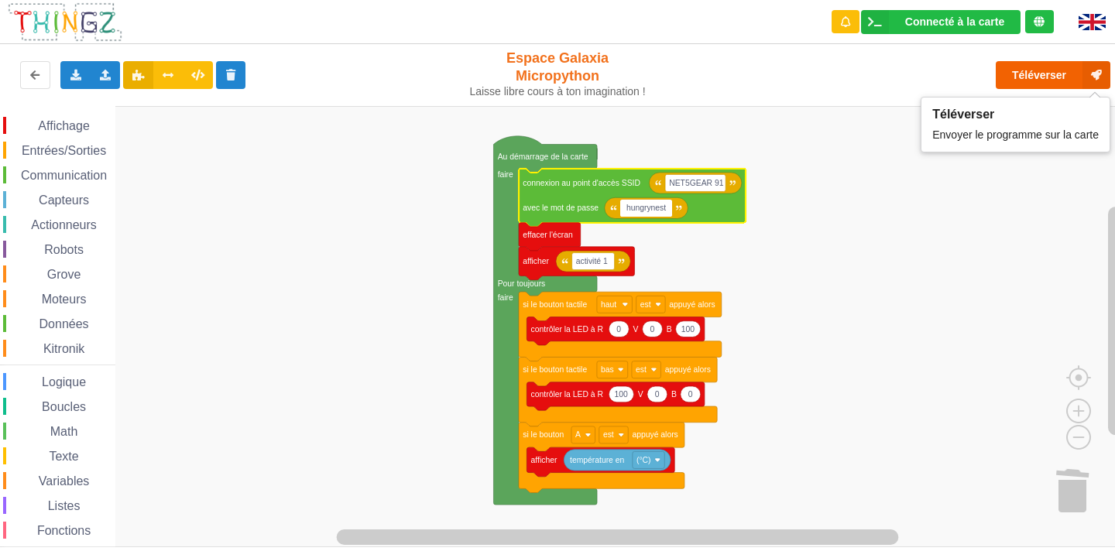
type input "hungrynest"
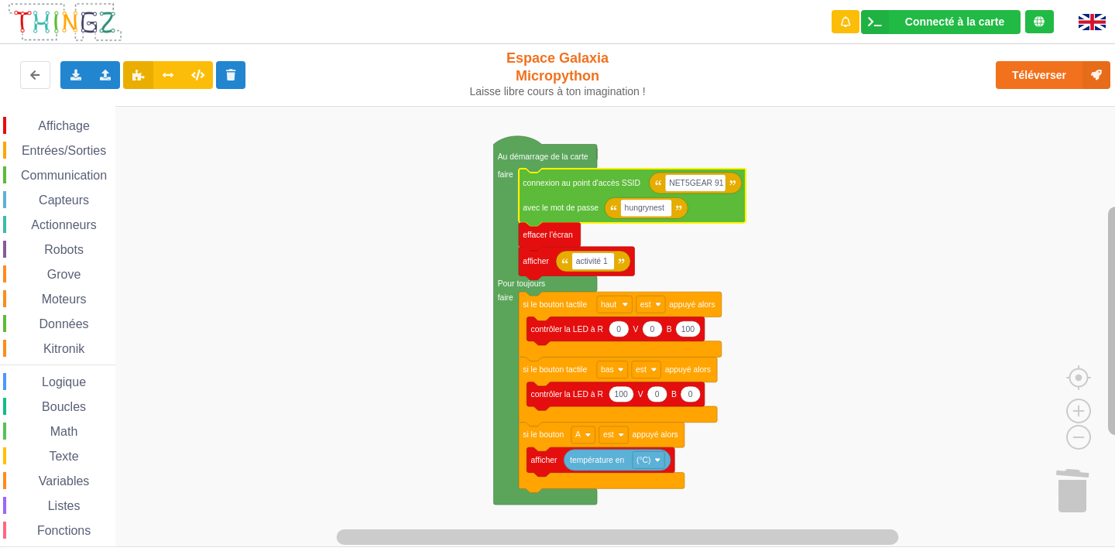
drag, startPoint x: 1038, startPoint y: 77, endPoint x: 1114, endPoint y: 200, distance: 144.4
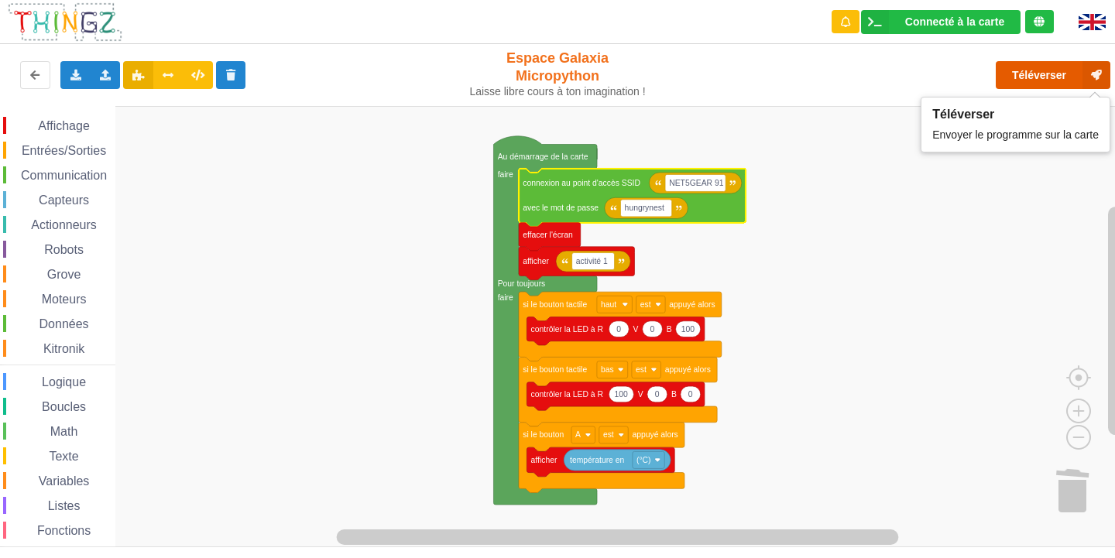
drag, startPoint x: 1086, startPoint y: 84, endPoint x: 1086, endPoint y: 74, distance: 9.3
click at [1044, 77] on button "Téléverser" at bounding box center [1053, 75] width 115 height 28
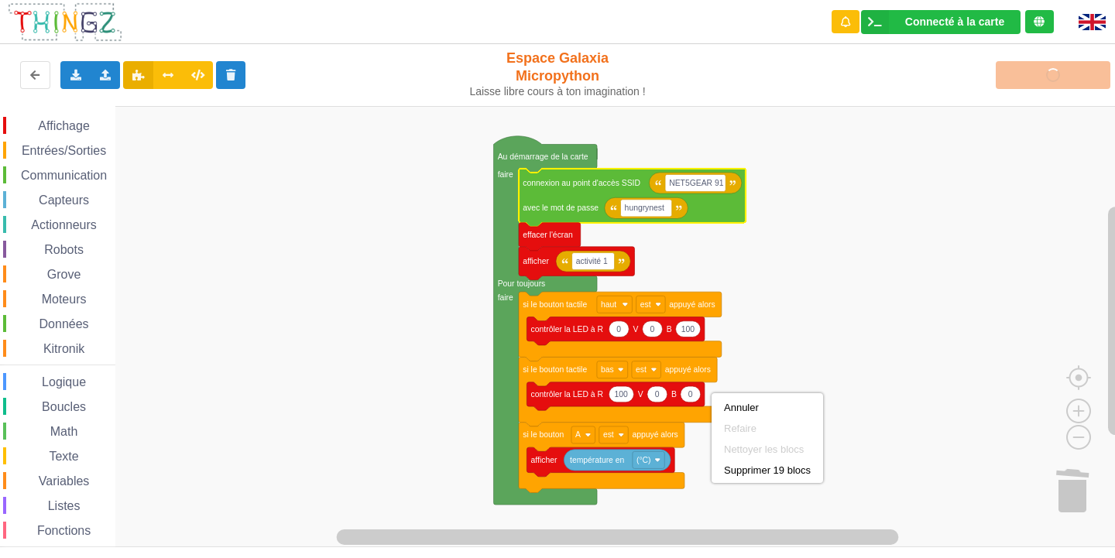
click at [820, 376] on rect "Espace de travail de Blocky" at bounding box center [563, 326] width 1126 height 441
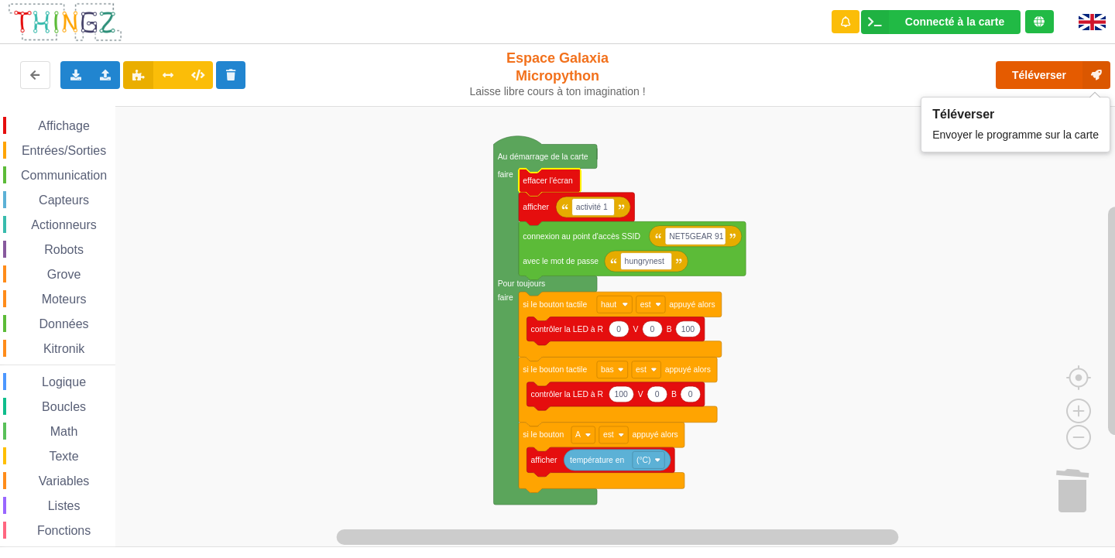
click at [1031, 87] on button "Téléverser" at bounding box center [1053, 75] width 115 height 28
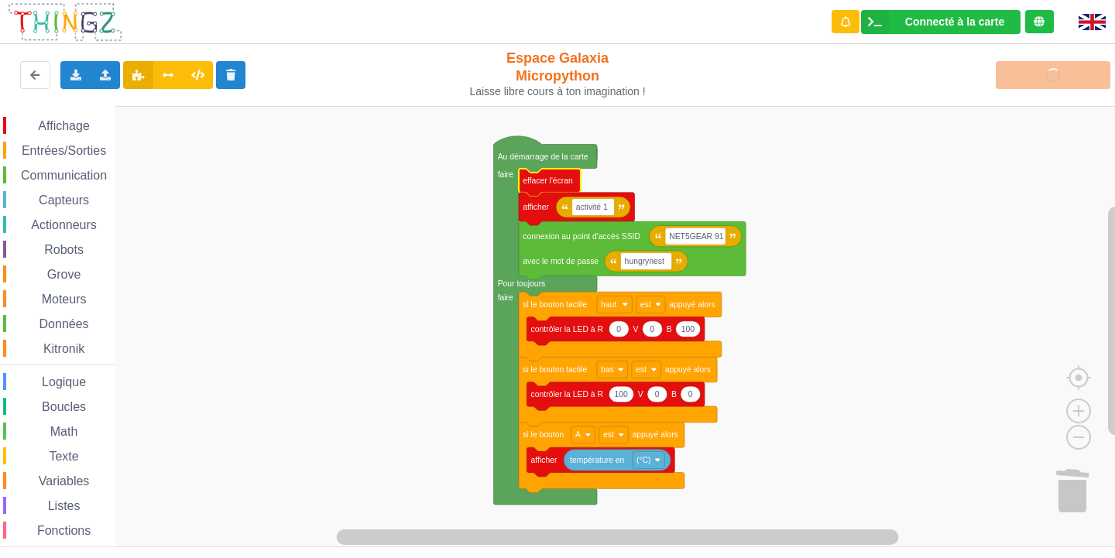
click at [947, 393] on rect "Espace de travail de Blocky" at bounding box center [563, 326] width 1126 height 441
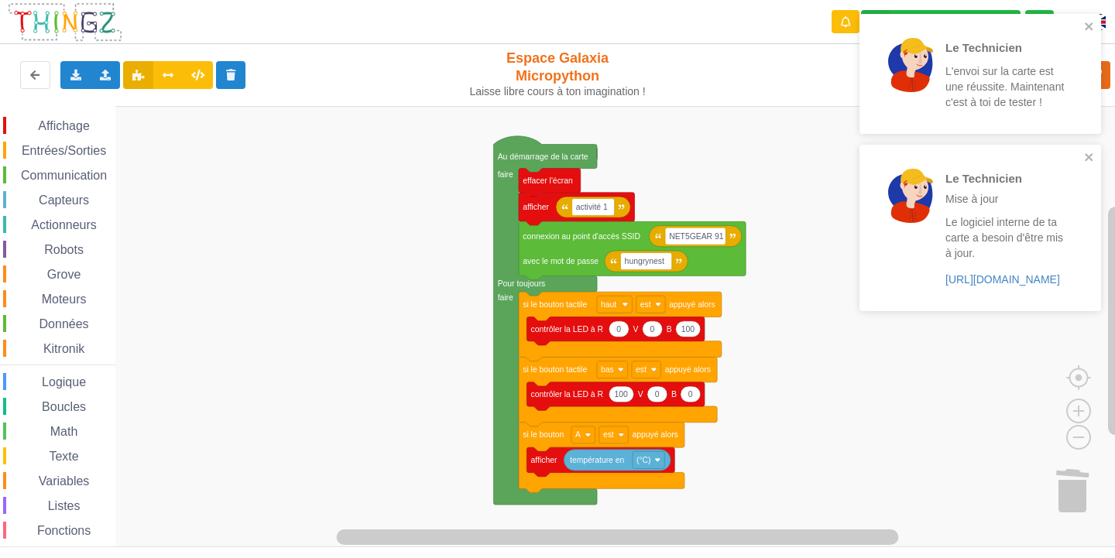
click at [973, 427] on div "Affichage Entrées/Sorties Communication Capteurs Actionneurs Robots Grove Moteu…" at bounding box center [563, 326] width 1126 height 441
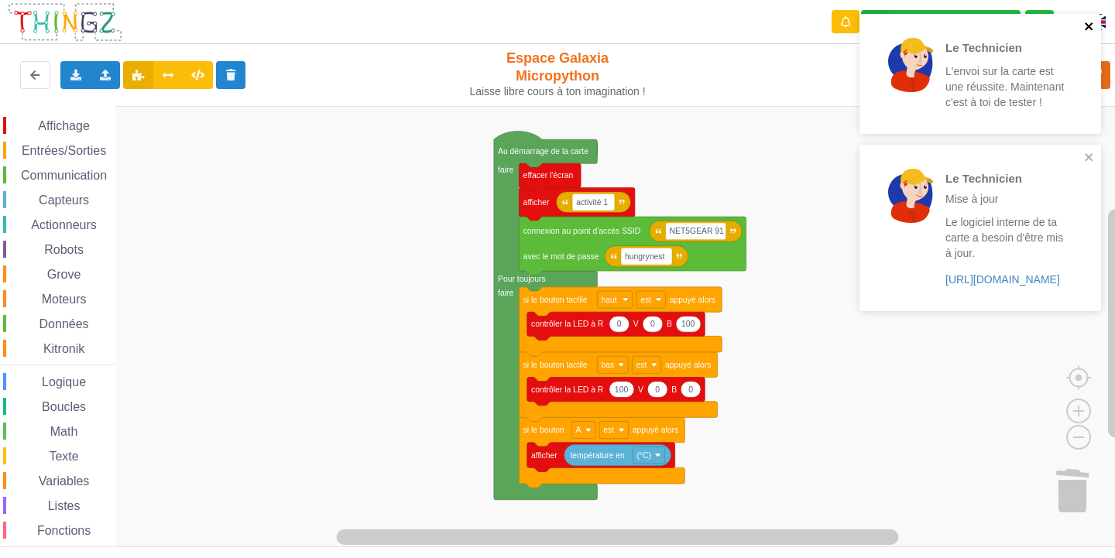
click at [1089, 26] on icon "close" at bounding box center [1089, 26] width 8 height 8
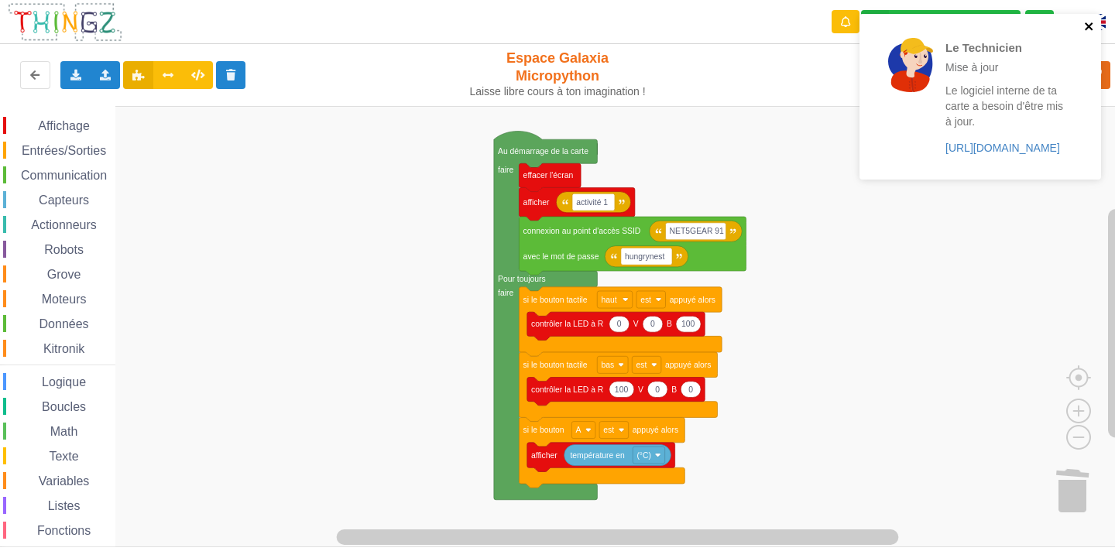
click at [1093, 31] on icon "close" at bounding box center [1089, 26] width 11 height 12
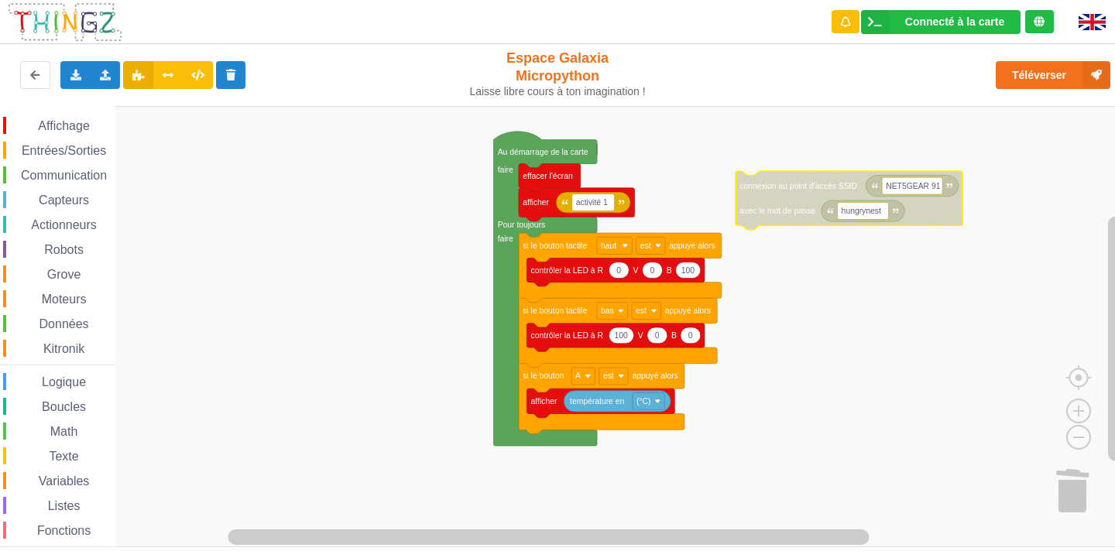
click at [905, 187] on text "NET5GEAR 91" at bounding box center [913, 186] width 54 height 9
click at [905, 187] on input "NET5GEAR 91" at bounding box center [912, 185] width 60 height 17
type input "NETGEAR 91"
click at [883, 211] on rect "Espace de travail de Blocky" at bounding box center [862, 211] width 51 height 17
click at [884, 211] on input "hungrynest" at bounding box center [862, 211] width 51 height 17
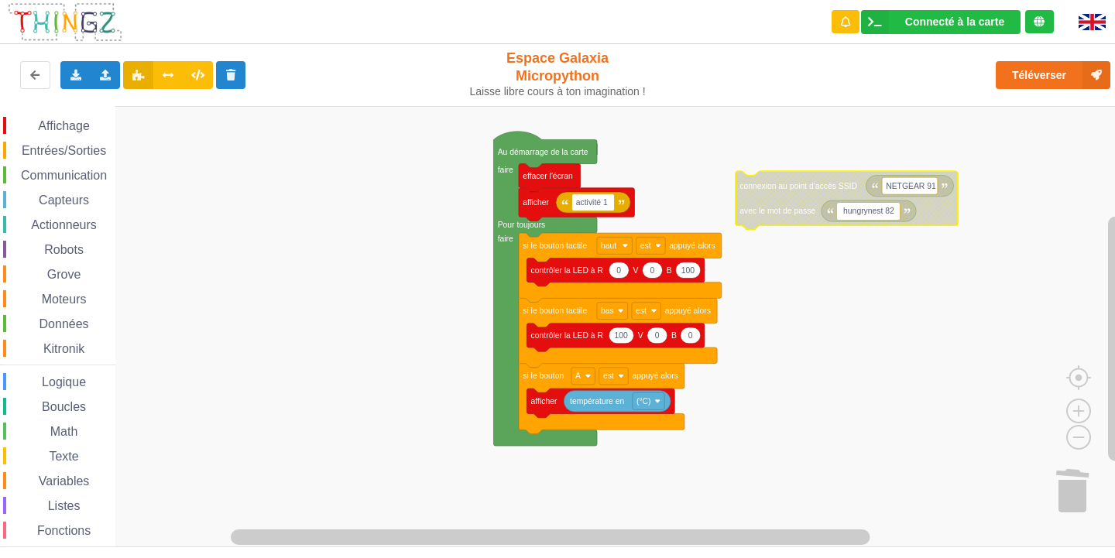
type input "hungrynest 829"
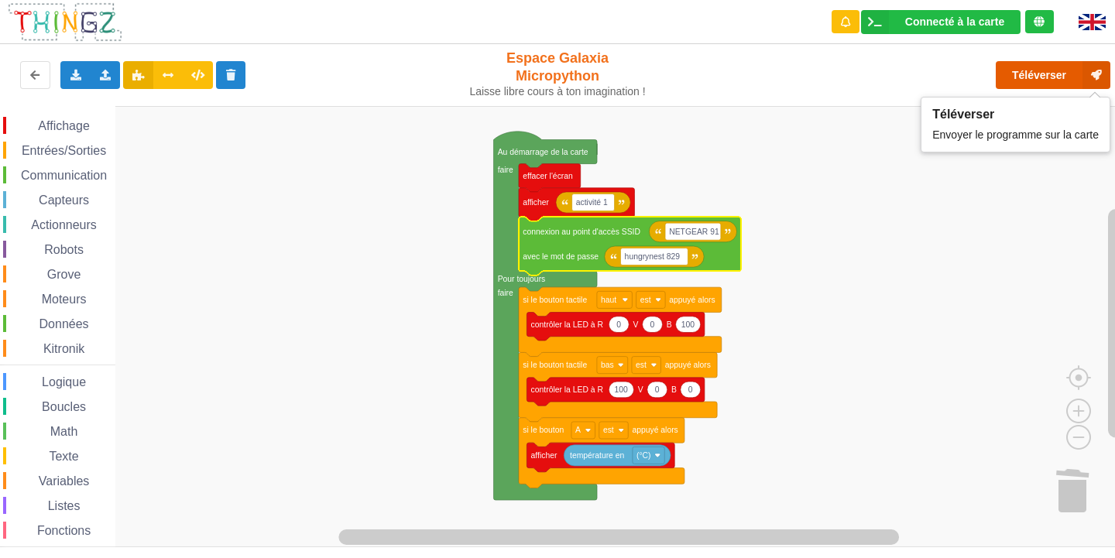
click at [1066, 77] on button "Téléverser" at bounding box center [1053, 75] width 115 height 28
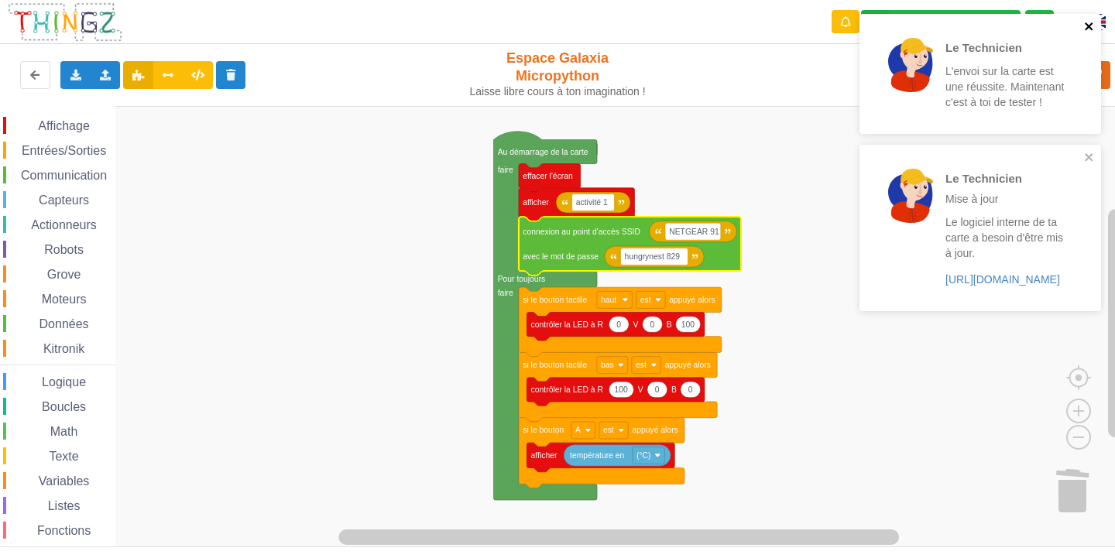
click at [1093, 25] on icon "close" at bounding box center [1089, 26] width 11 height 12
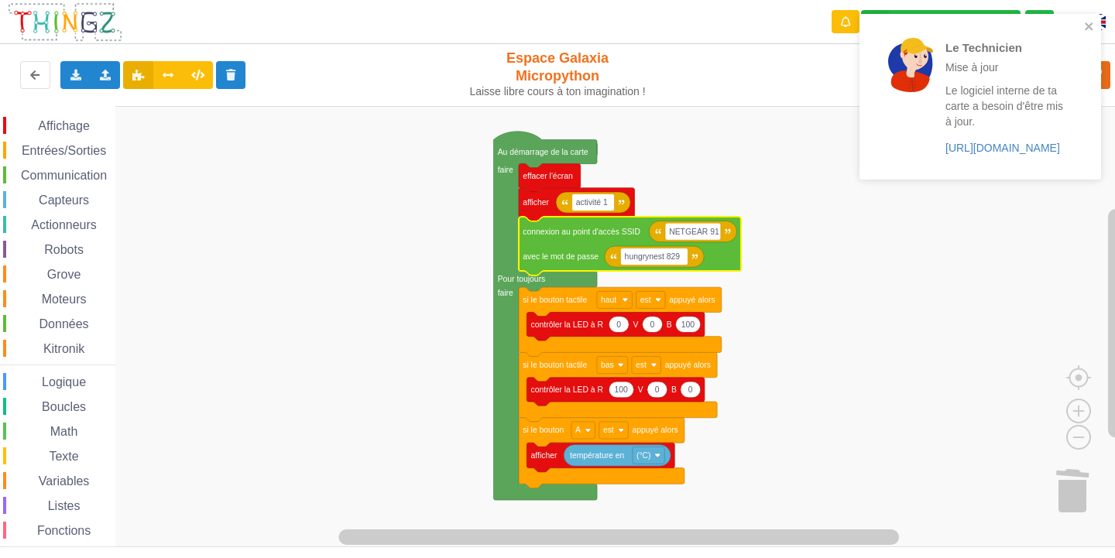
click at [1086, 155] on div "Le Technicien Mise à jour Le logiciel interne de ta carte a besoin d'être mis à…" at bounding box center [980, 97] width 242 height 166
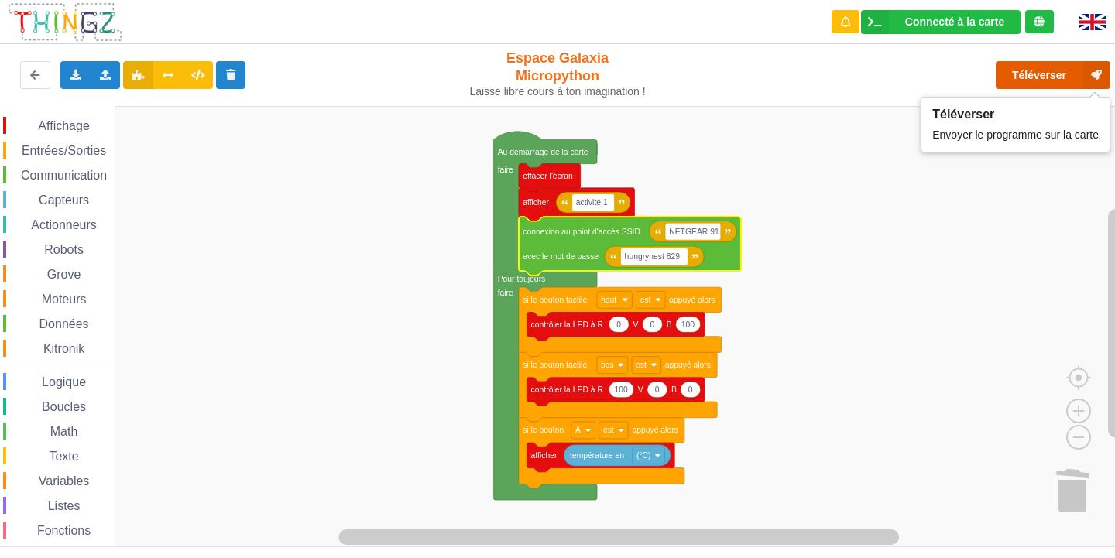
click at [1052, 79] on button "Téléverser" at bounding box center [1053, 75] width 115 height 28
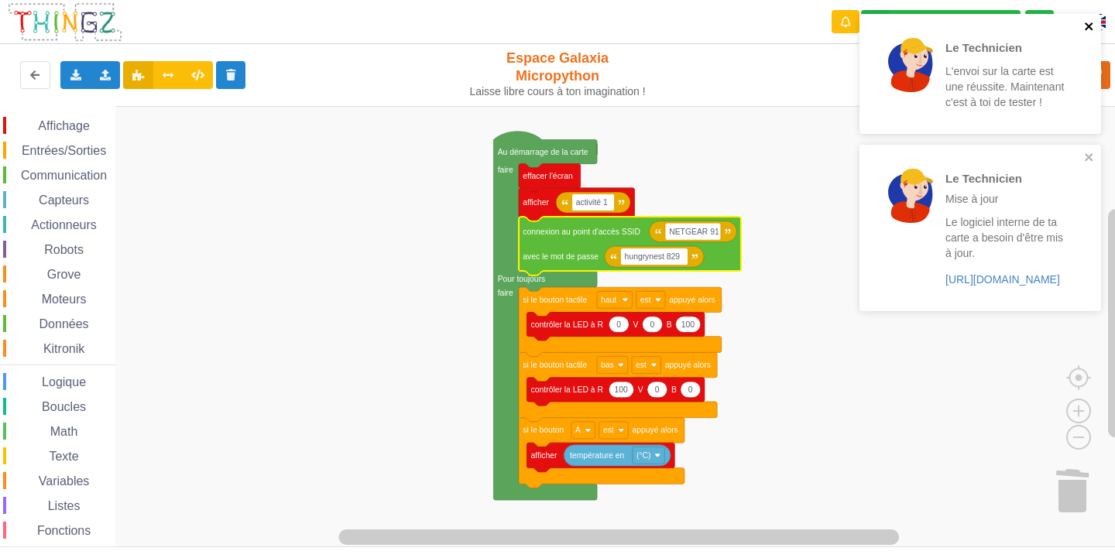
click at [1084, 25] on icon "close" at bounding box center [1089, 26] width 11 height 12
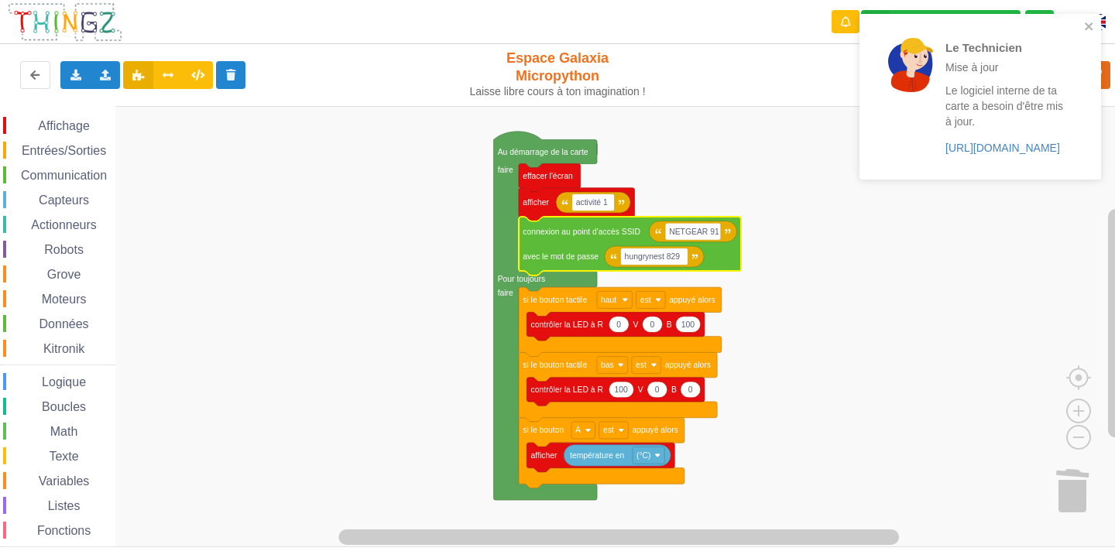
click at [1082, 23] on div "Le Technicien Mise à jour Le logiciel interne de ta carte a besoin d'être mis à…" at bounding box center [975, 96] width 218 height 153
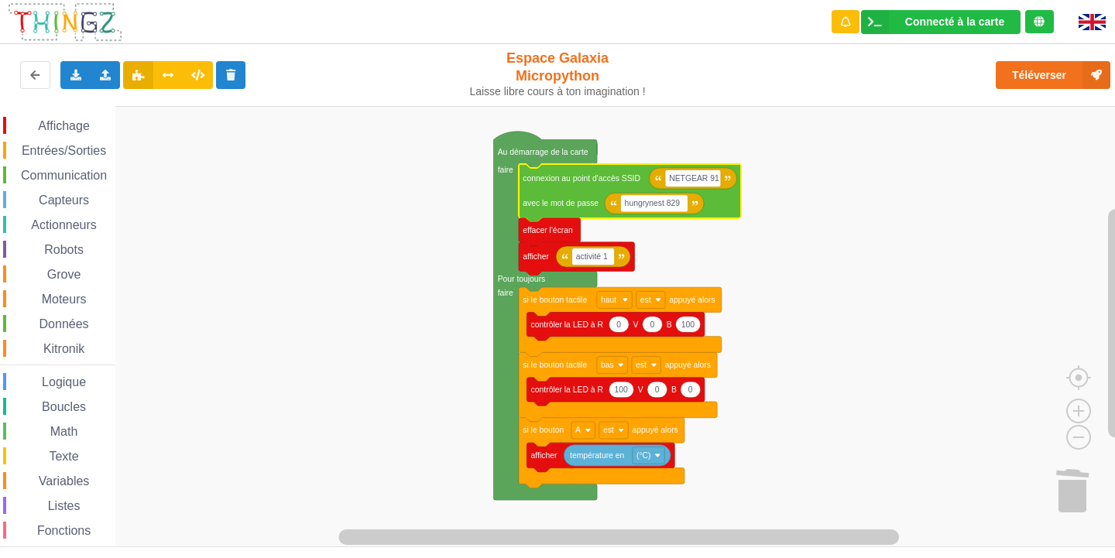
click at [573, 191] on icon "Espace de travail de Blocky" at bounding box center [630, 193] width 222 height 58
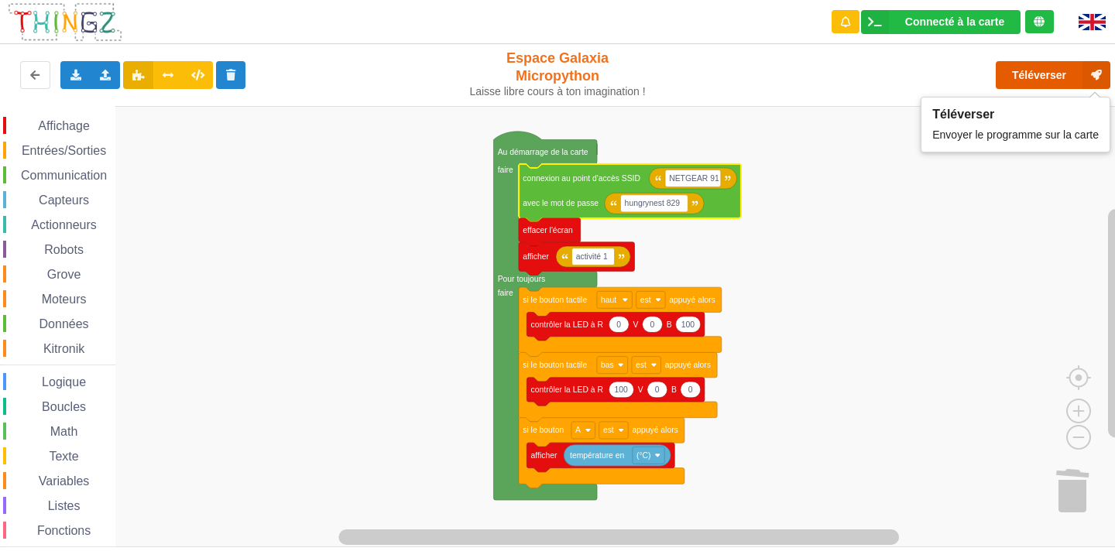
click at [1020, 77] on button "Téléverser" at bounding box center [1053, 75] width 115 height 28
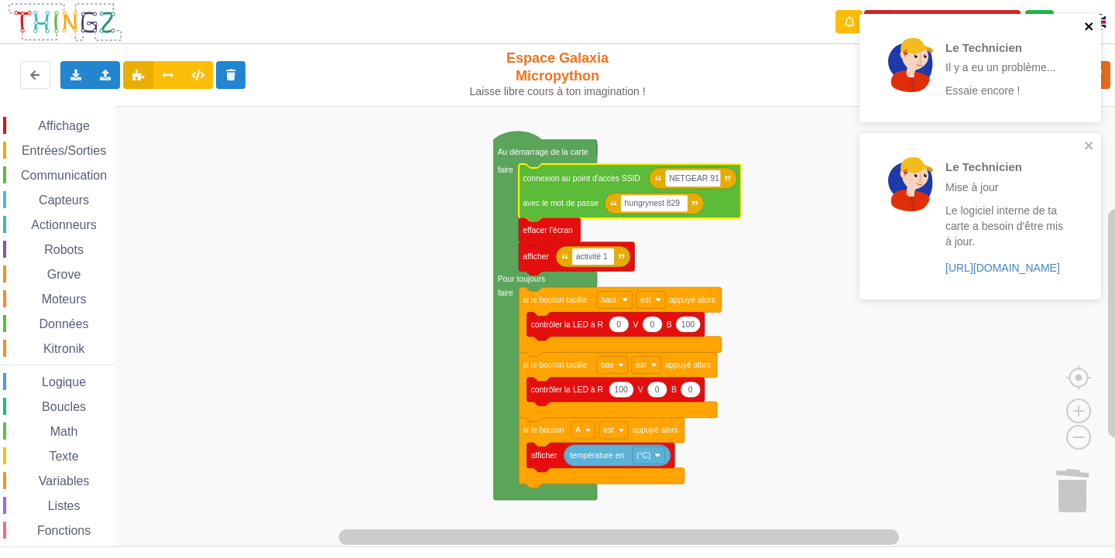
click at [1089, 29] on icon "close" at bounding box center [1089, 26] width 11 height 12
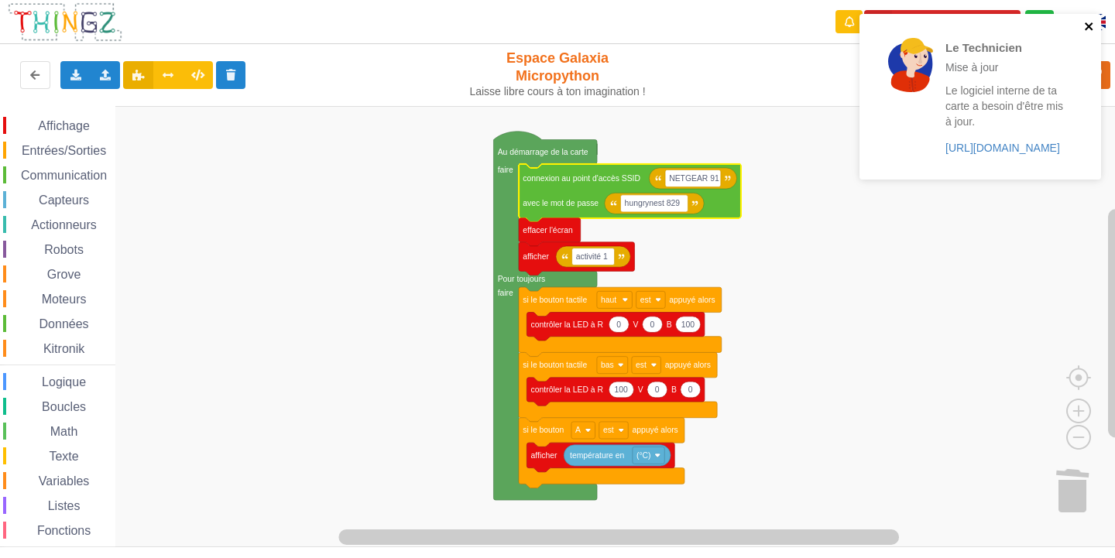
click at [1084, 26] on icon "close" at bounding box center [1089, 26] width 11 height 12
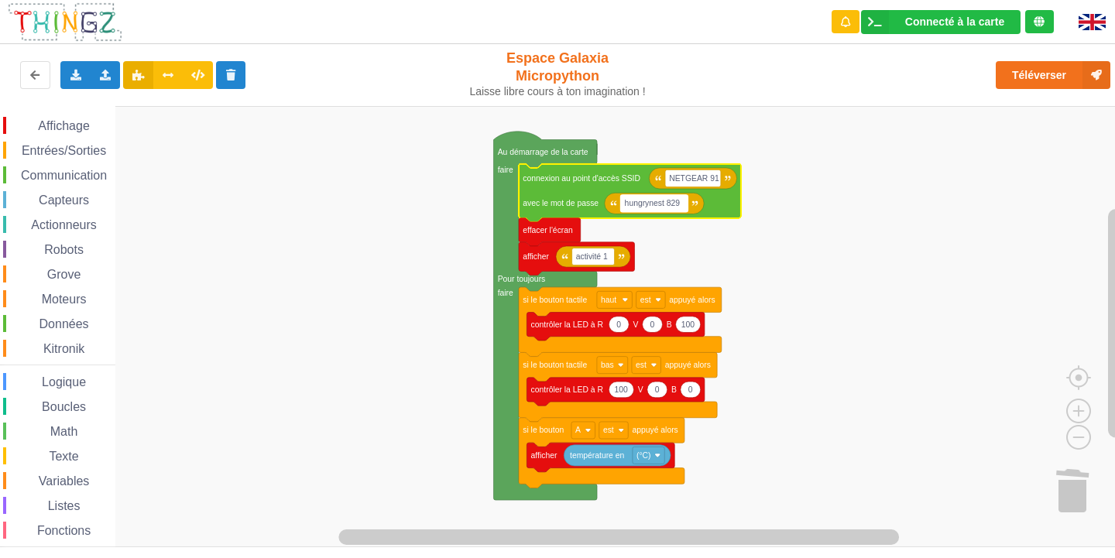
click at [664, 205] on text "hungrynest 829" at bounding box center [653, 203] width 56 height 9
click at [691, 248] on rect "Espace de travail de Blocky" at bounding box center [563, 326] width 1126 height 441
click at [670, 208] on text "hungrynest 829" at bounding box center [653, 203] width 56 height 9
click at [670, 208] on input "hungrynest 829" at bounding box center [653, 203] width 67 height 17
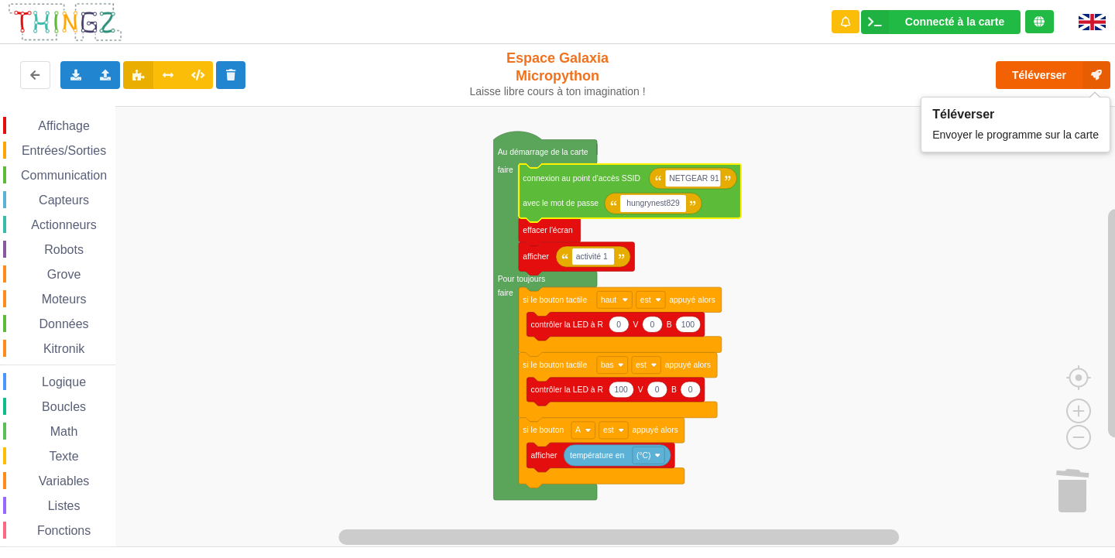
type input "hungrynest829"
click at [1045, 76] on button "Téléverser" at bounding box center [1053, 75] width 115 height 28
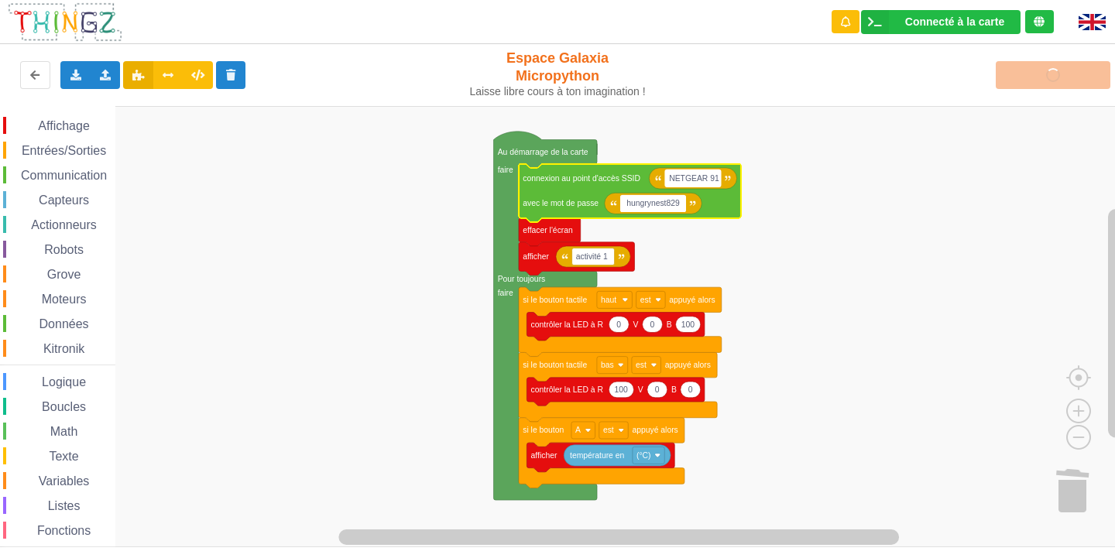
click at [708, 175] on text "NETGEAR 91" at bounding box center [694, 178] width 50 height 9
click at [705, 184] on input "NETGEAR 91" at bounding box center [693, 178] width 56 height 17
click at [706, 169] on body "Connecté à la carte Réglages Ouvrir le moniteur automatiquement Connexion autom…" at bounding box center [557, 279] width 1115 height 558
click at [713, 184] on input "NETGEAR 91" at bounding box center [693, 178] width 56 height 17
click at [709, 174] on input "NETGEAR 91" at bounding box center [693, 178] width 56 height 17
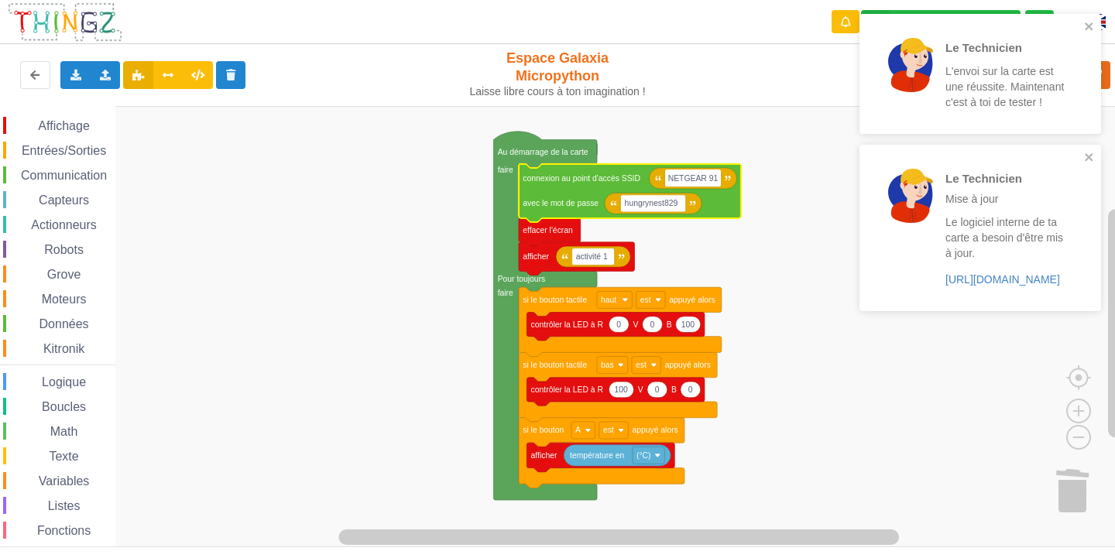
click at [708, 173] on input "NETGEAR 91" at bounding box center [693, 178] width 56 height 17
type input "NETGEAR91"
click at [1086, 20] on icon "close" at bounding box center [1089, 26] width 11 height 12
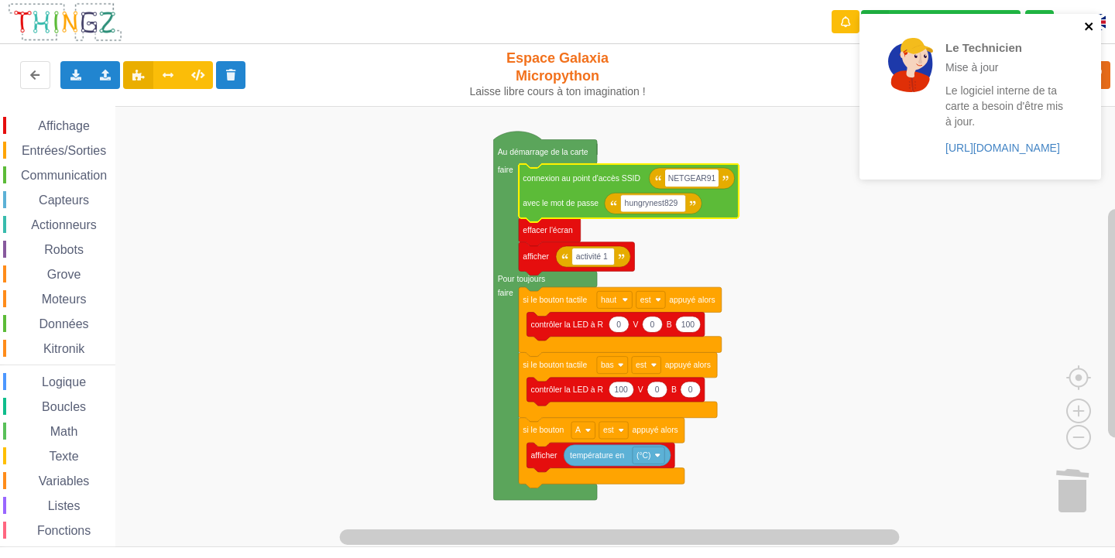
click at [1088, 22] on icon "close" at bounding box center [1089, 26] width 11 height 12
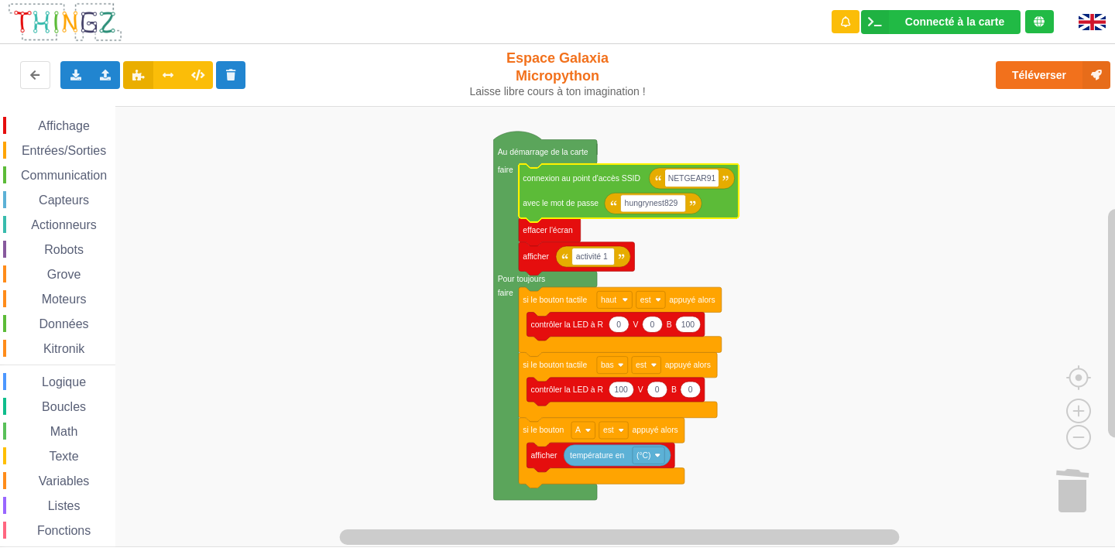
click at [1041, 66] on div "Le Technicien Mise à jour Le logiciel interne de ta carte a besoin d'être mis à…" at bounding box center [980, 102] width 248 height 183
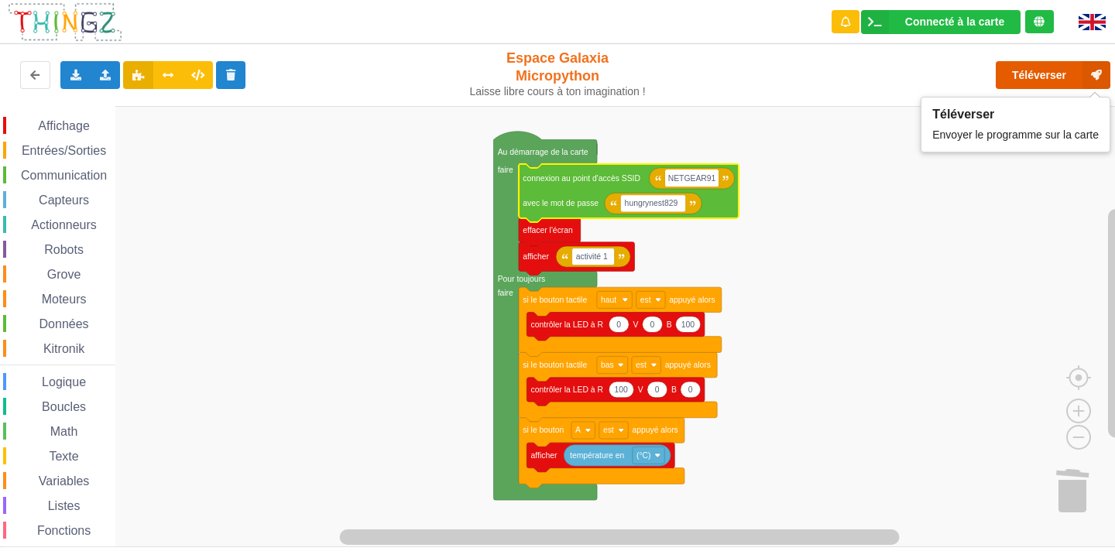
click at [1040, 78] on button "Téléverser" at bounding box center [1053, 75] width 115 height 28
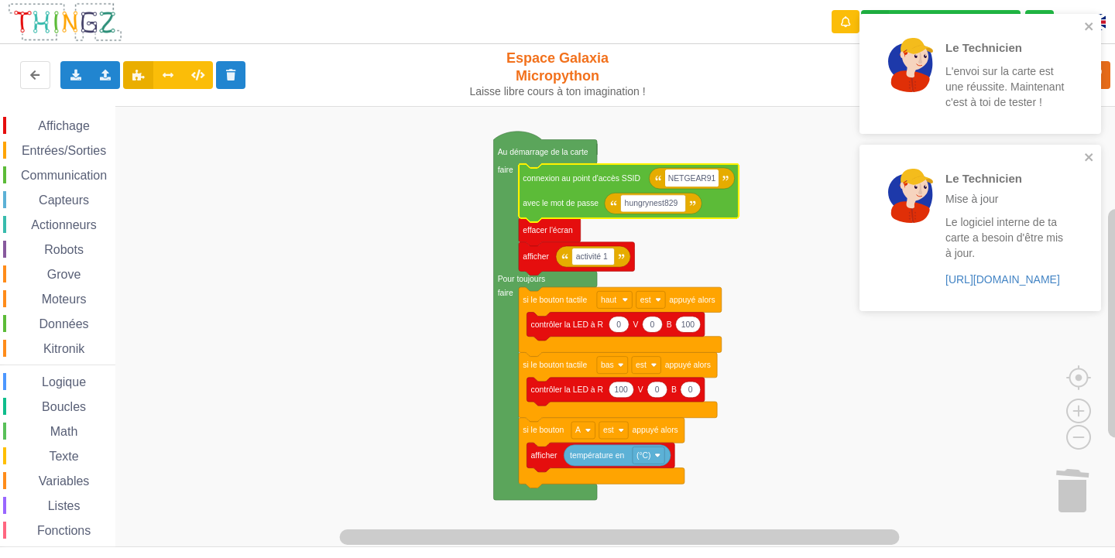
click at [1087, 19] on div "Le Technicien L'envoi sur la carte est une réussite. Maintenant c'est à toi de …" at bounding box center [980, 74] width 242 height 120
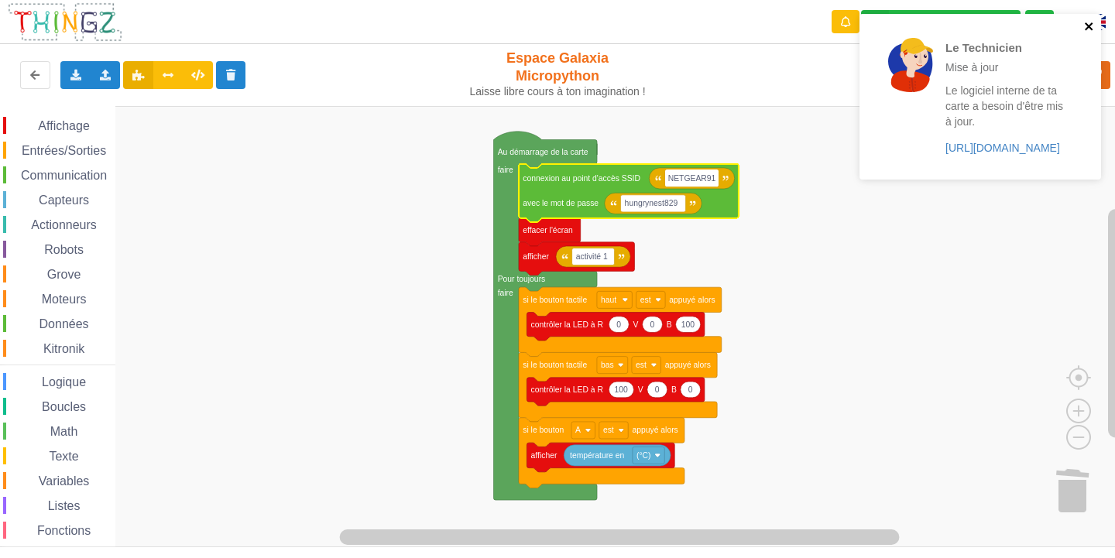
drag, startPoint x: 1089, startPoint y: 26, endPoint x: 1082, endPoint y: 23, distance: 8.1
click at [1087, 25] on icon "close" at bounding box center [1089, 26] width 8 height 8
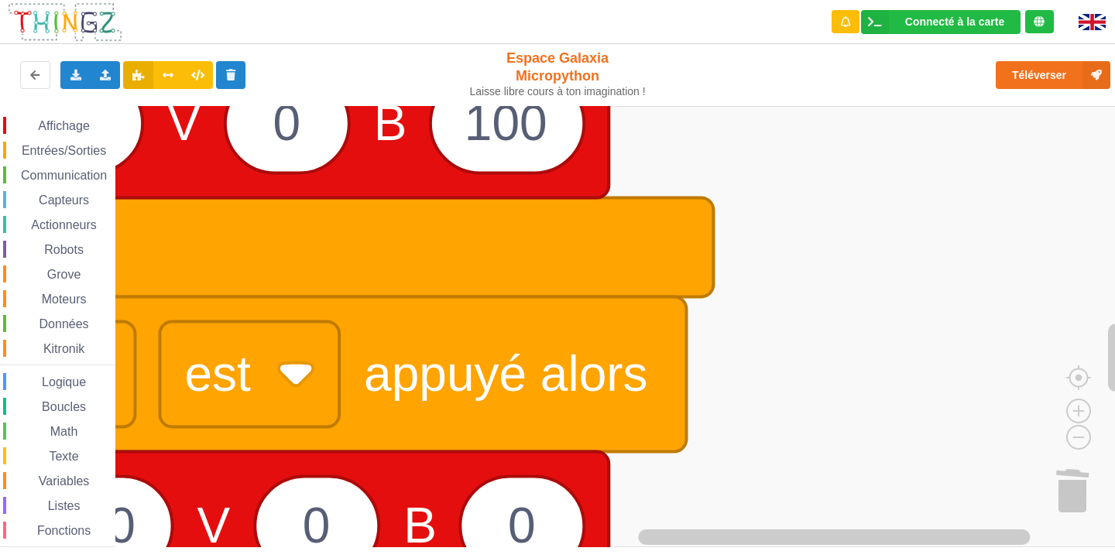
click at [918, 557] on html "Connecté à la carte Réglages Ouvrir le moniteur automatiquement Connexion autom…" at bounding box center [557, 279] width 1115 height 558
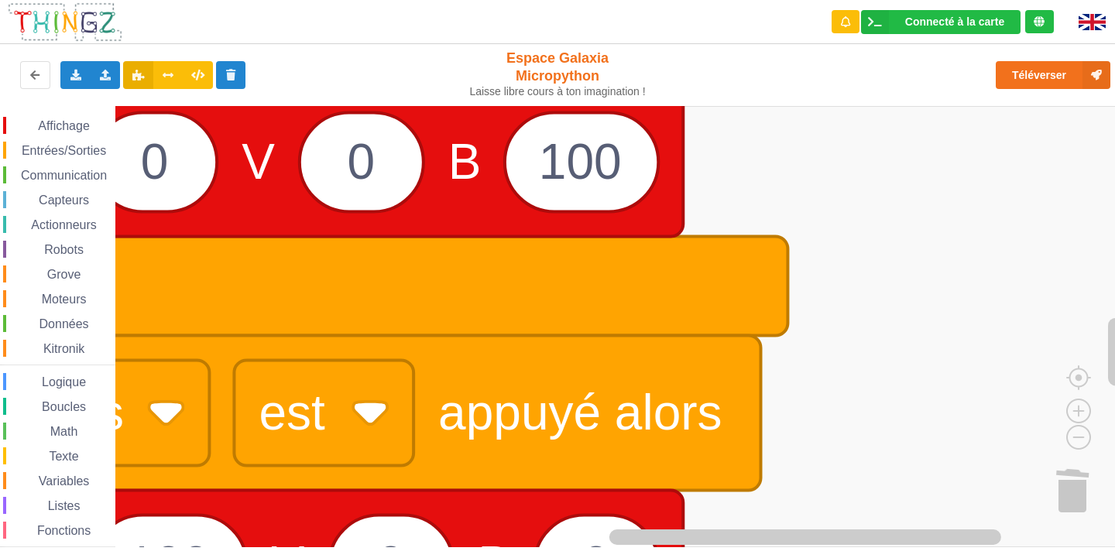
click at [933, 494] on rect "Espace de travail de Blocky" at bounding box center [563, 326] width 1126 height 441
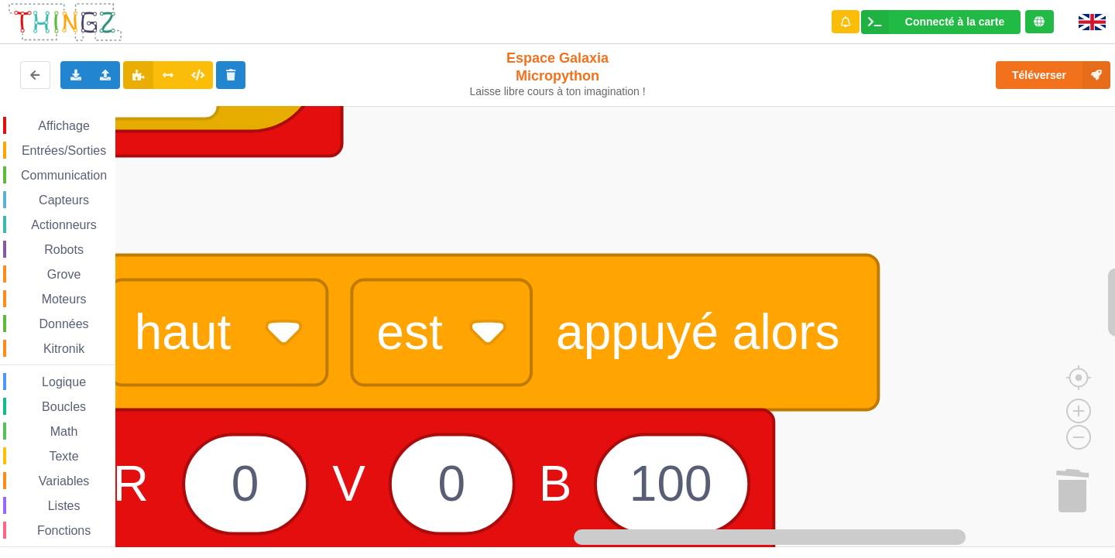
click at [1071, 458] on rect "Espace de travail de Blocky" at bounding box center [563, 326] width 1126 height 441
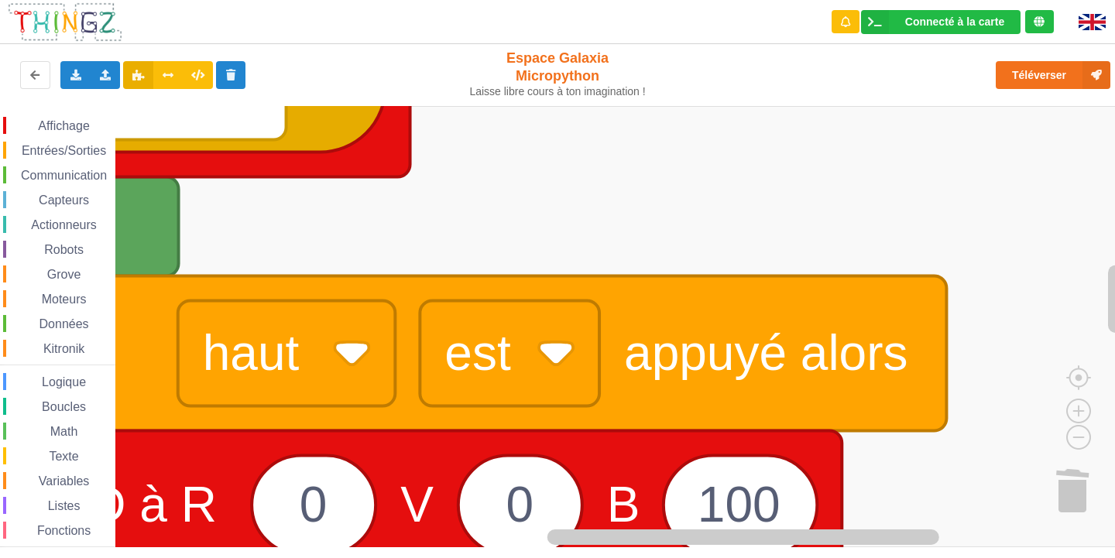
click at [971, 399] on rect "Espace de travail de Blocky" at bounding box center [563, 326] width 1126 height 441
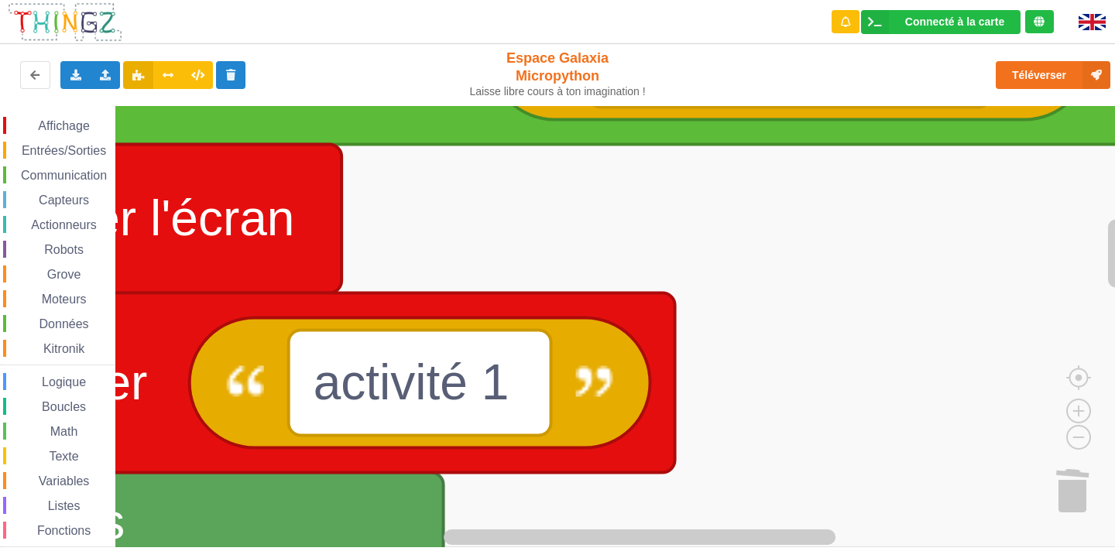
click at [1114, 387] on div "Affichage Entrées/Sorties Communication Capteurs Actionneurs Robots Grove Moteu…" at bounding box center [563, 326] width 1126 height 441
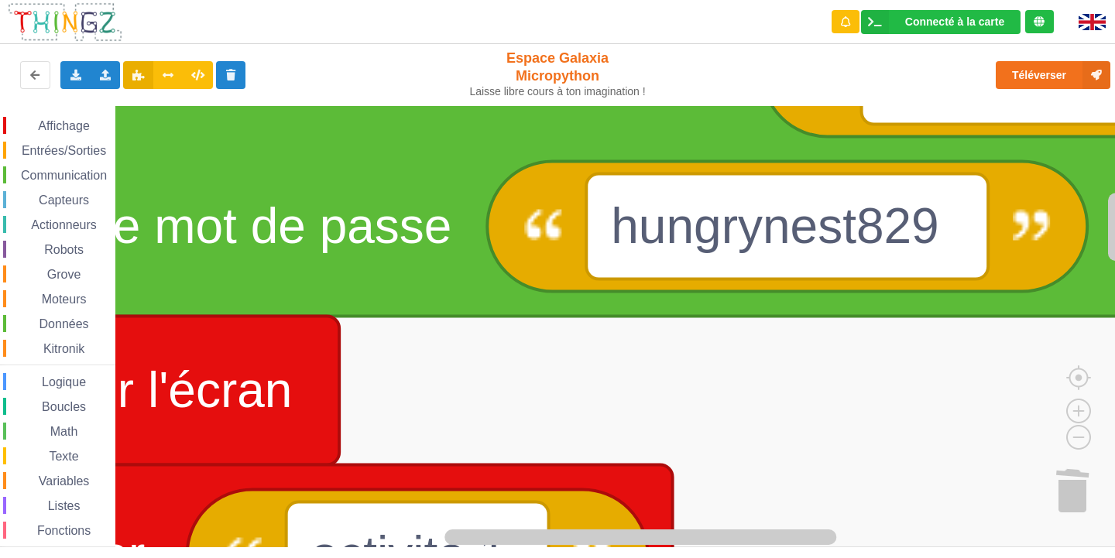
click at [951, 402] on rect "Espace de travail de Blocky" at bounding box center [563, 326] width 1126 height 441
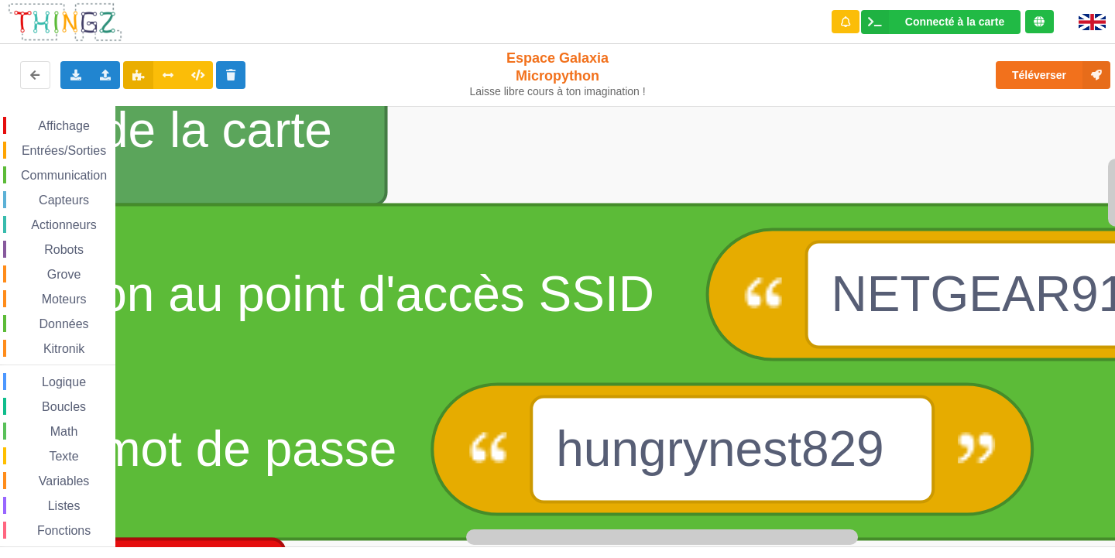
click at [876, 557] on html "Connecté à la carte Réglages Ouvrir le moniteur automatiquement Connexion autom…" at bounding box center [557, 279] width 1115 height 558
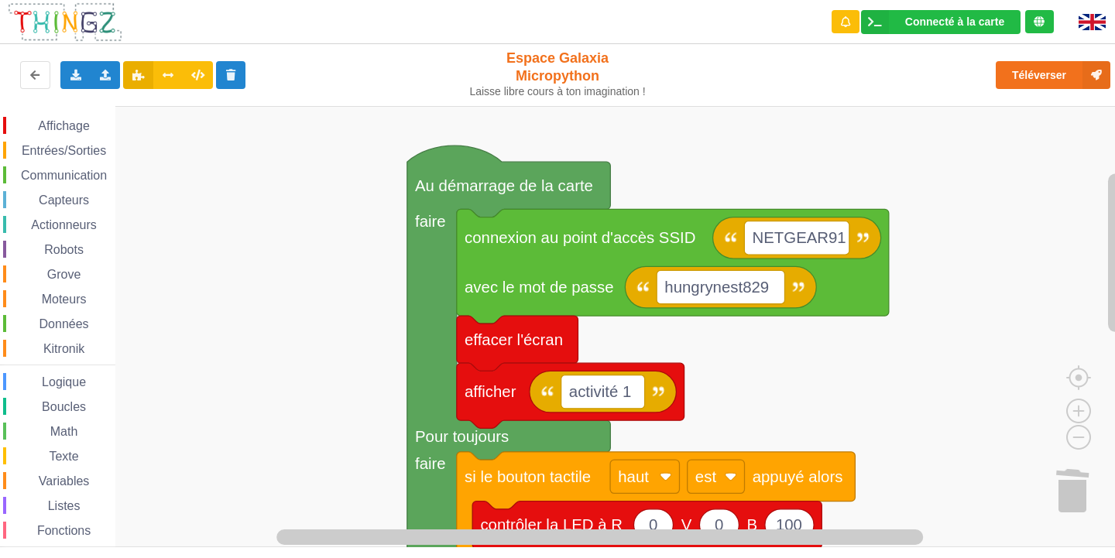
click at [663, 161] on div "Affichage Entrées/Sorties Communication Capteurs Actionneurs Robots Grove Moteu…" at bounding box center [563, 326] width 1126 height 441
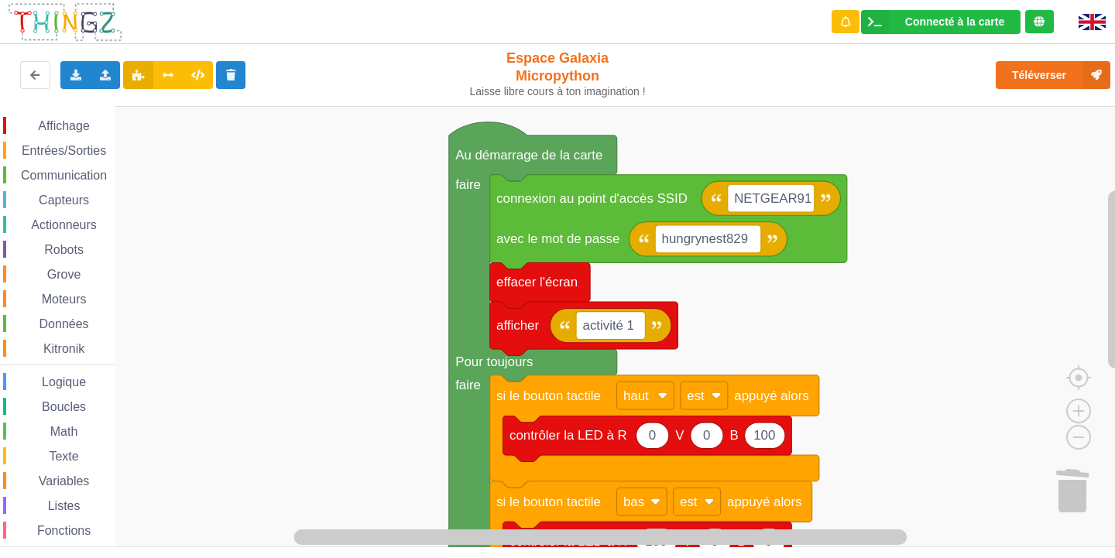
click at [756, 321] on div "Affichage Entrées/Sorties Communication Capteurs Actionneurs Robots Grove Moteu…" at bounding box center [563, 326] width 1126 height 441
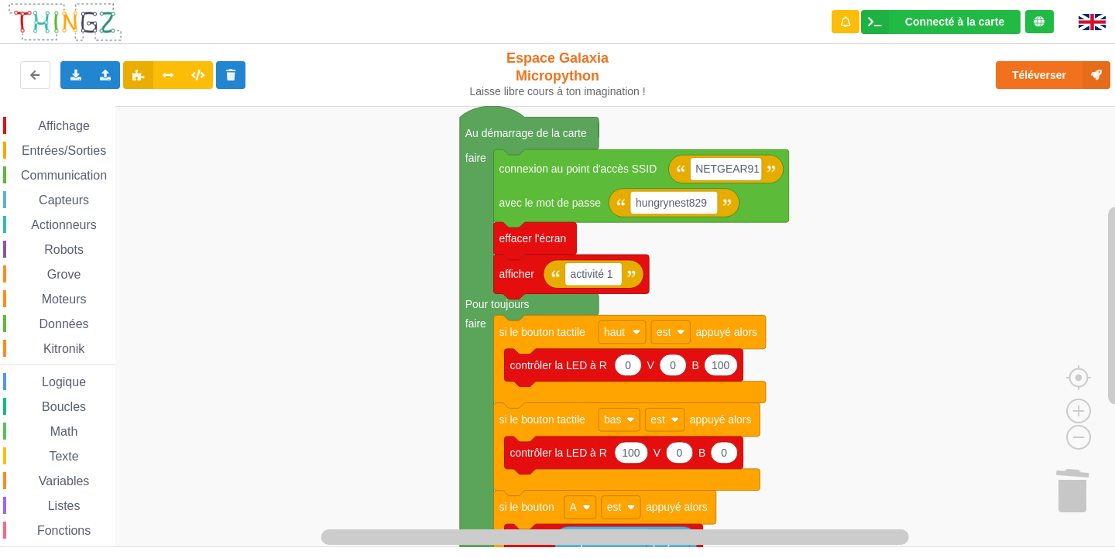
click at [695, 272] on div "Affichage Entrées/Sorties Communication Capteurs Actionneurs Robots Grove Moteu…" at bounding box center [563, 326] width 1126 height 441
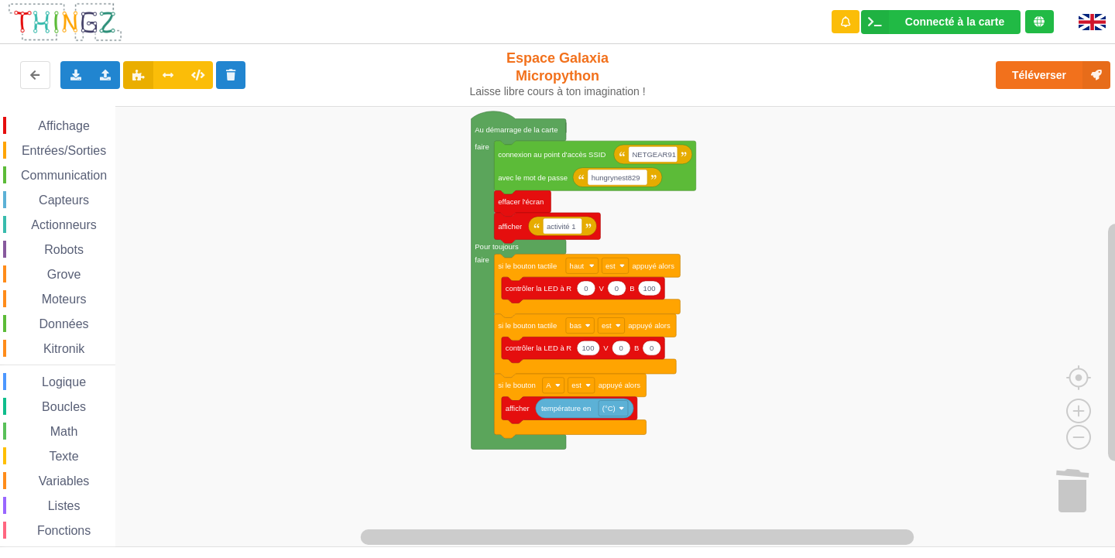
click at [632, 225] on div "Affichage Entrées/Sorties Communication Capteurs Actionneurs Robots Grove Moteu…" at bounding box center [563, 326] width 1126 height 441
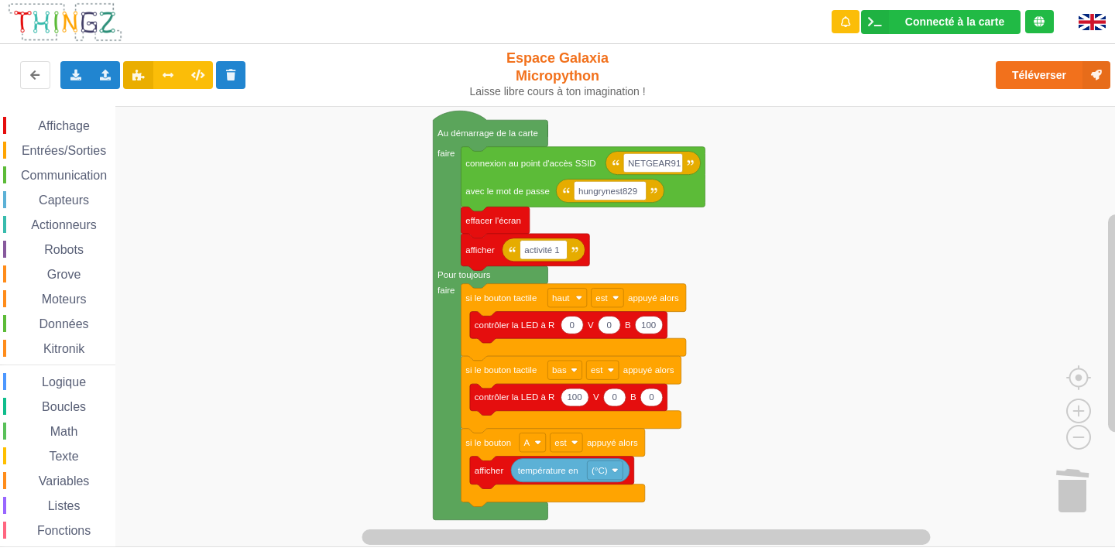
click at [629, 248] on div "Affichage Entrées/Sorties Communication Capteurs Actionneurs Robots Grove Moteu…" at bounding box center [563, 326] width 1126 height 441
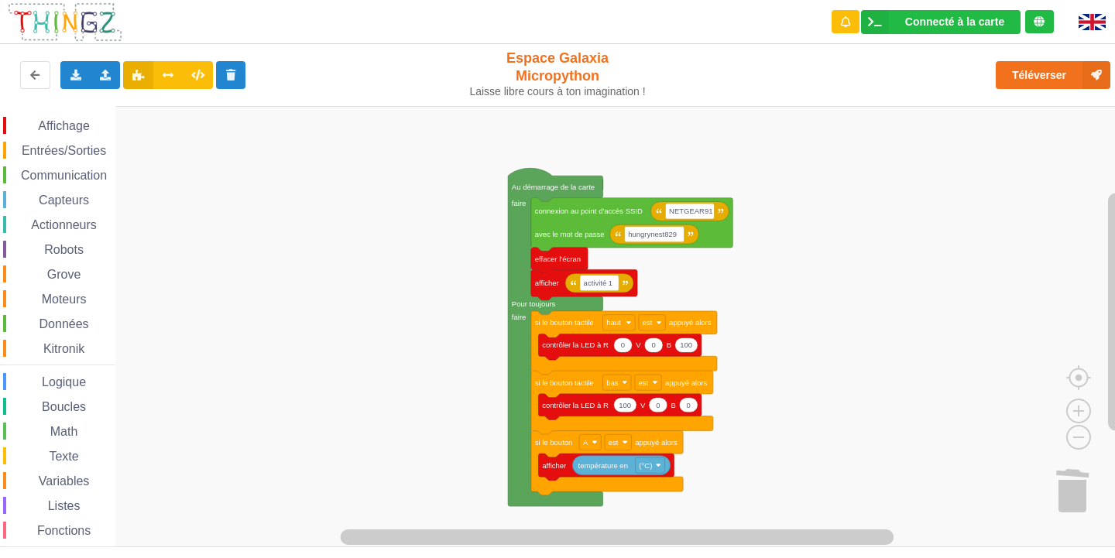
click at [19, 143] on div "Entrées/Sorties" at bounding box center [59, 150] width 112 height 17
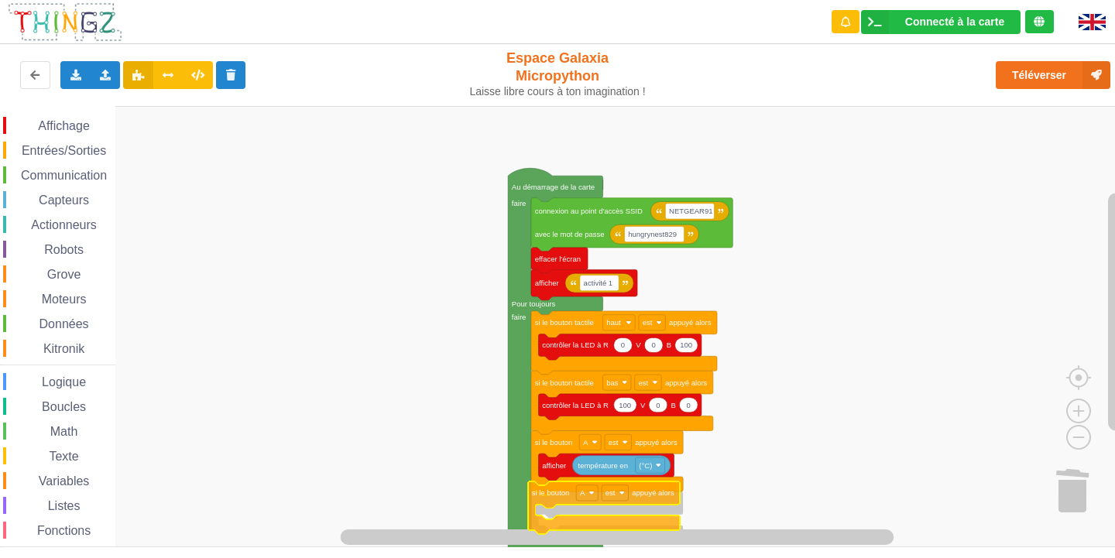
click at [551, 498] on div "Affichage Entrées/Sorties Communication Capteurs Actionneurs Robots Grove Moteu…" at bounding box center [563, 326] width 1126 height 441
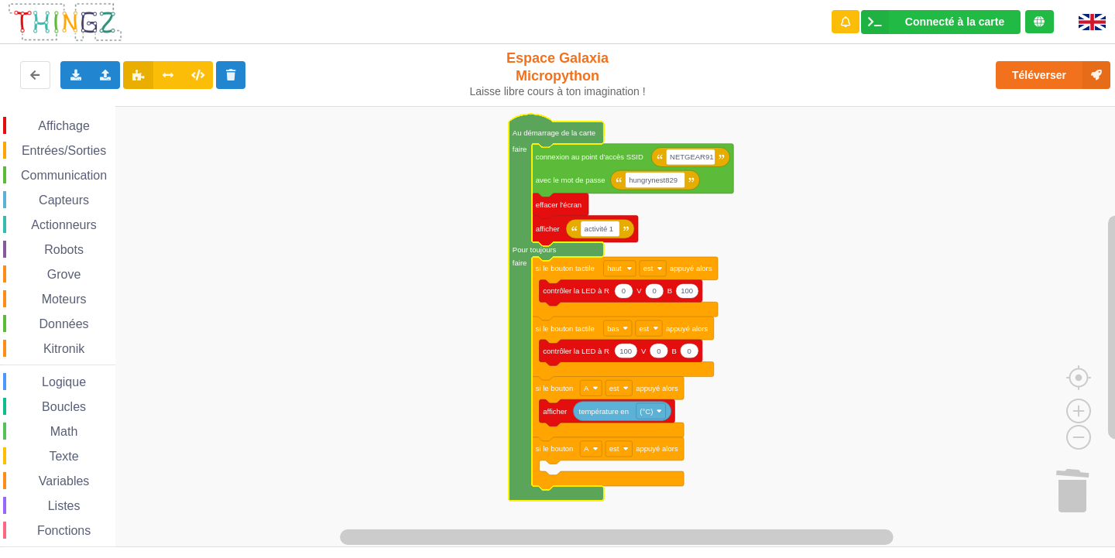
click at [52, 122] on span "Affichage" at bounding box center [64, 125] width 56 height 13
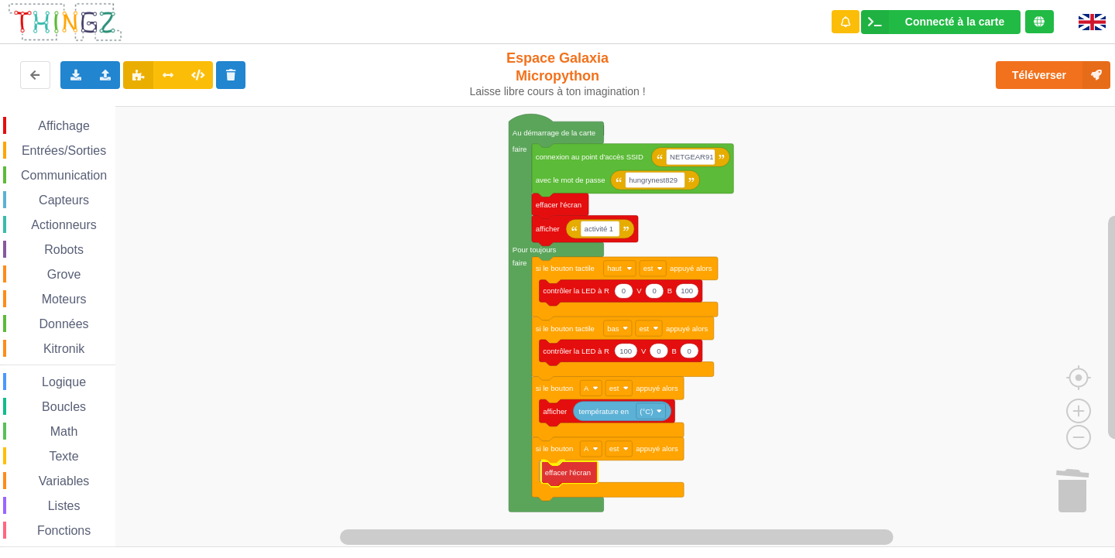
click at [562, 477] on div "Affichage Entrées/Sorties Communication Capteurs Actionneurs Robots Grove Moteu…" at bounding box center [563, 326] width 1126 height 441
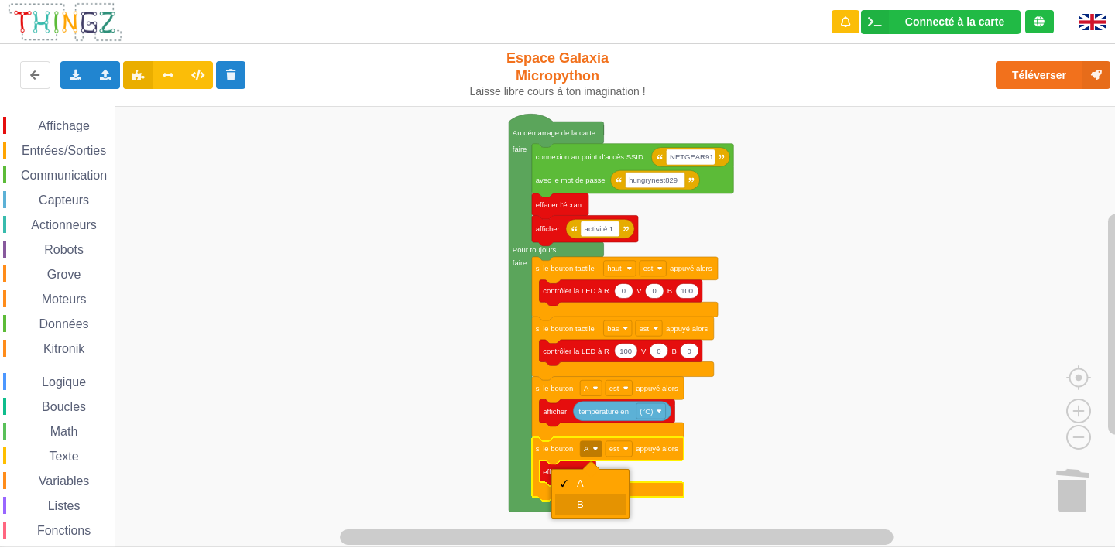
click at [589, 495] on div "B" at bounding box center [590, 504] width 70 height 21
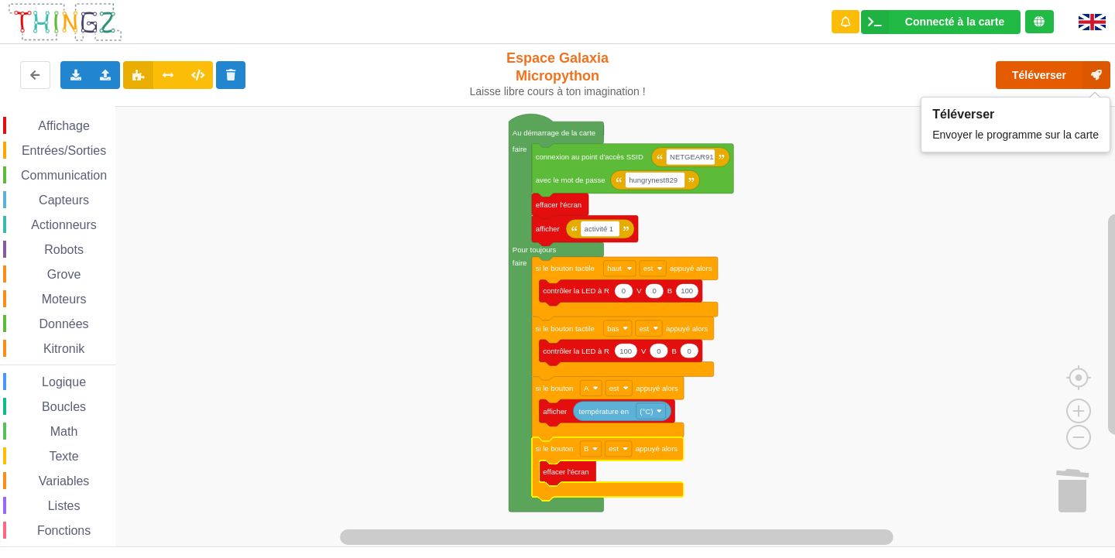
click at [1028, 69] on button "Téléverser" at bounding box center [1053, 75] width 115 height 28
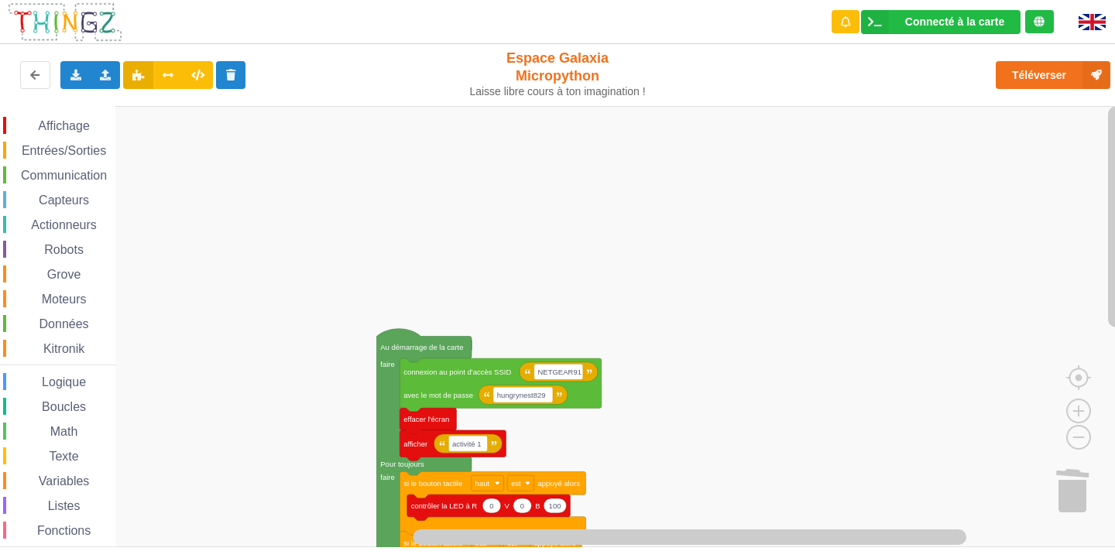
click at [266, 511] on rect "Espace de travail de Blocky" at bounding box center [563, 326] width 1126 height 441
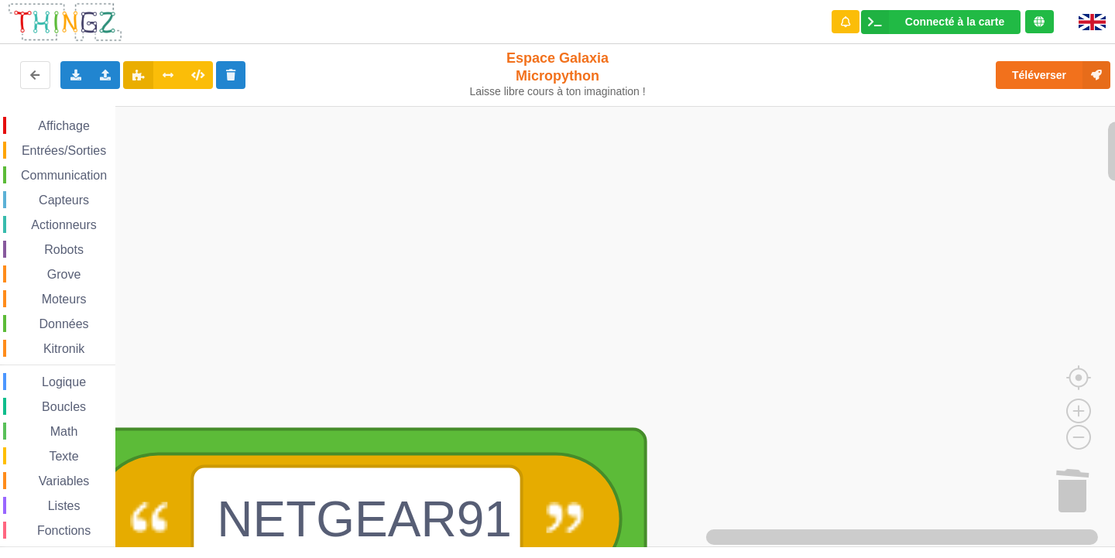
click at [732, 135] on rect "Espace de travail de Blocky" at bounding box center [563, 326] width 1126 height 441
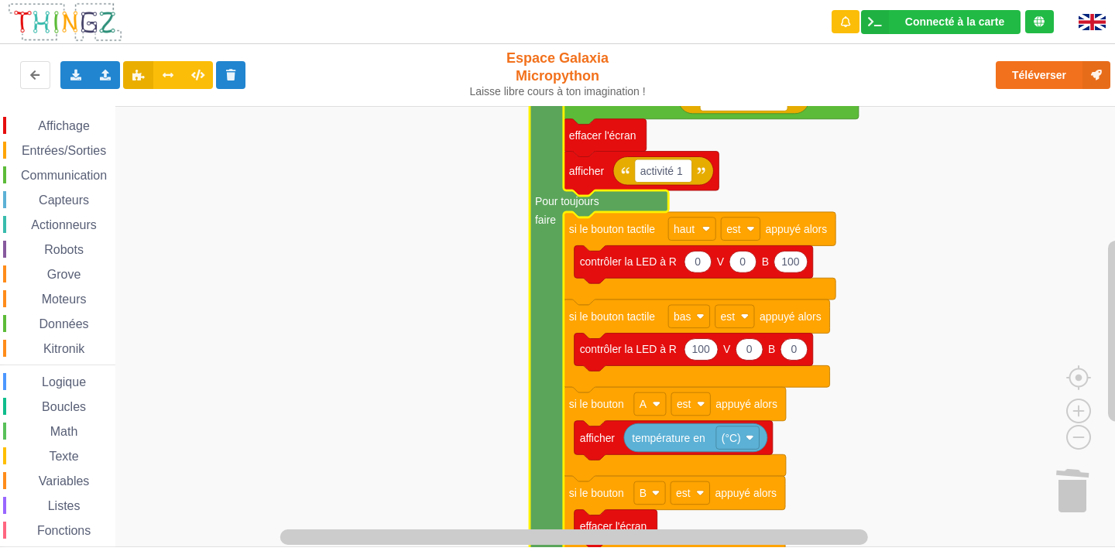
click at [71, 130] on span "Affichage" at bounding box center [64, 125] width 56 height 13
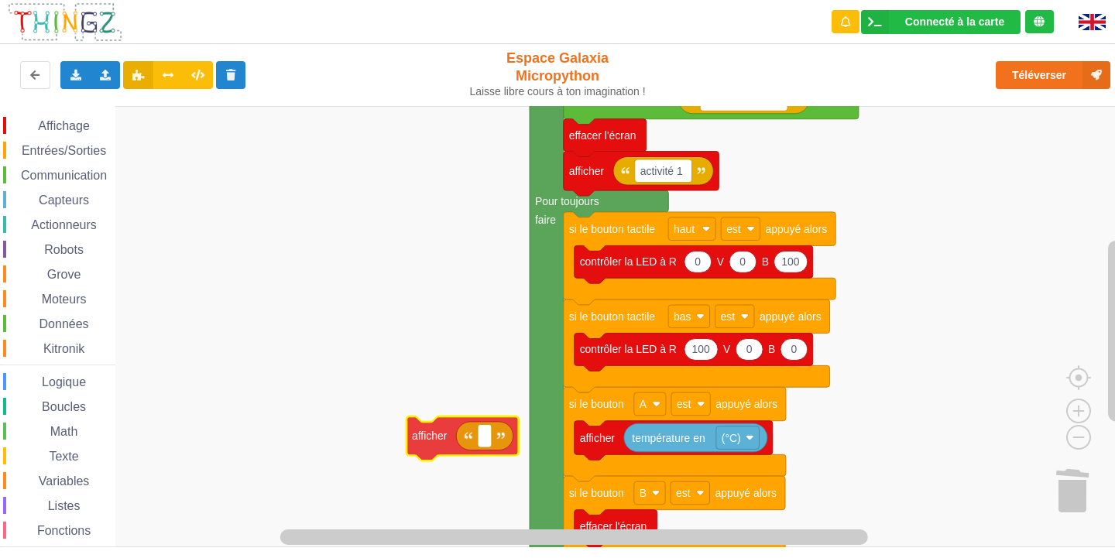
click at [436, 442] on div "Affichage Entrées/Sorties Communication Capteurs Actionneurs Robots Grove Moteu…" at bounding box center [563, 326] width 1126 height 441
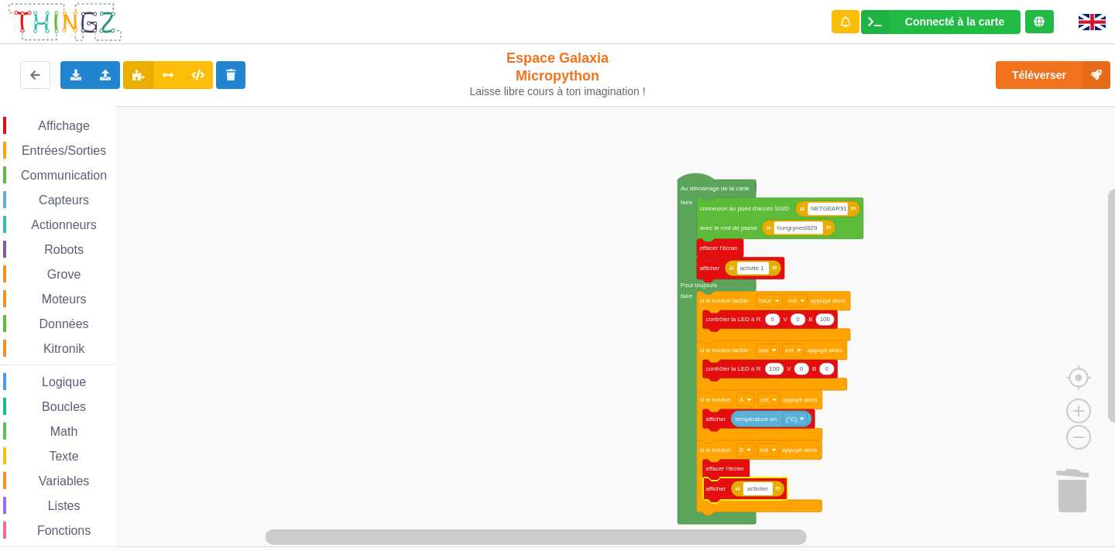
type input "activiter1"
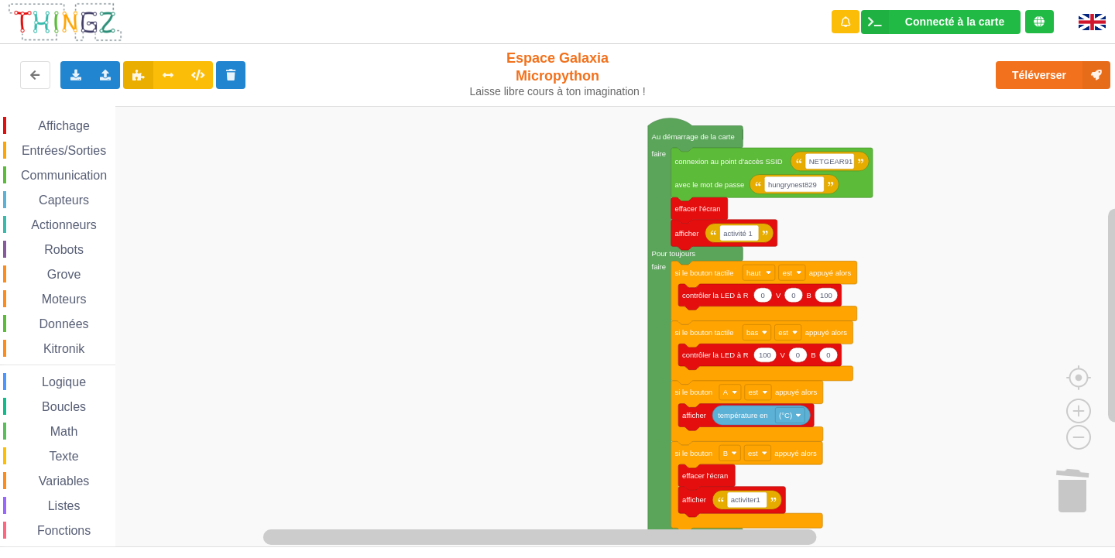
click at [831, 433] on div "Affichage Entrées/Sorties Communication Capteurs Actionneurs Robots Grove Moteu…" at bounding box center [563, 326] width 1126 height 441
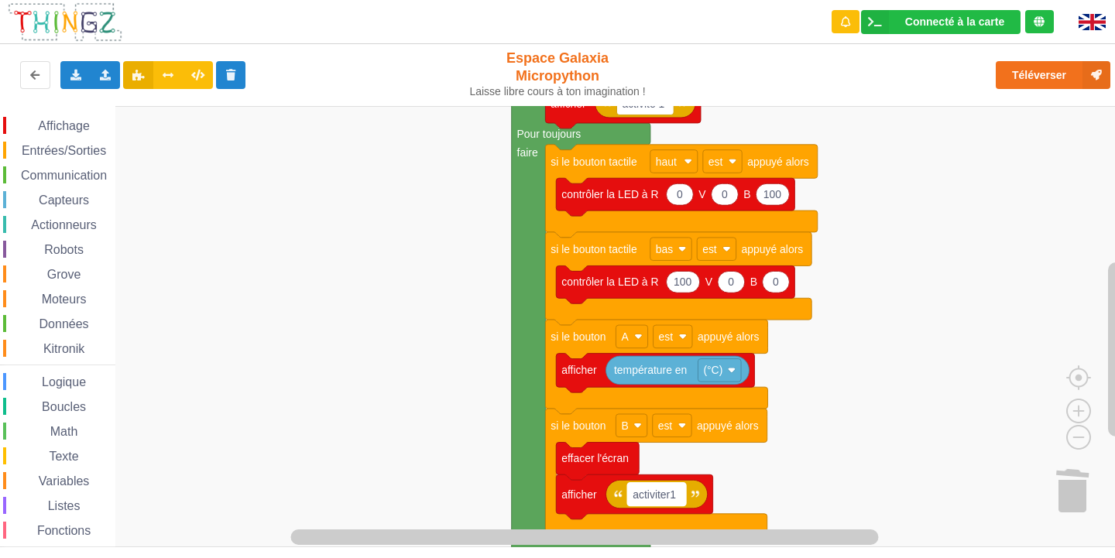
click at [681, 503] on rect "Espace de travail de Blocky" at bounding box center [656, 494] width 58 height 23
click at [681, 503] on input "activiter1" at bounding box center [656, 494] width 58 height 23
type input "activité1"
click at [969, 238] on rect "Espace de travail de Blocky" at bounding box center [563, 326] width 1126 height 441
click at [667, 495] on text "activité1" at bounding box center [652, 495] width 39 height 12
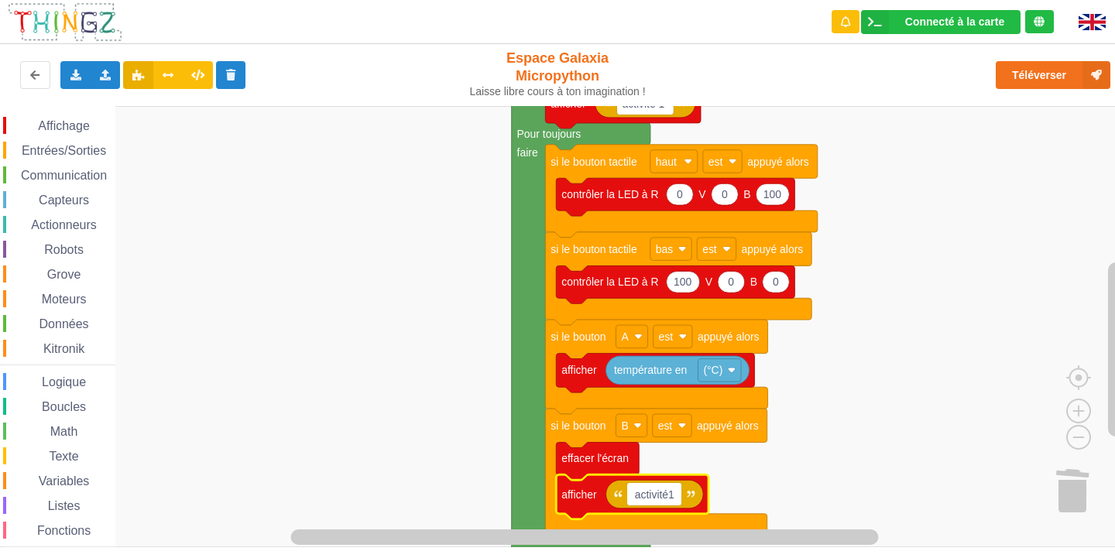
click at [667, 495] on input "activité1" at bounding box center [654, 494] width 54 height 23
click at [671, 492] on input "activité1" at bounding box center [654, 494] width 54 height 23
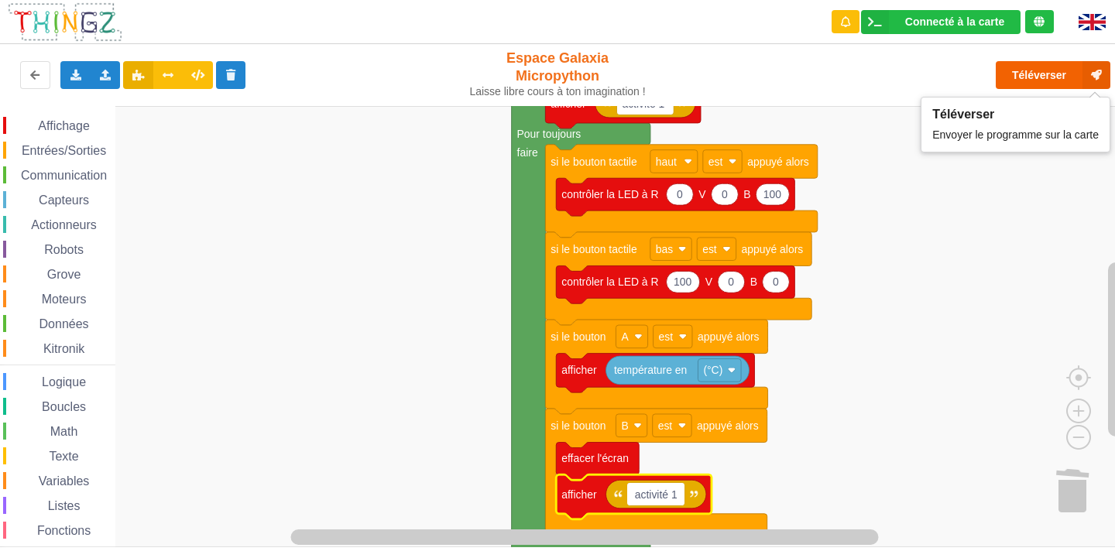
type input "activité 1"
click at [1032, 68] on button "Téléverser" at bounding box center [1053, 75] width 115 height 28
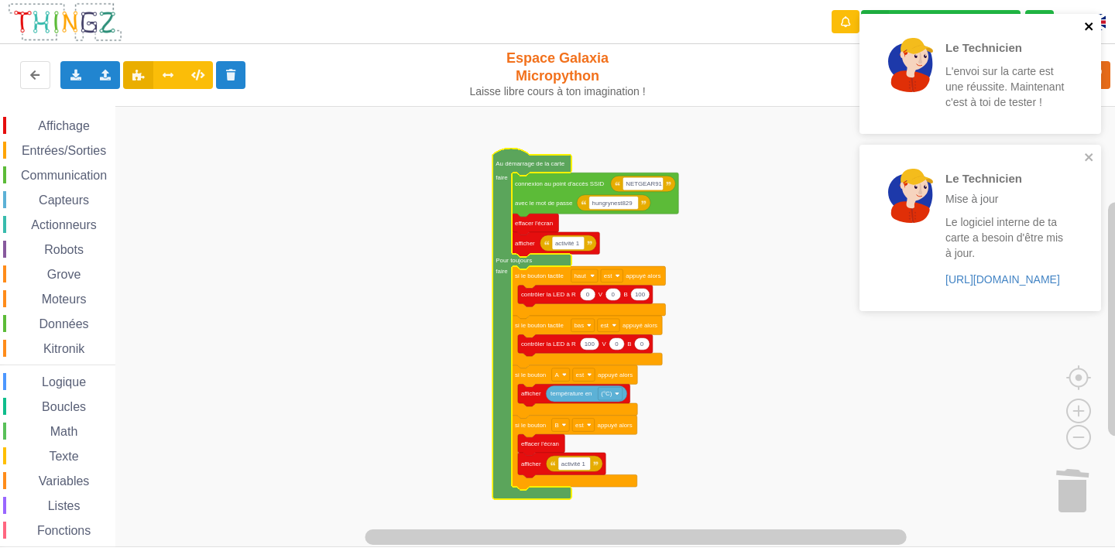
click at [1085, 23] on icon "close" at bounding box center [1089, 26] width 11 height 12
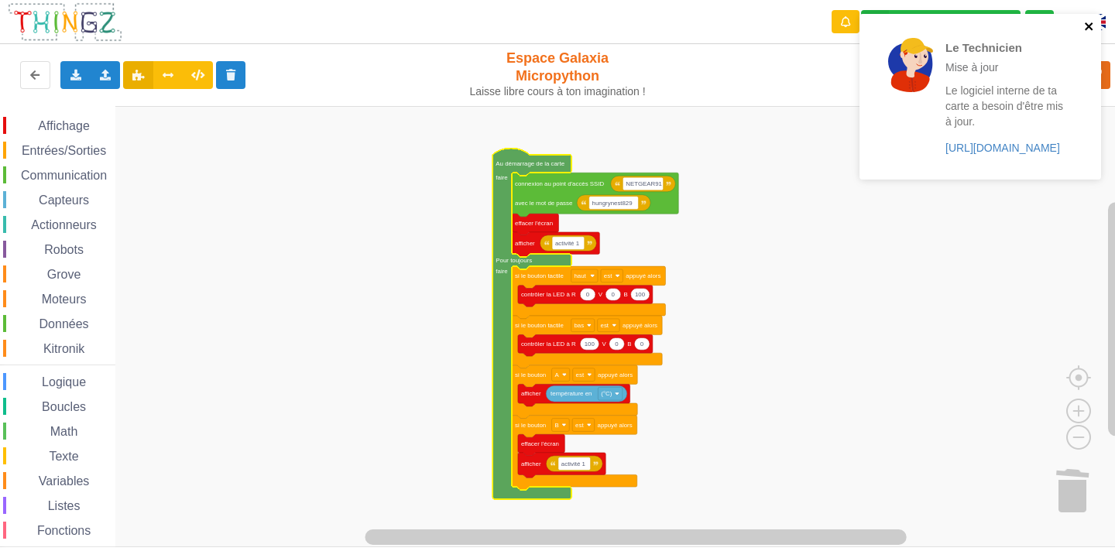
click at [1086, 23] on icon "close" at bounding box center [1089, 26] width 8 height 8
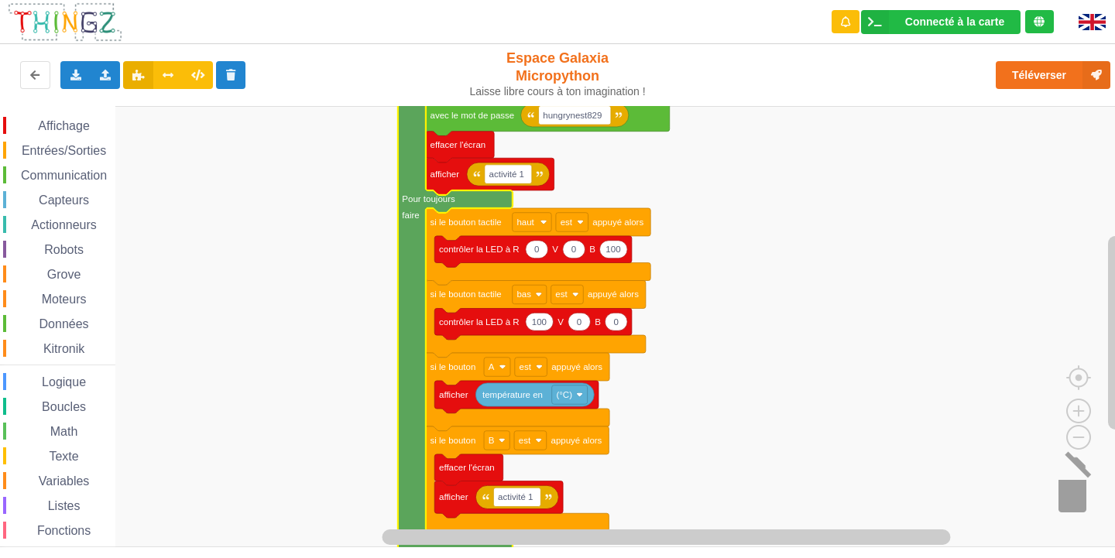
click at [1070, 491] on image "Espace de travail de Blocky" at bounding box center [1092, 489] width 74 height 96
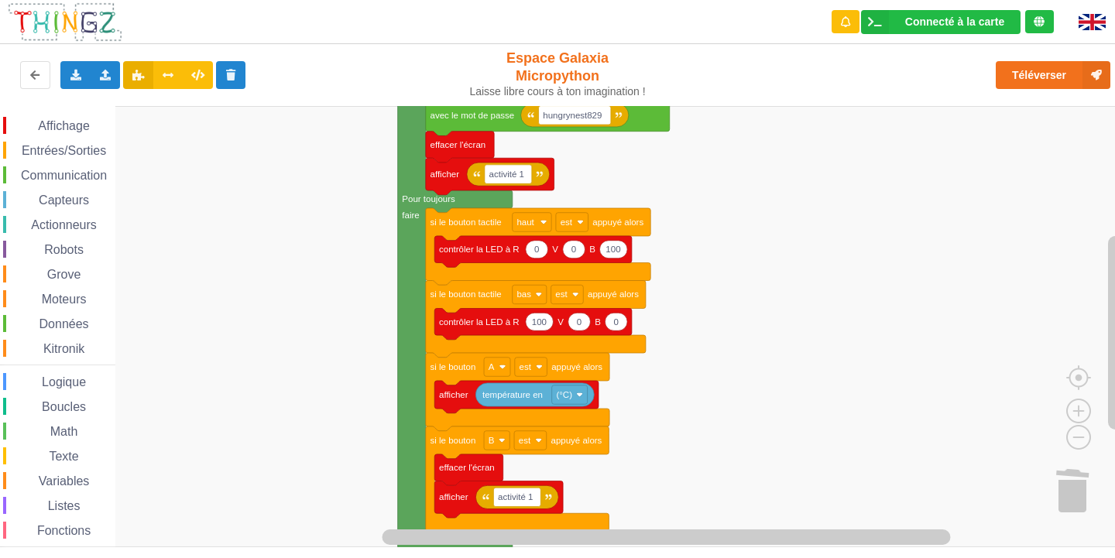
click at [801, 307] on rect "Espace de travail de Blocky" at bounding box center [563, 326] width 1126 height 441
click at [825, 243] on rect "Espace de travail de Blocky" at bounding box center [563, 326] width 1126 height 441
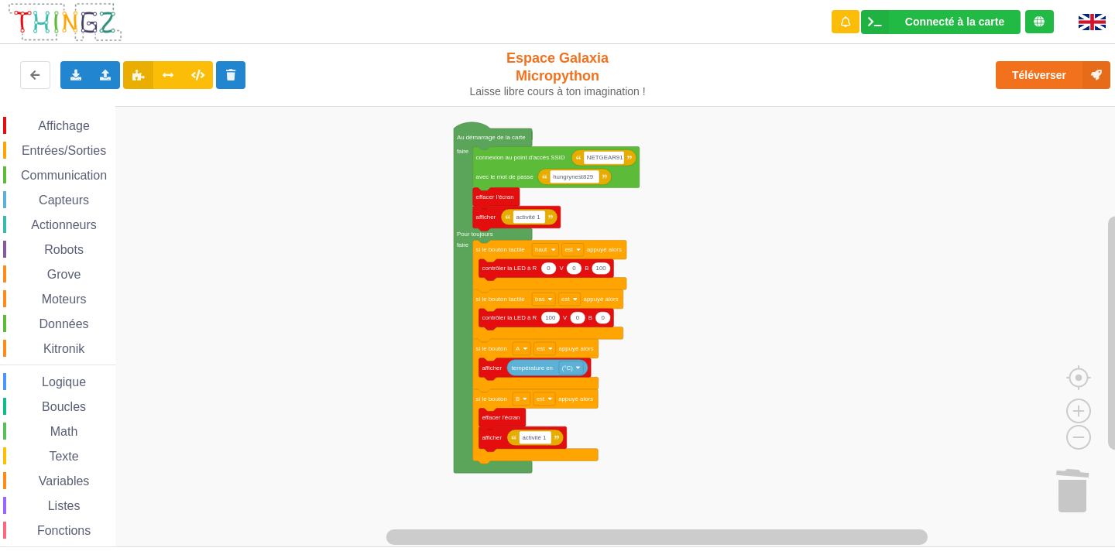
click at [401, 181] on rect "Espace de travail de Blocky" at bounding box center [563, 326] width 1126 height 441
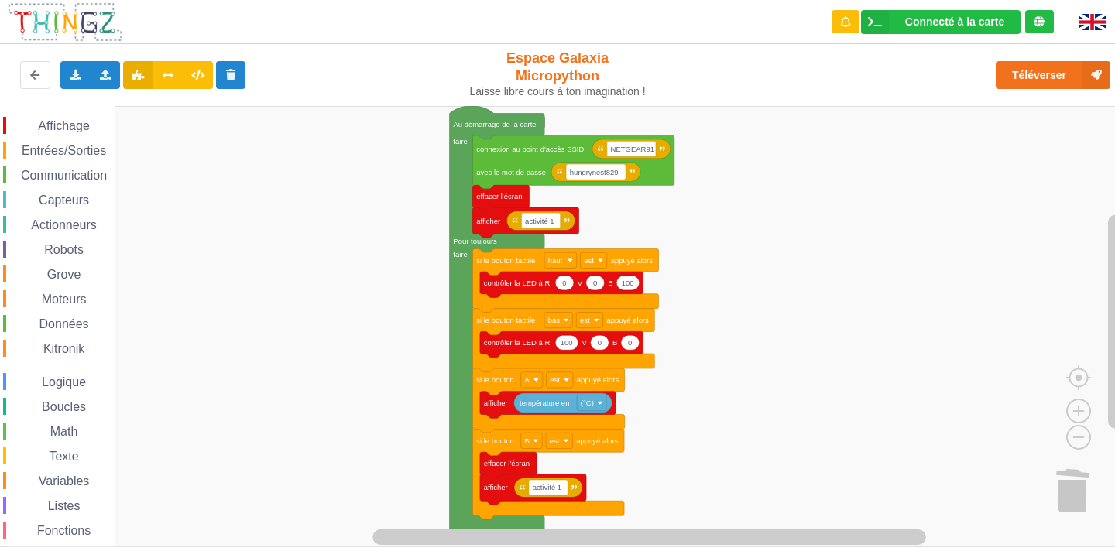
click at [722, 463] on rect "Espace de travail de Blocky" at bounding box center [563, 326] width 1126 height 441
click at [34, 125] on span "Espace de travail de Blocky" at bounding box center [29, 126] width 12 height 12
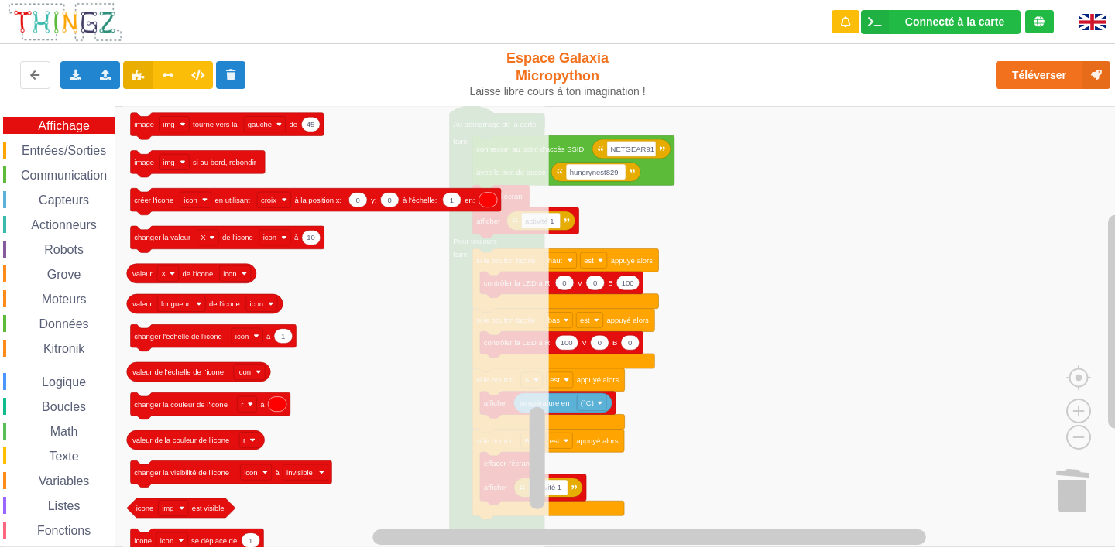
click at [81, 153] on span "Entrées/Sorties" at bounding box center [63, 150] width 89 height 13
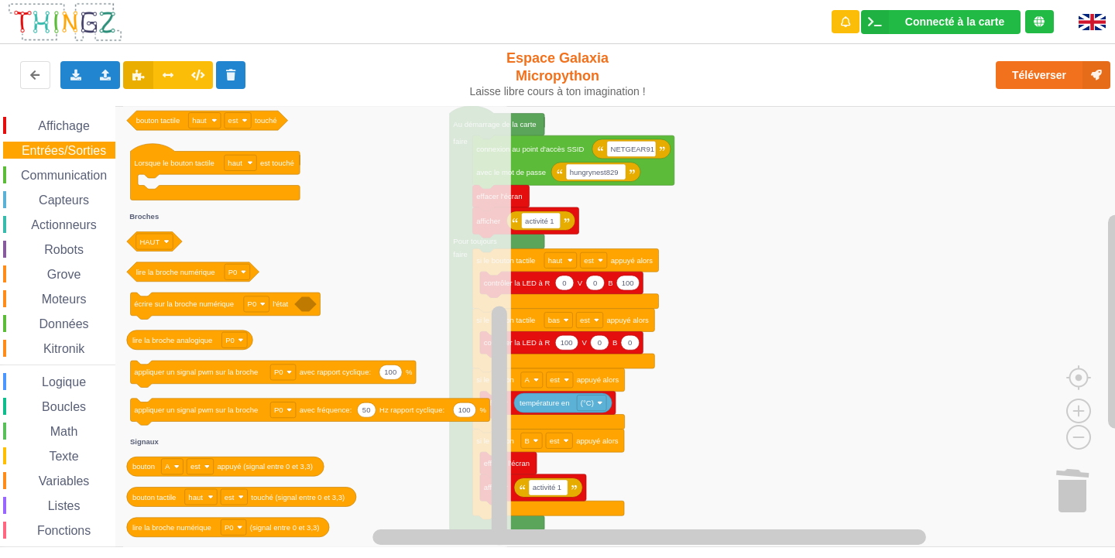
click at [44, 162] on div "Affichage Entrées/Sorties Communication Capteurs Actionneurs Robots Grove Moteu…" at bounding box center [57, 349] width 115 height 464
click at [44, 169] on div "Affichage Entrées/Sorties Communication Capteurs Actionneurs Robots Grove Moteu…" at bounding box center [57, 349] width 115 height 464
click at [51, 177] on span "Communication" at bounding box center [64, 175] width 91 height 13
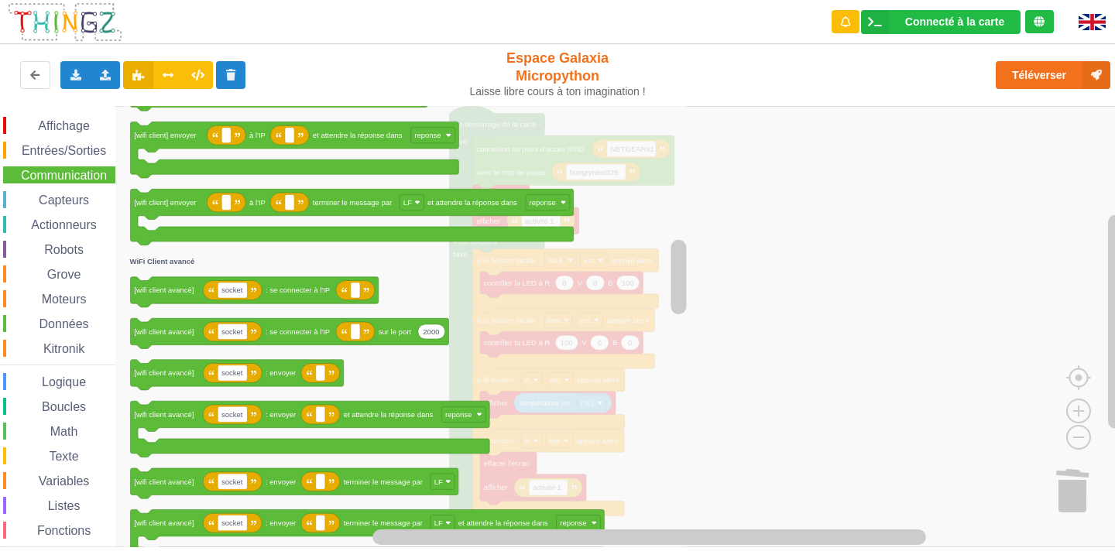
click at [83, 143] on div "Entrées/Sorties" at bounding box center [59, 150] width 112 height 17
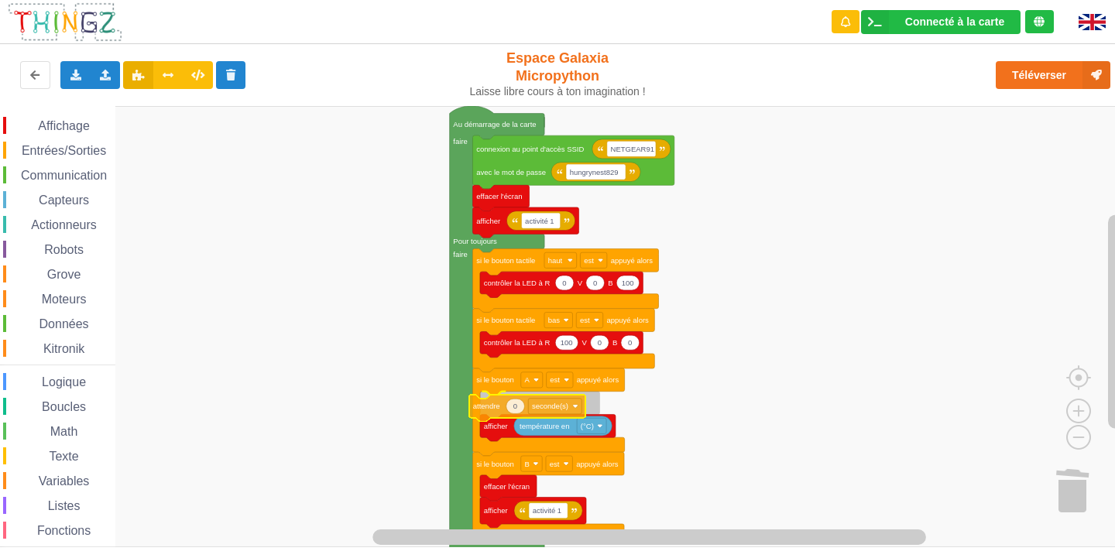
click at [492, 410] on div "Affichage Entrées/Sorties Communication Capteurs Actionneurs Robots Grove Moteu…" at bounding box center [563, 326] width 1126 height 441
type input "1"
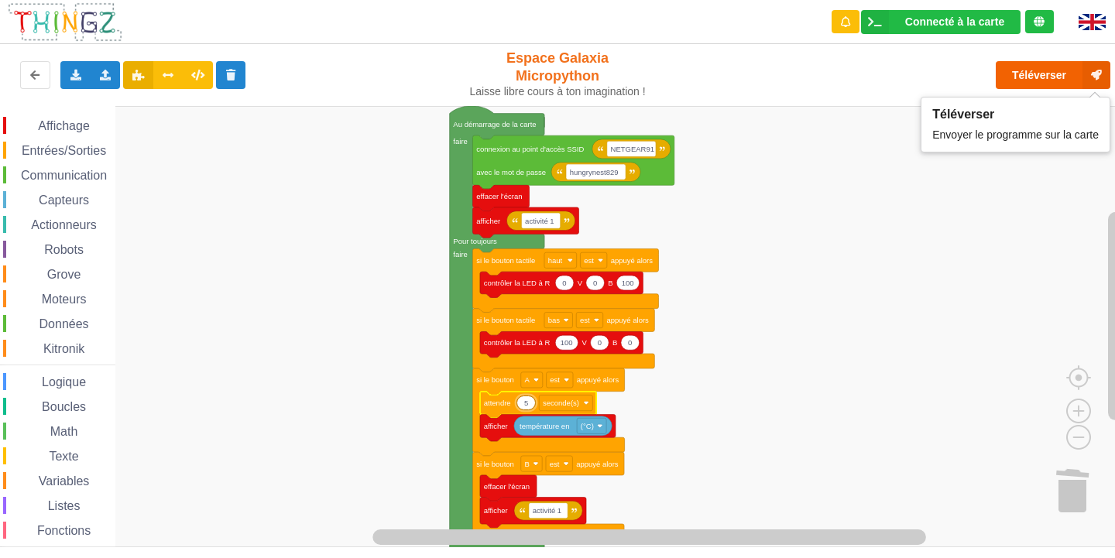
type input "5"
click at [1043, 72] on button "Téléverser" at bounding box center [1053, 75] width 115 height 28
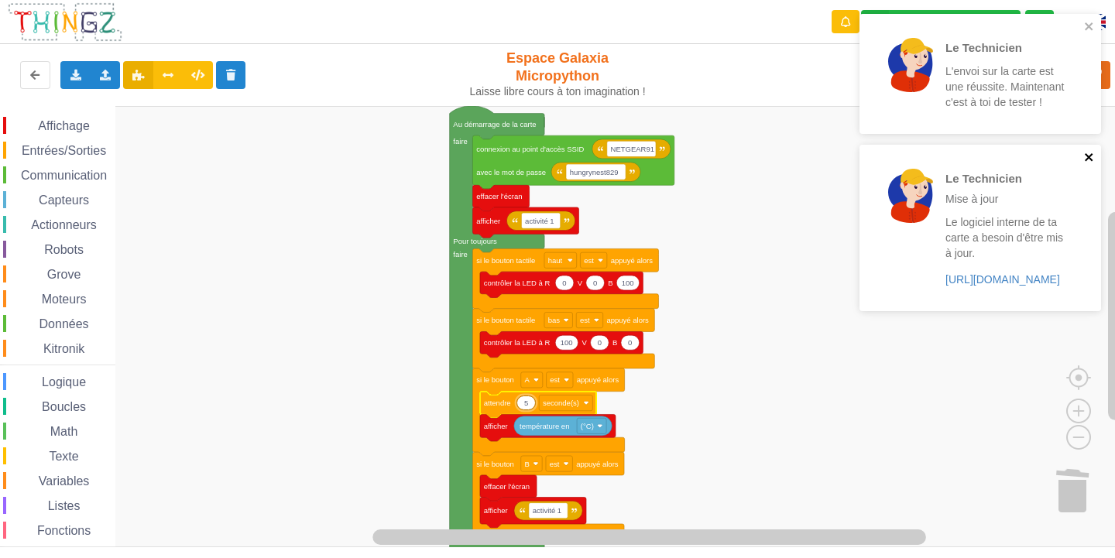
click at [1093, 157] on icon "close" at bounding box center [1089, 157] width 11 height 12
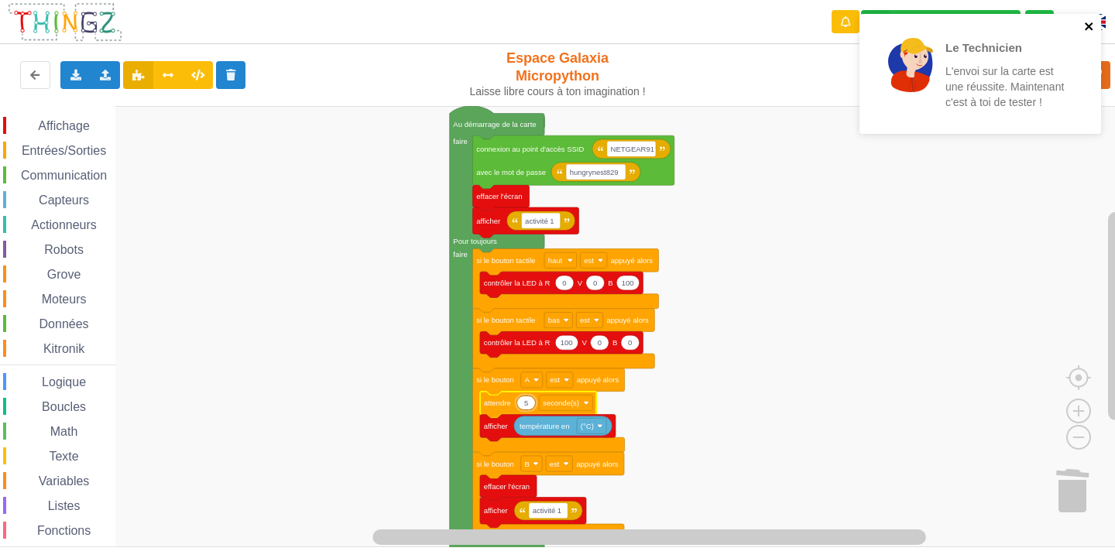
click at [1089, 26] on icon "close" at bounding box center [1089, 26] width 8 height 8
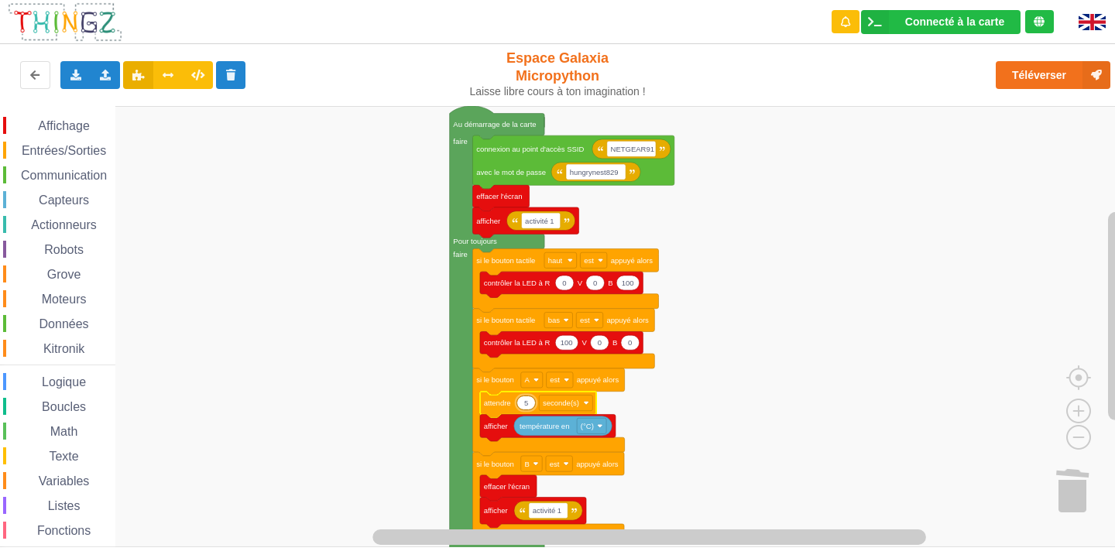
click at [533, 407] on input "5" at bounding box center [525, 403] width 19 height 15
type input "1"
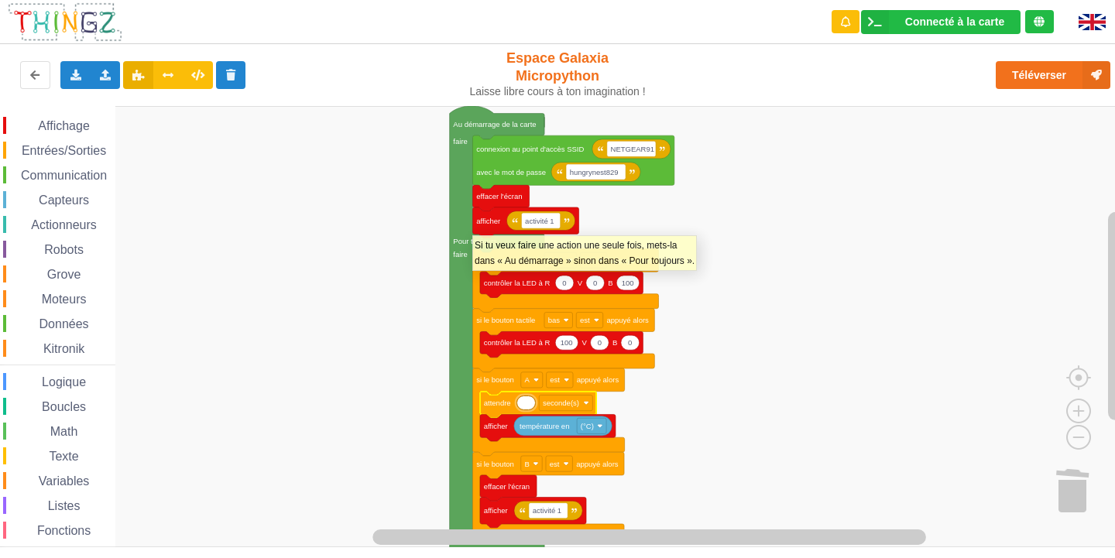
type input "5"
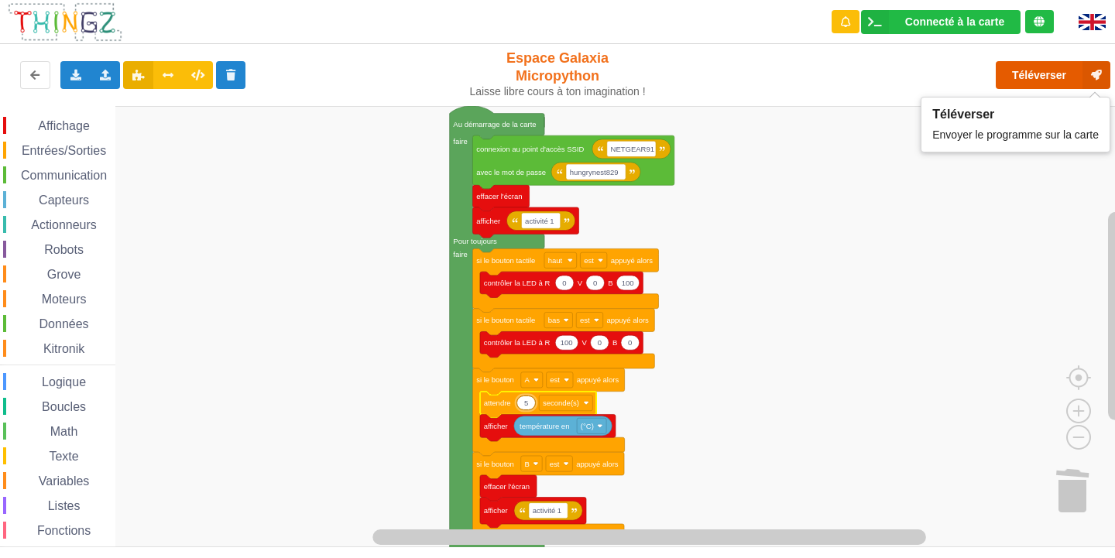
click at [1020, 72] on button "Téléverser" at bounding box center [1053, 75] width 115 height 28
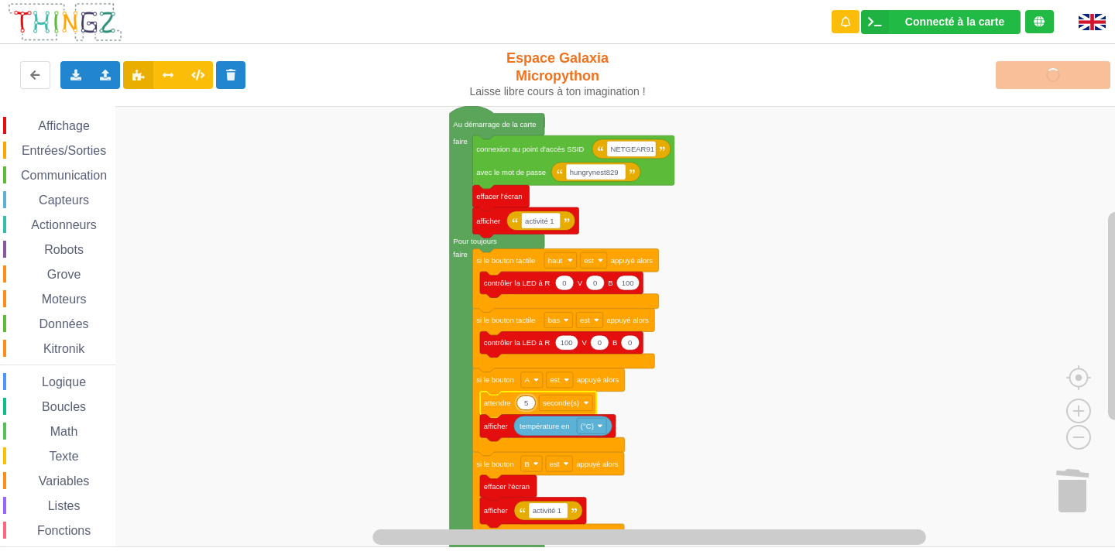
click at [2, 455] on div "Affichage Entrées/Sorties Communication Capteurs Actionneurs Robots Grove Moteu…" at bounding box center [563, 326] width 1126 height 441
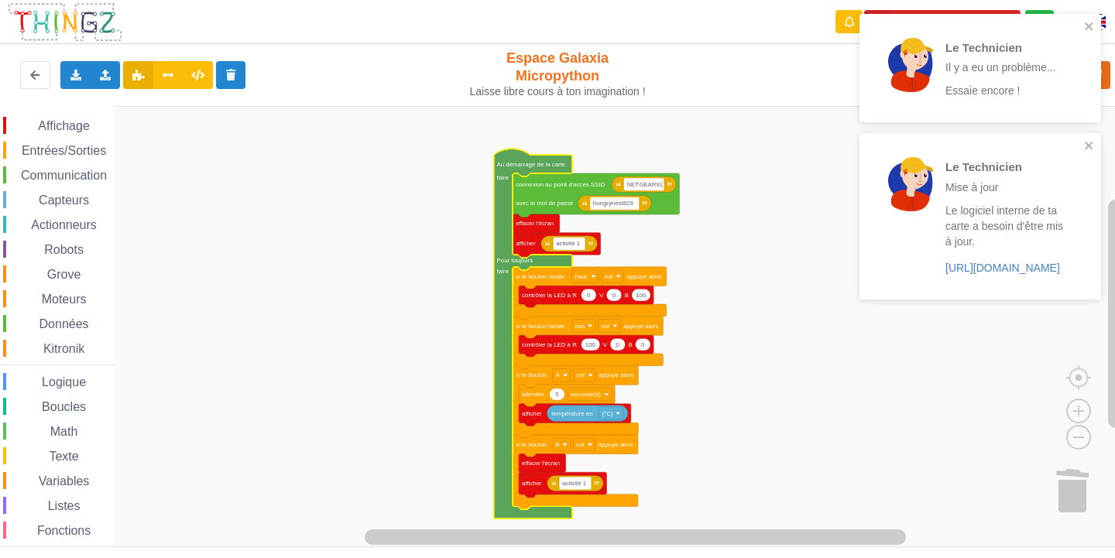
click at [1082, 25] on div "Le Technicien Il y a eu un problème... Essaie encore !" at bounding box center [975, 68] width 218 height 96
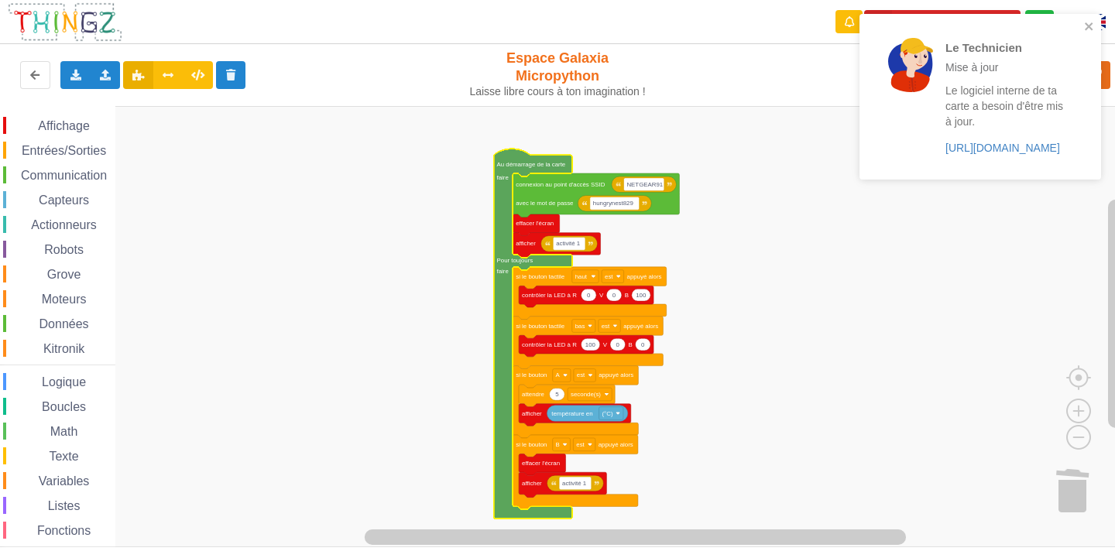
click at [1082, 25] on div "Le Technicien Mise à jour Le logiciel interne de ta carte a besoin d'être mis à…" at bounding box center [975, 96] width 218 height 153
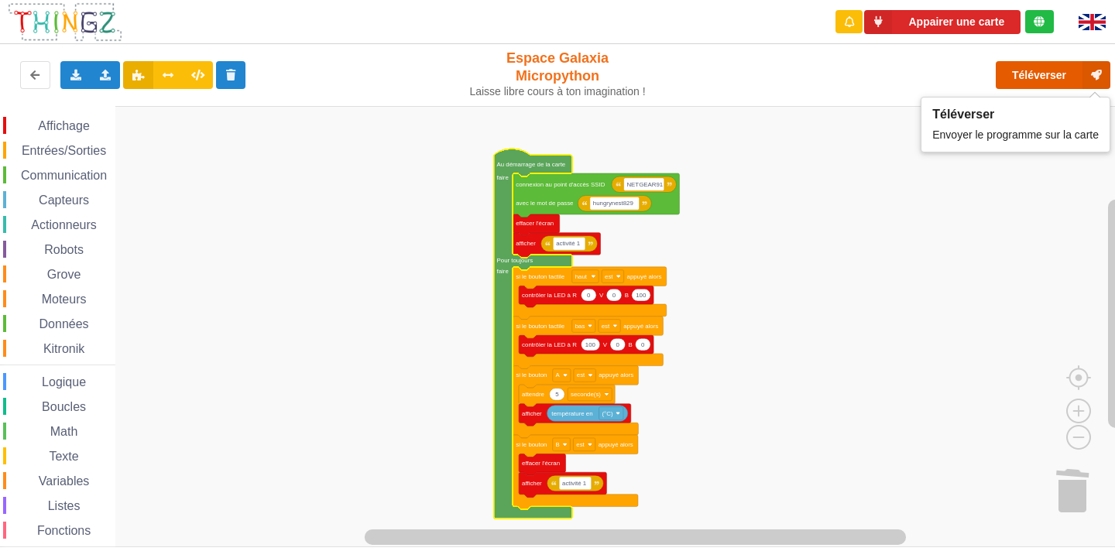
click at [1080, 67] on button "Téléverser" at bounding box center [1053, 75] width 115 height 28
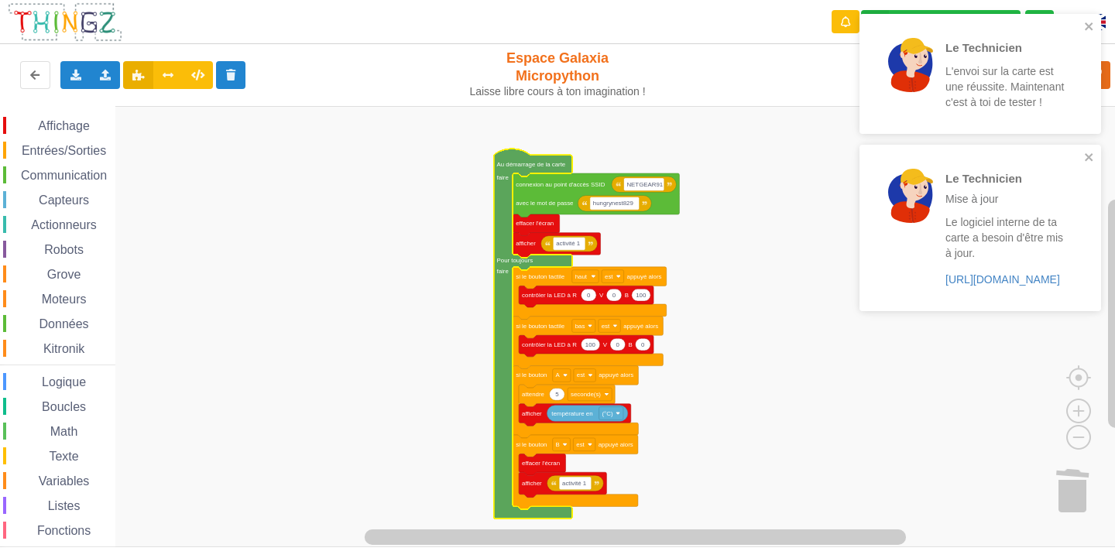
click at [1083, 28] on div "Le Technicien L'envoi sur la carte est une réussite. Maintenant c'est à toi de …" at bounding box center [975, 74] width 218 height 108
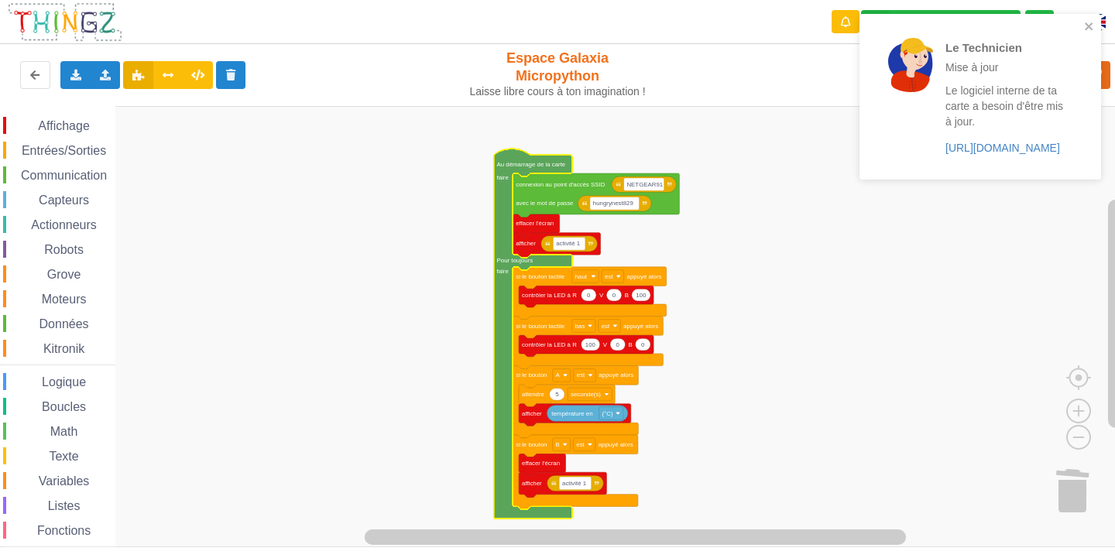
click at [1083, 28] on div "Le Technicien Mise à jour Le logiciel interne de ta carte a besoin d'être mis à…" at bounding box center [975, 96] width 218 height 153
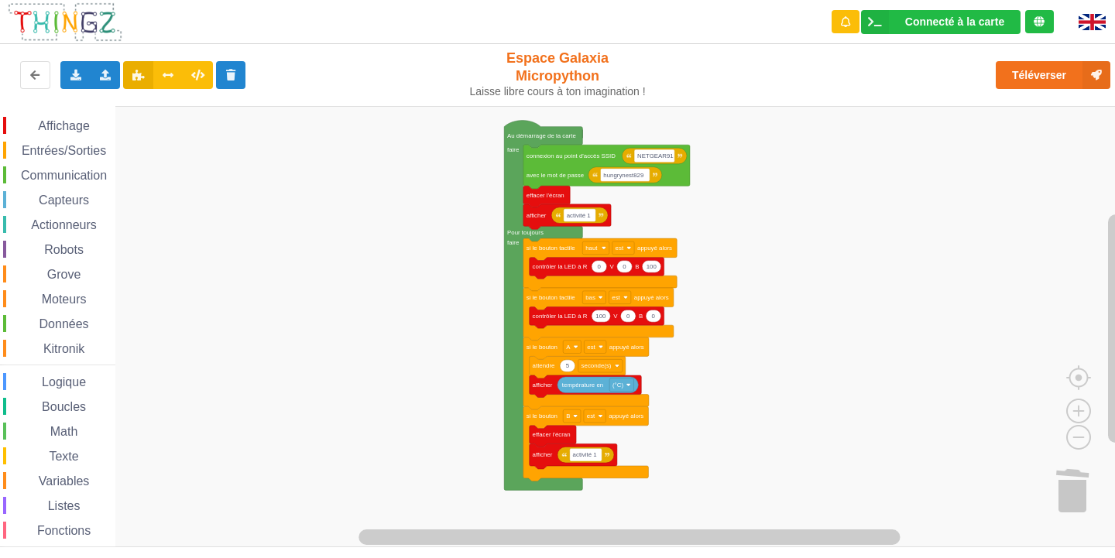
click at [698, 328] on div "Affichage Entrées/Sorties Communication Capteurs Actionneurs Robots Grove Moteu…" at bounding box center [563, 326] width 1126 height 441
click at [81, 77] on icon at bounding box center [75, 74] width 13 height 9
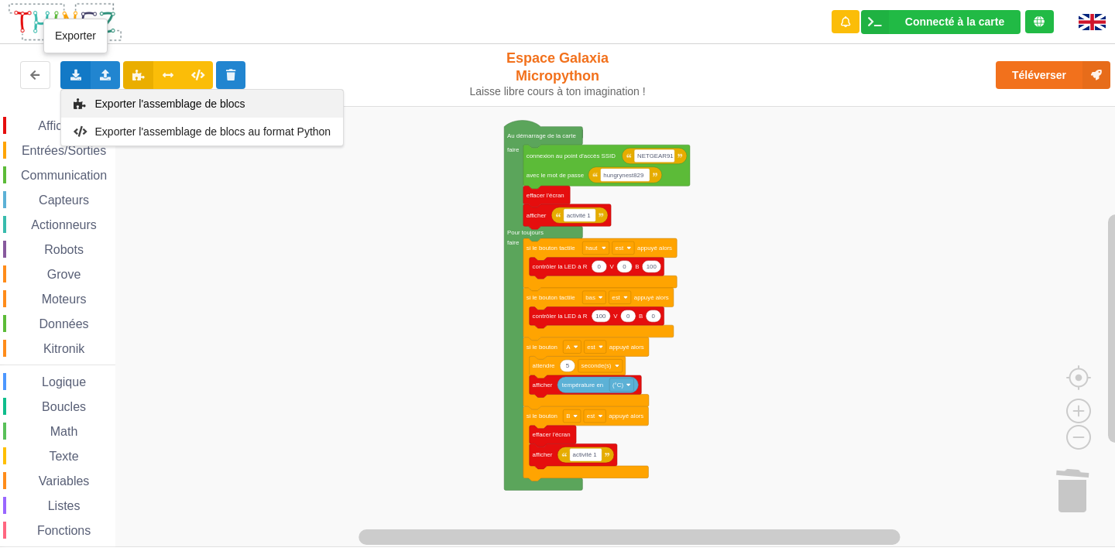
click at [170, 105] on span "Exporter l'assemblage de blocs" at bounding box center [170, 104] width 150 height 12
click at [70, 78] on icon at bounding box center [75, 74] width 13 height 9
click at [108, 98] on span "Exporter l'assemblage de blocs" at bounding box center [170, 104] width 150 height 12
click at [63, 66] on div "Exporter l'assemblage de blocs Exporter l'assemblage de blocs au format Python" at bounding box center [75, 75] width 30 height 28
click at [98, 106] on span "Exporter l'assemblage de blocs" at bounding box center [170, 104] width 150 height 12
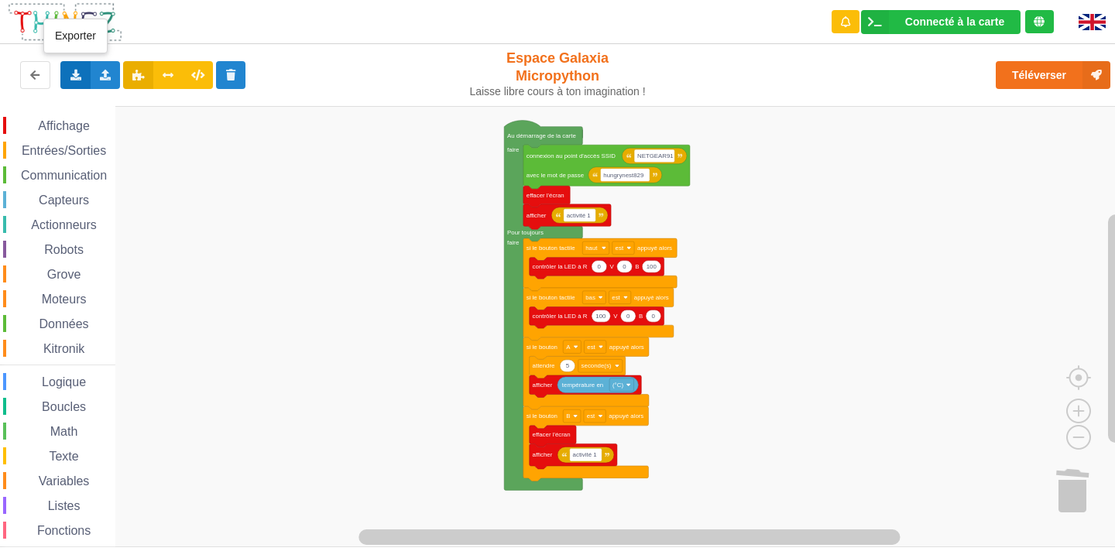
click at [60, 68] on div "Exporter l'assemblage de blocs Exporter l'assemblage de blocs au format Python" at bounding box center [75, 75] width 30 height 28
click at [106, 102] on span "Exporter l'assemblage de blocs" at bounding box center [170, 104] width 150 height 12
